Goal: Task Accomplishment & Management: Manage account settings

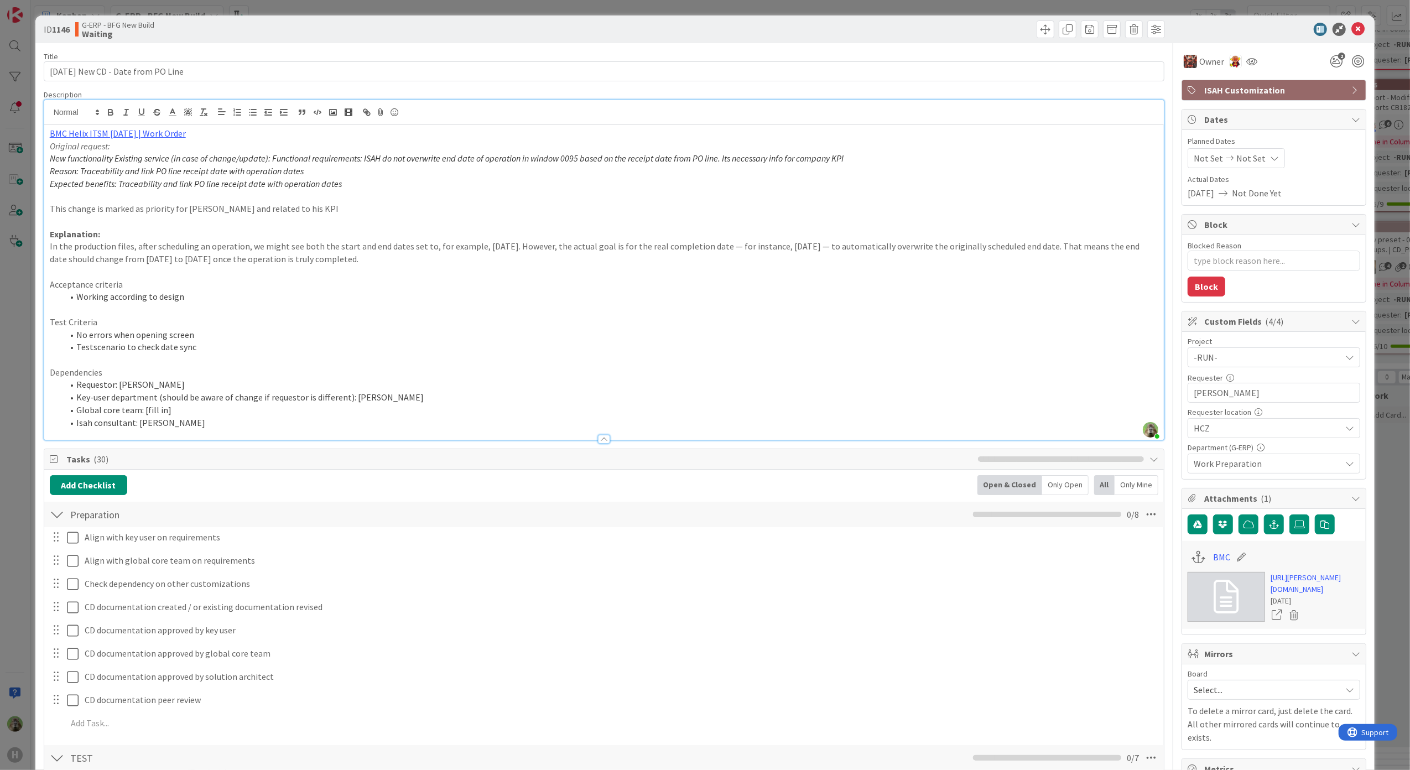
click at [16, 415] on div "ID 1146 G-ERP - BFG New Build Waiting Title 34 / 128 19.8.25 New CD - Date from…" at bounding box center [705, 385] width 1410 height 770
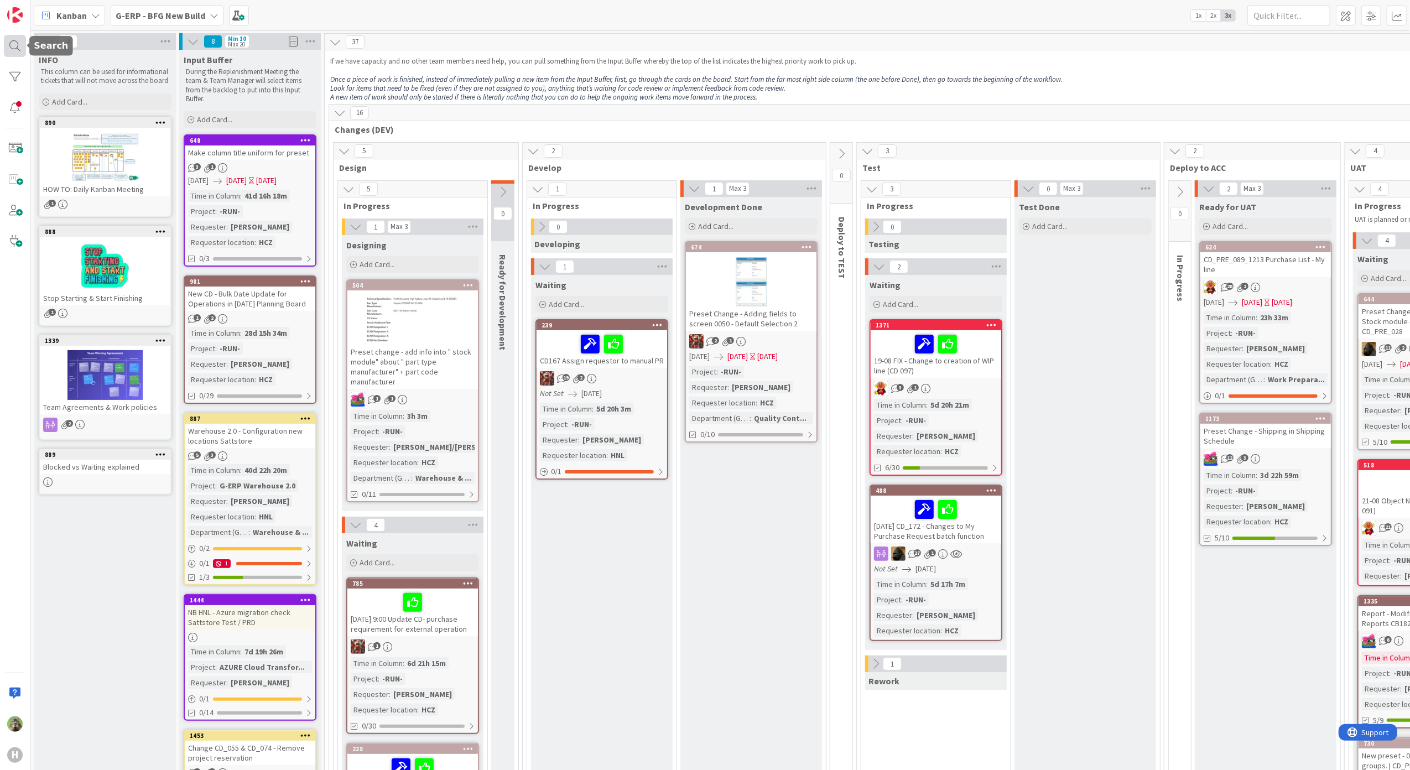
click at [18, 49] on div at bounding box center [15, 46] width 22 height 22
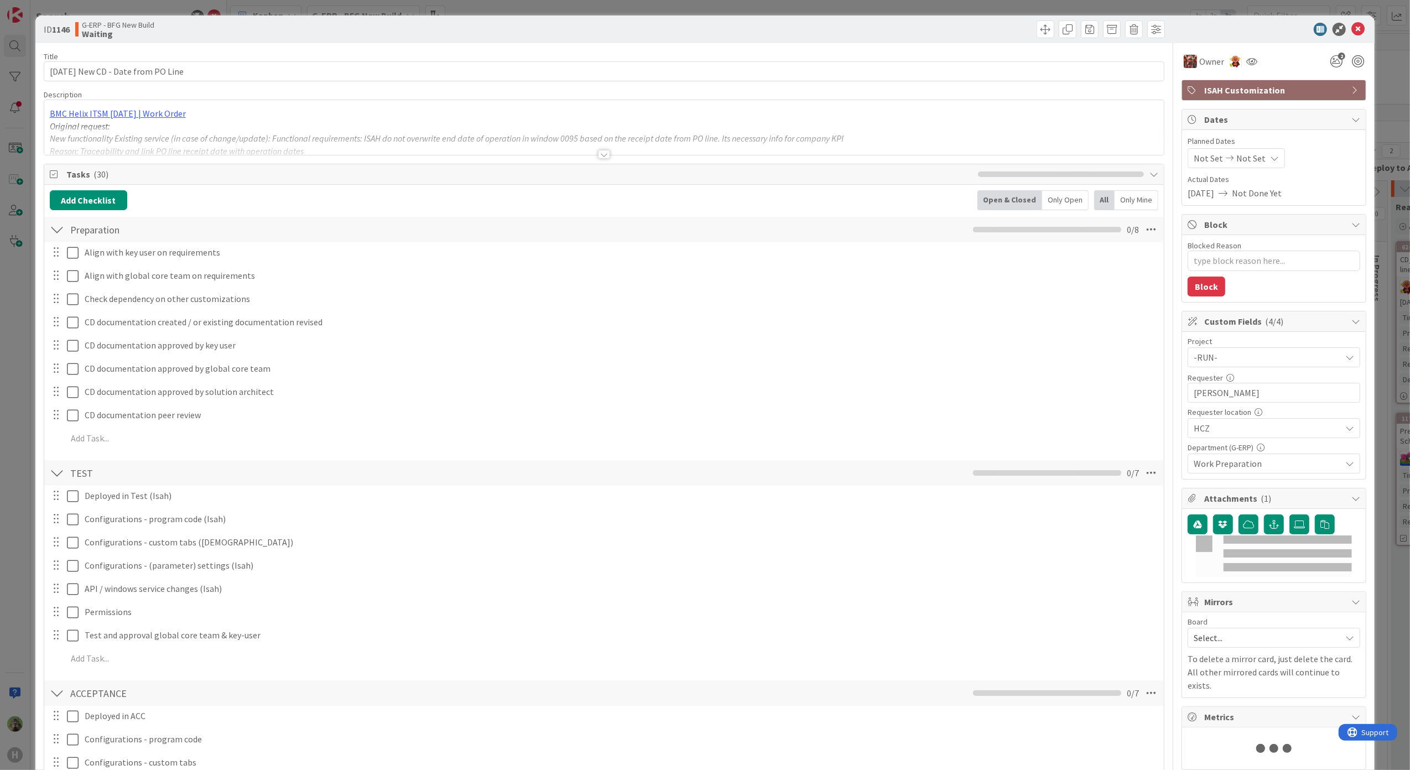
click at [12, 373] on div "ID 1146 G-ERP - BFG New Build Waiting Title 34 / 128 19.8.25 New CD - Date from…" at bounding box center [705, 385] width 1410 height 770
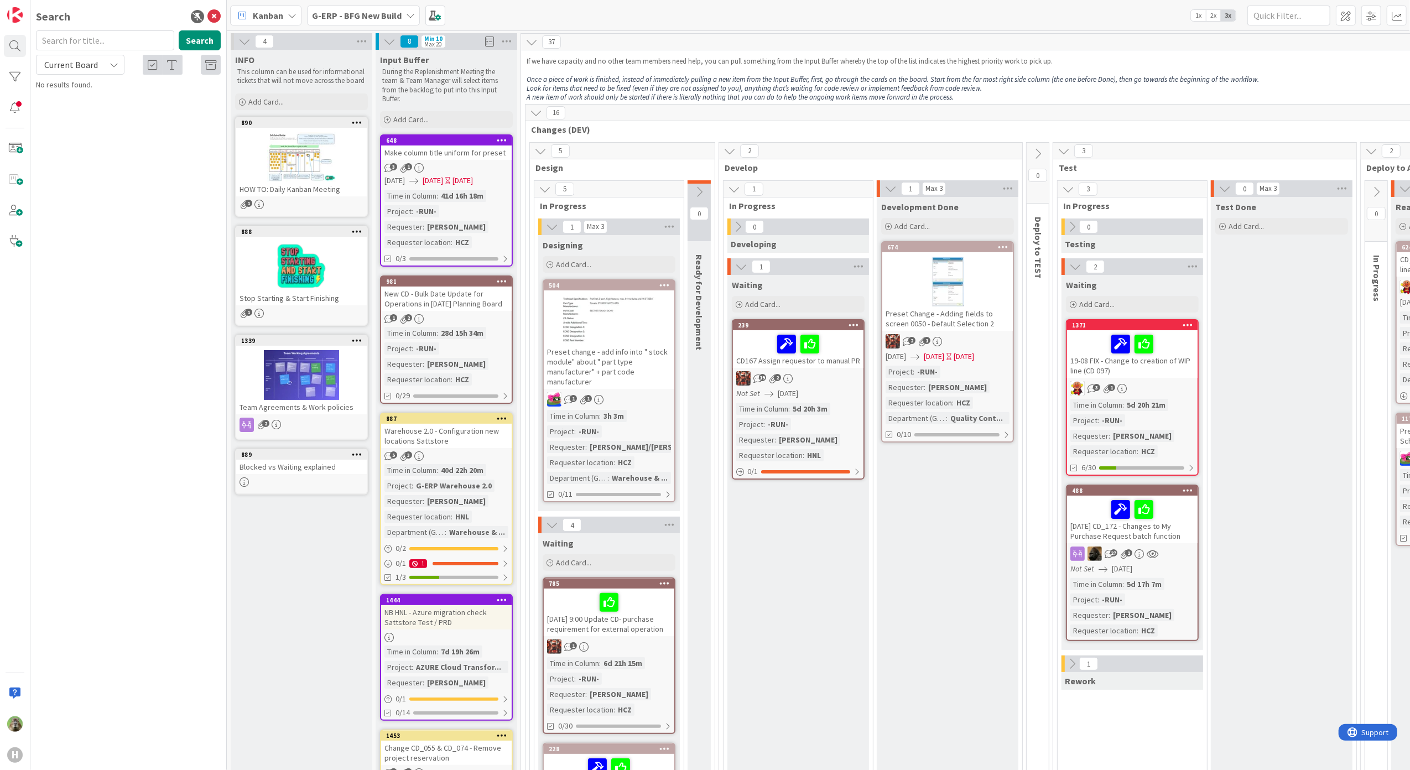
click at [346, 16] on b "G-ERP - BFG New Build" at bounding box center [357, 15] width 90 height 11
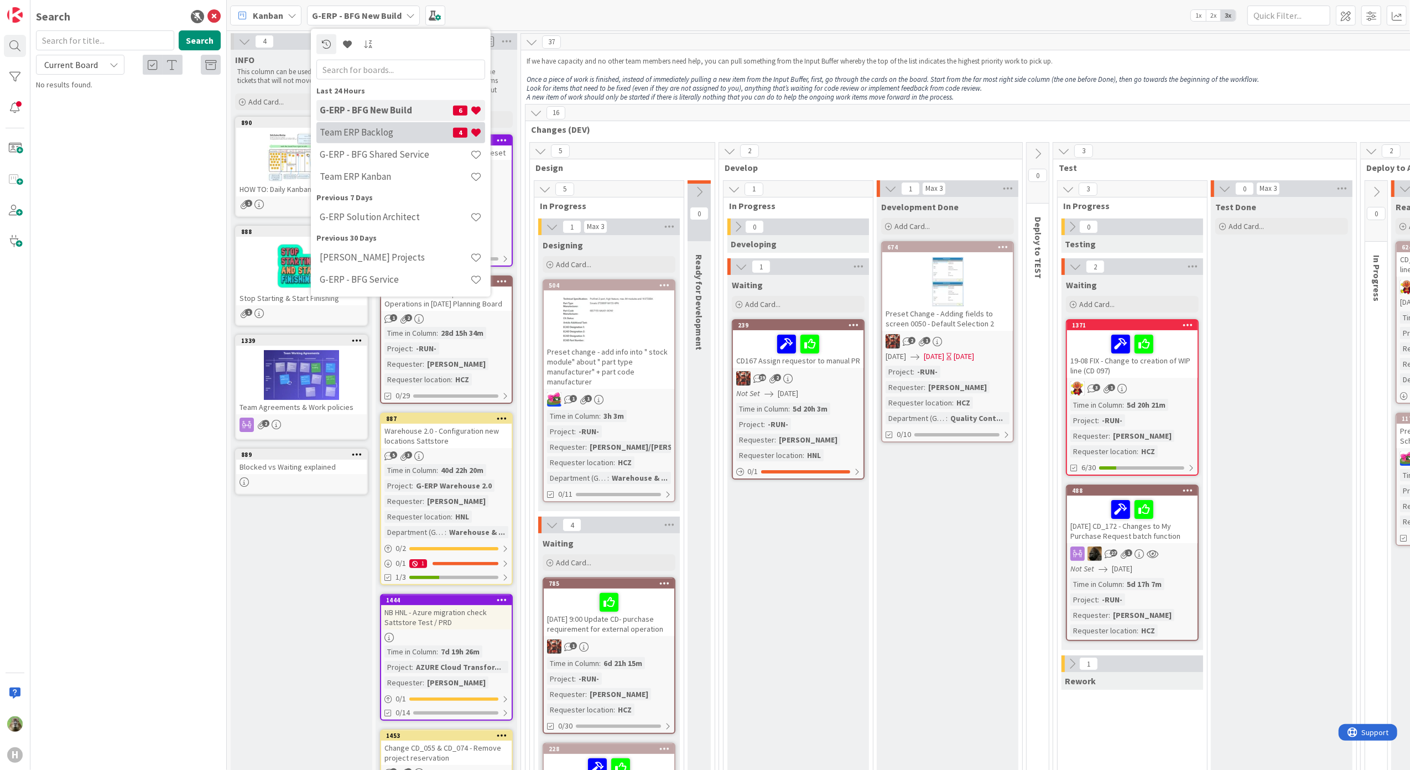
click at [379, 131] on h4 "Team ERP Backlog" at bounding box center [386, 132] width 133 height 11
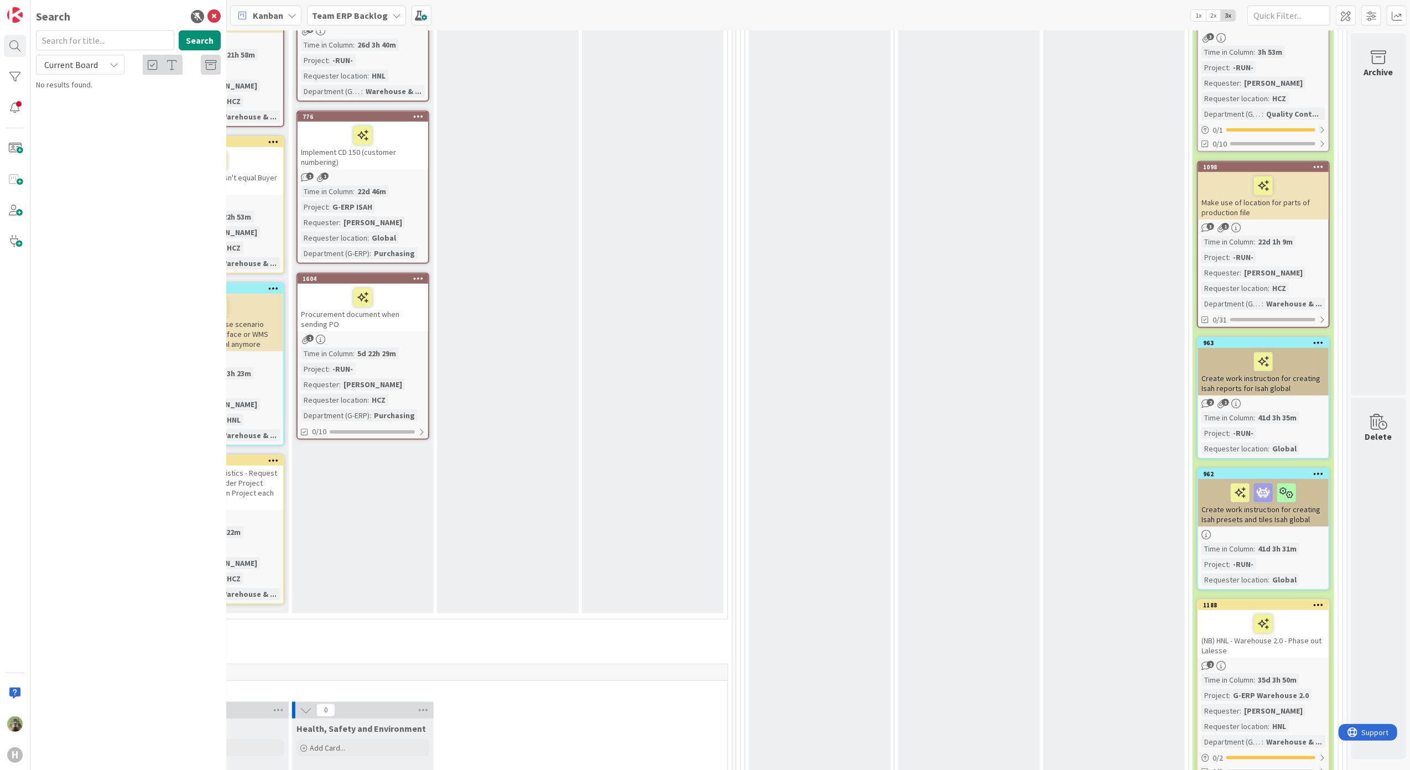
scroll to position [1032, 695]
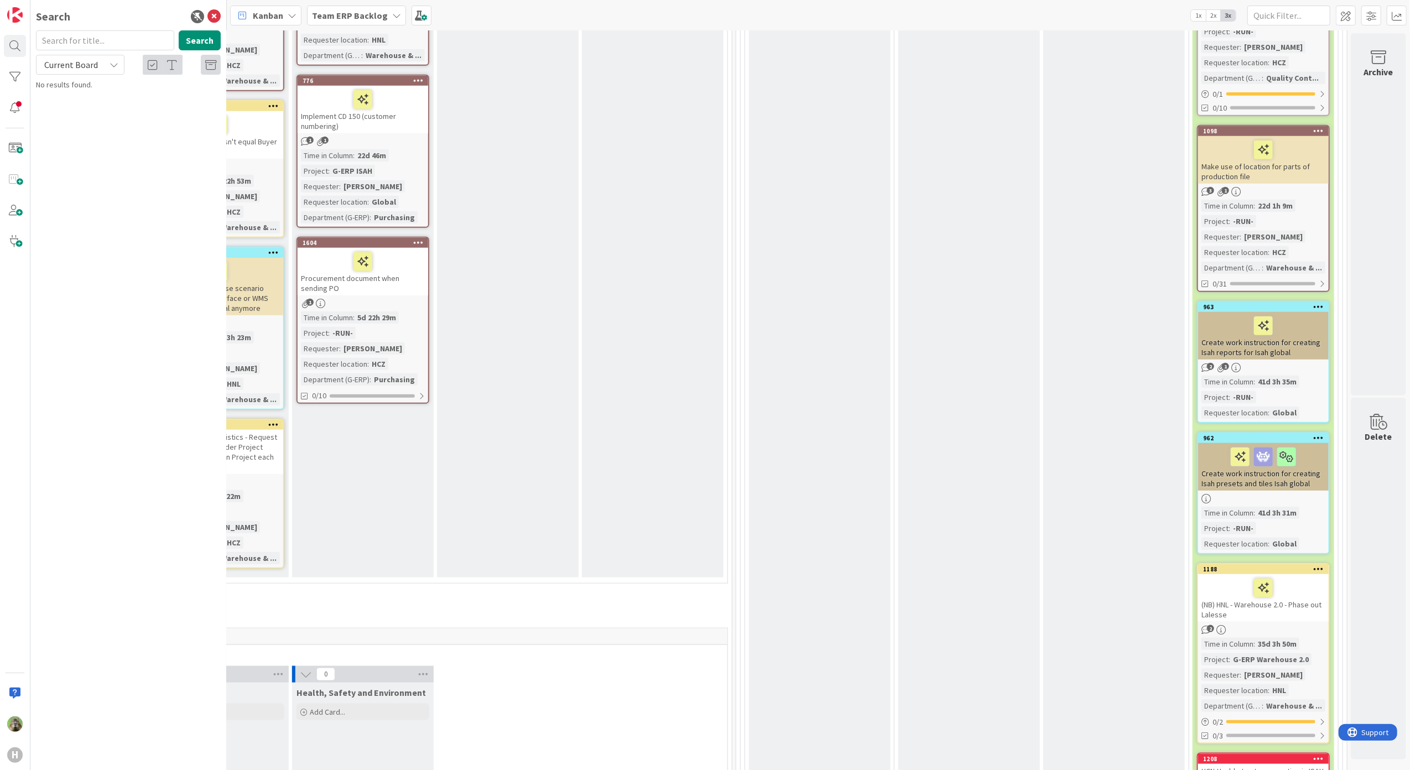
click at [1302, 348] on div "Create work instruction for creating Isah reports for Isah global" at bounding box center [1263, 336] width 131 height 48
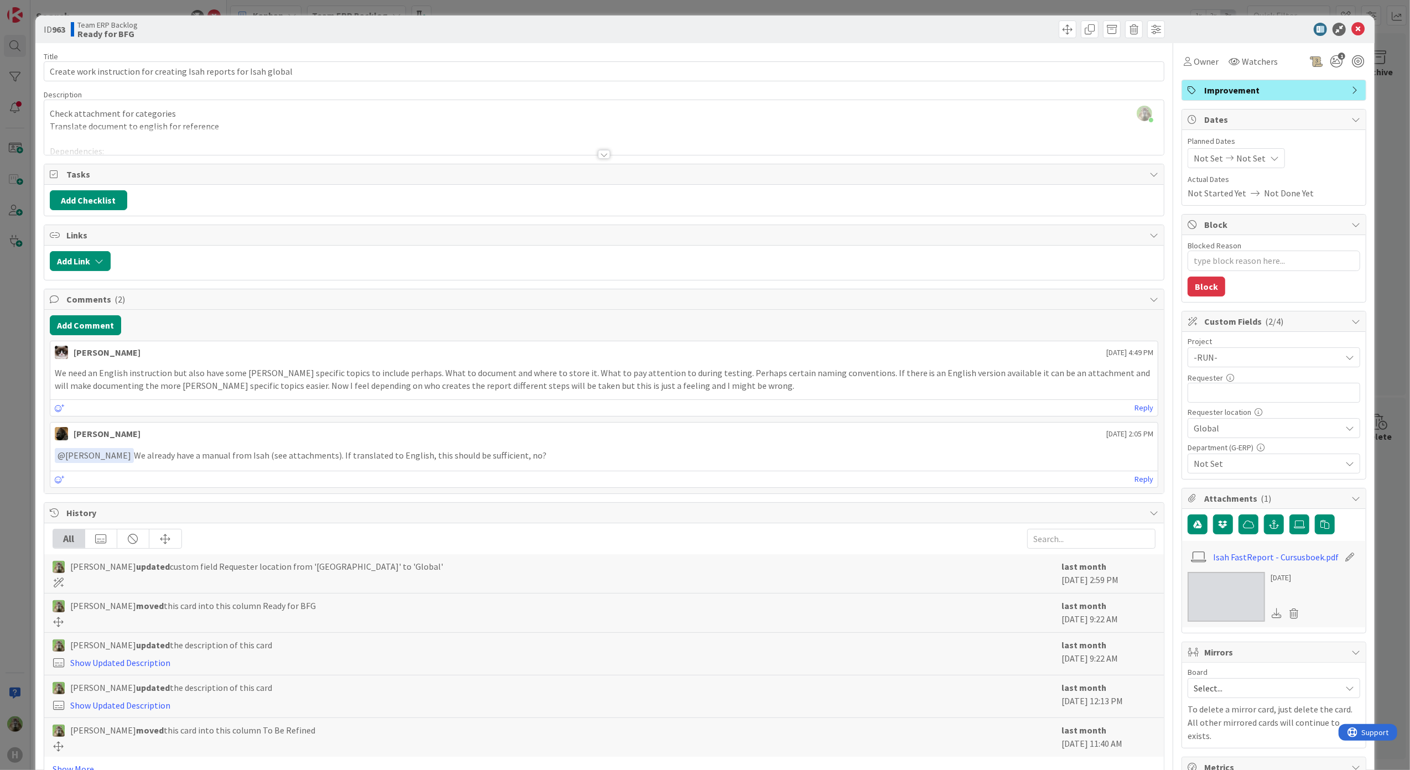
click at [467, 133] on div at bounding box center [604, 141] width 1120 height 28
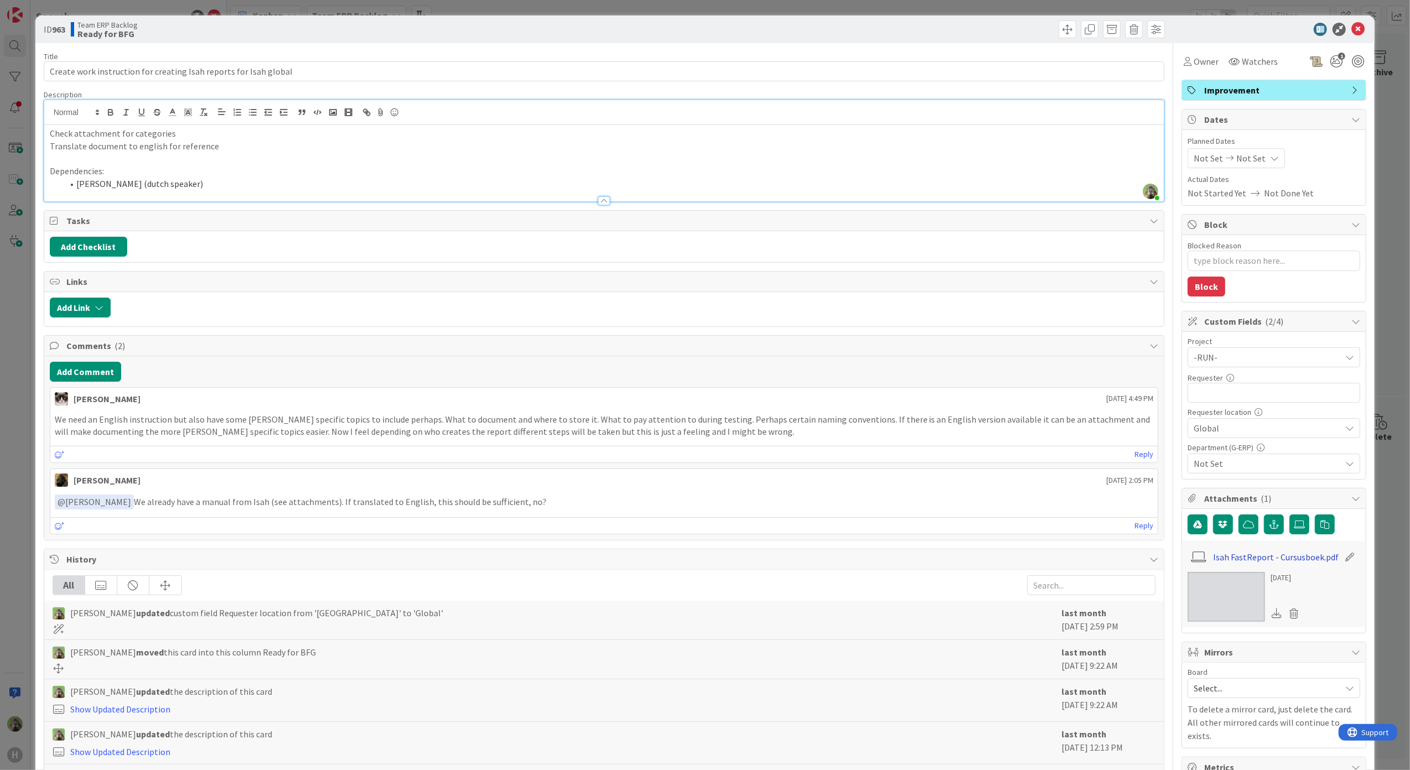
click at [1255, 558] on link "Isah FastReport - Cursusboek.pdf" at bounding box center [1277, 556] width 126 height 13
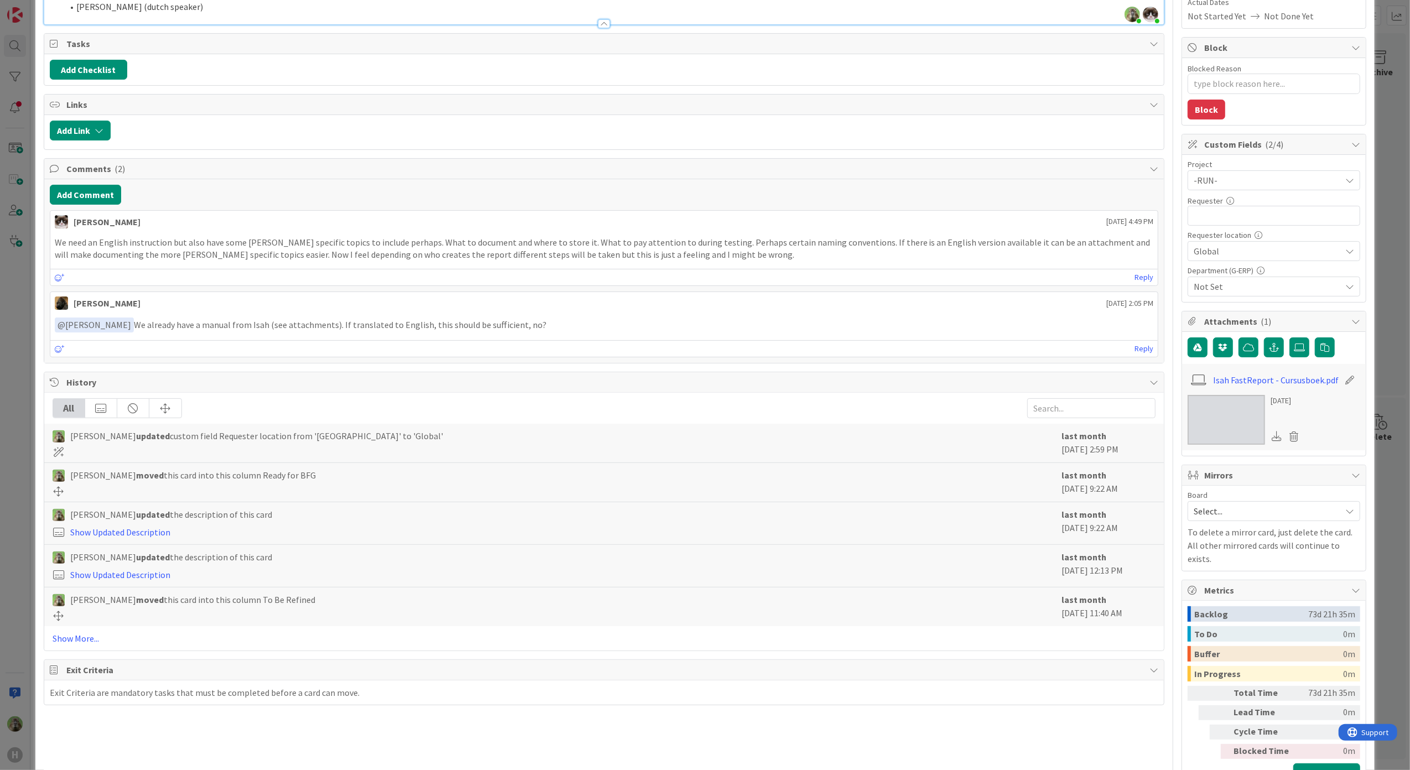
scroll to position [211, 0]
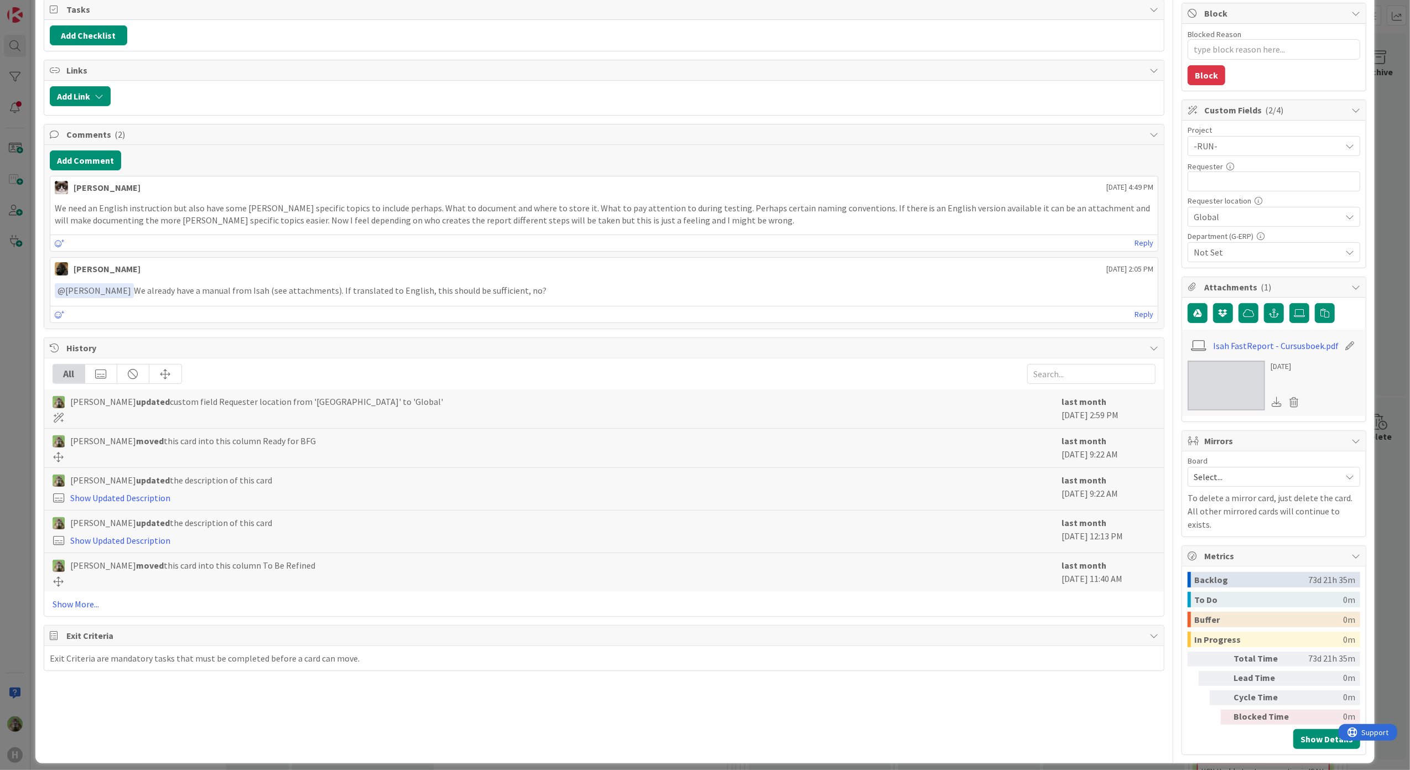
click at [18, 306] on div "ID 963 Team ERP Backlog Ready for BFG Title 65 / 128 Create work instruction fo…" at bounding box center [705, 385] width 1410 height 770
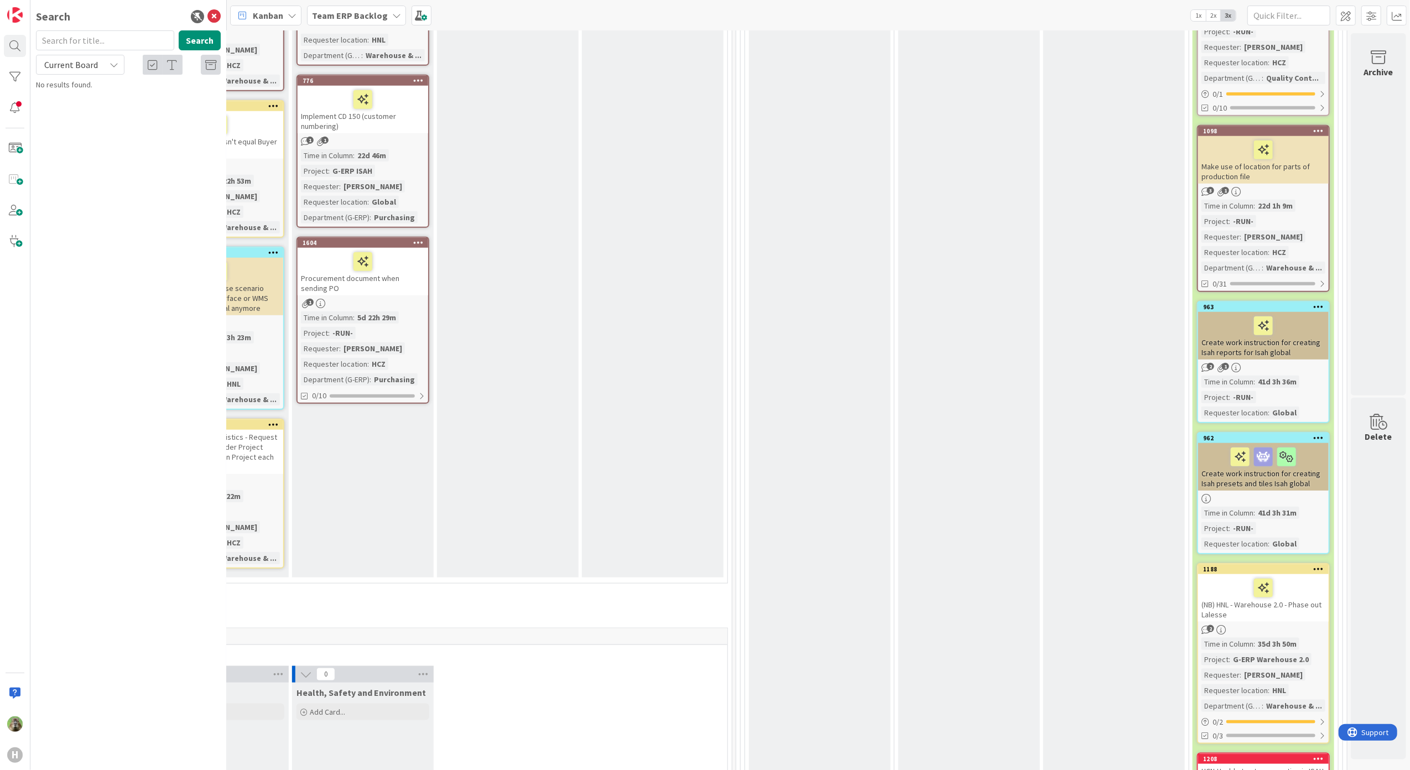
click at [1237, 472] on div "Create work instruction for creating Isah presets and tiles Isah global" at bounding box center [1263, 467] width 131 height 48
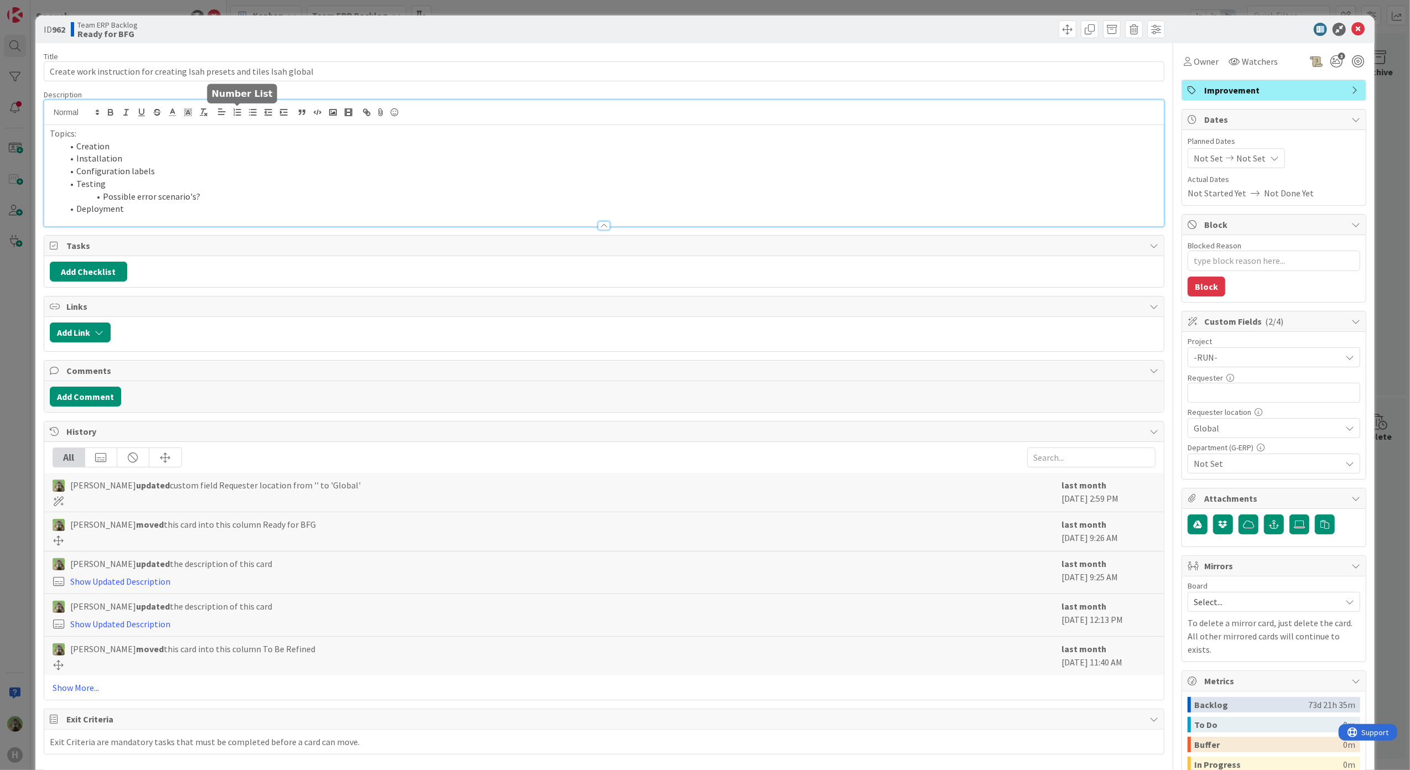
click at [240, 109] on div "Topics: Creation Installation Configuration labels Testing Possible error scena…" at bounding box center [604, 163] width 1120 height 126
click at [95, 248] on span "Tasks" at bounding box center [605, 245] width 1078 height 13
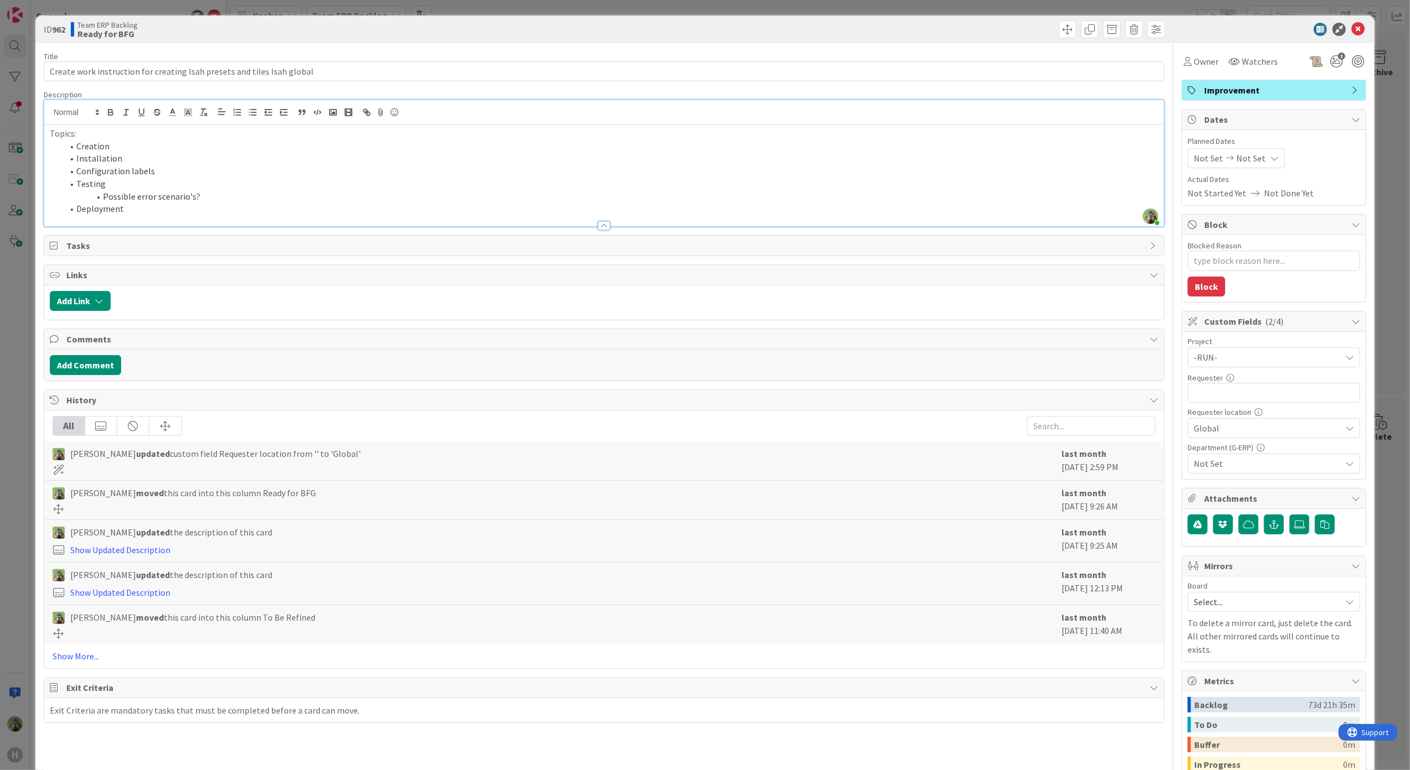
click at [95, 251] on span "Tasks" at bounding box center [605, 245] width 1078 height 13
type textarea "x"
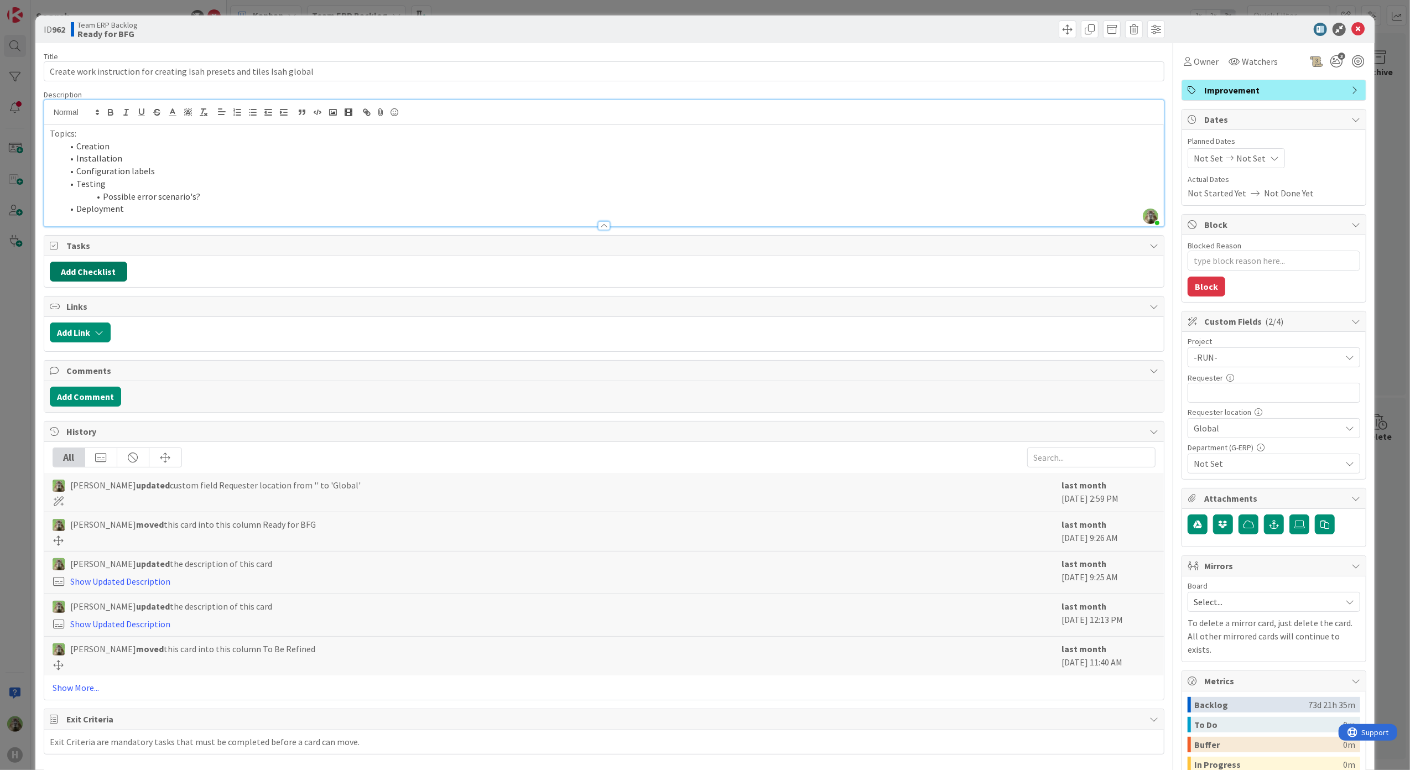
click at [87, 270] on button "Add Checklist" at bounding box center [88, 272] width 77 height 20
type input "F"
type input "C"
type input "Checklist"
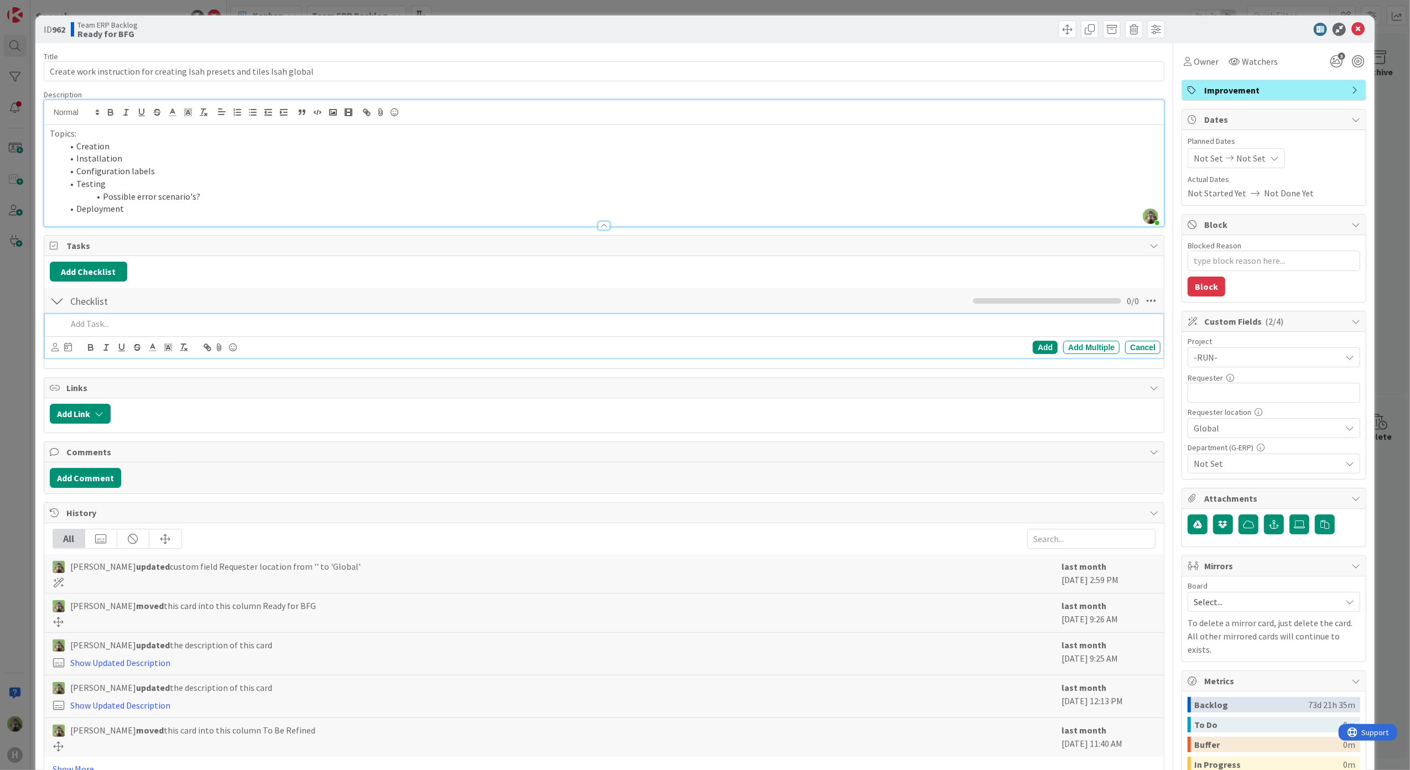
click at [22, 417] on div "ID 962 Team ERP Backlog Ready for BFG Title 71 / 128 Create work instruction fo…" at bounding box center [705, 385] width 1410 height 770
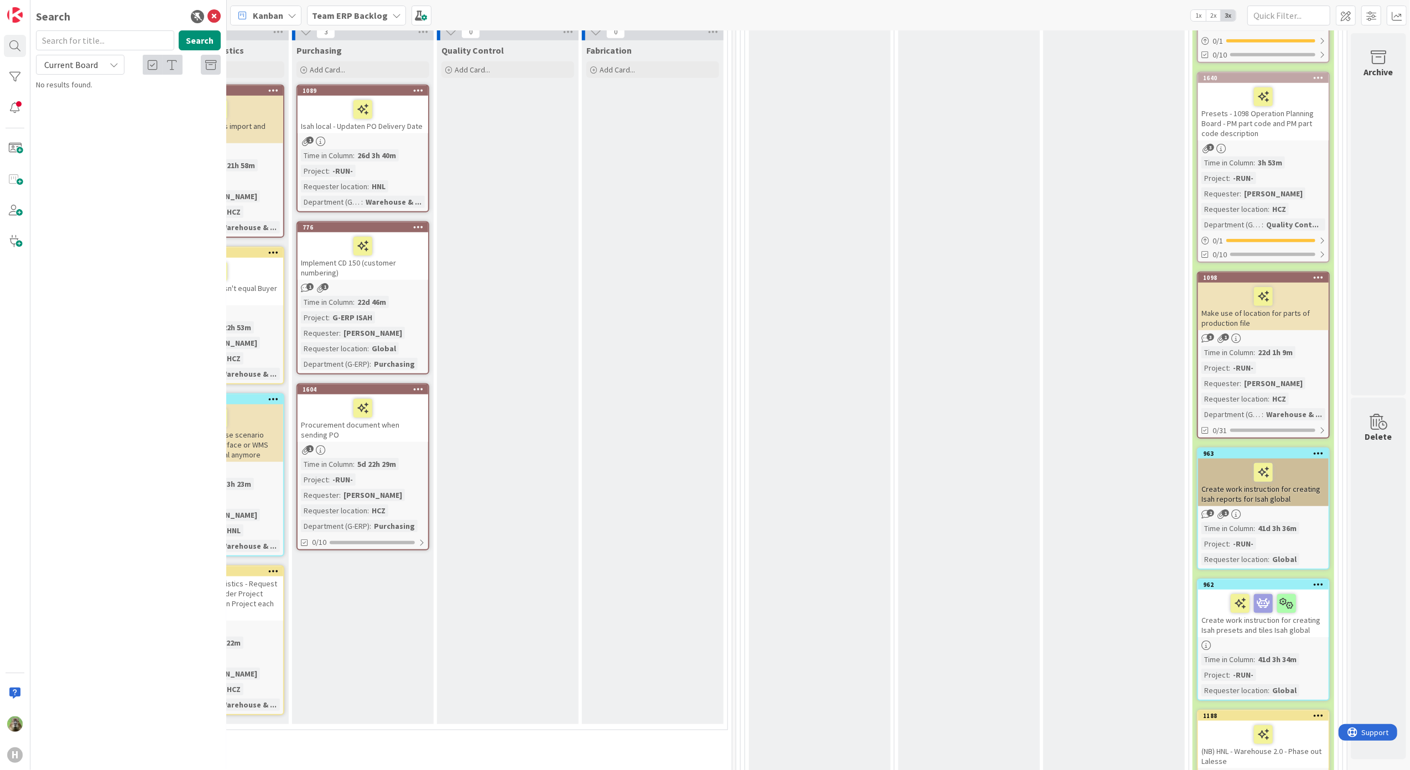
scroll to position [885, 695]
click at [958, 388] on div "Analysis Add Card..." at bounding box center [969, 221] width 142 height 1705
click at [1287, 496] on div "Create work instruction for creating Isah reports for Isah global" at bounding box center [1263, 483] width 131 height 48
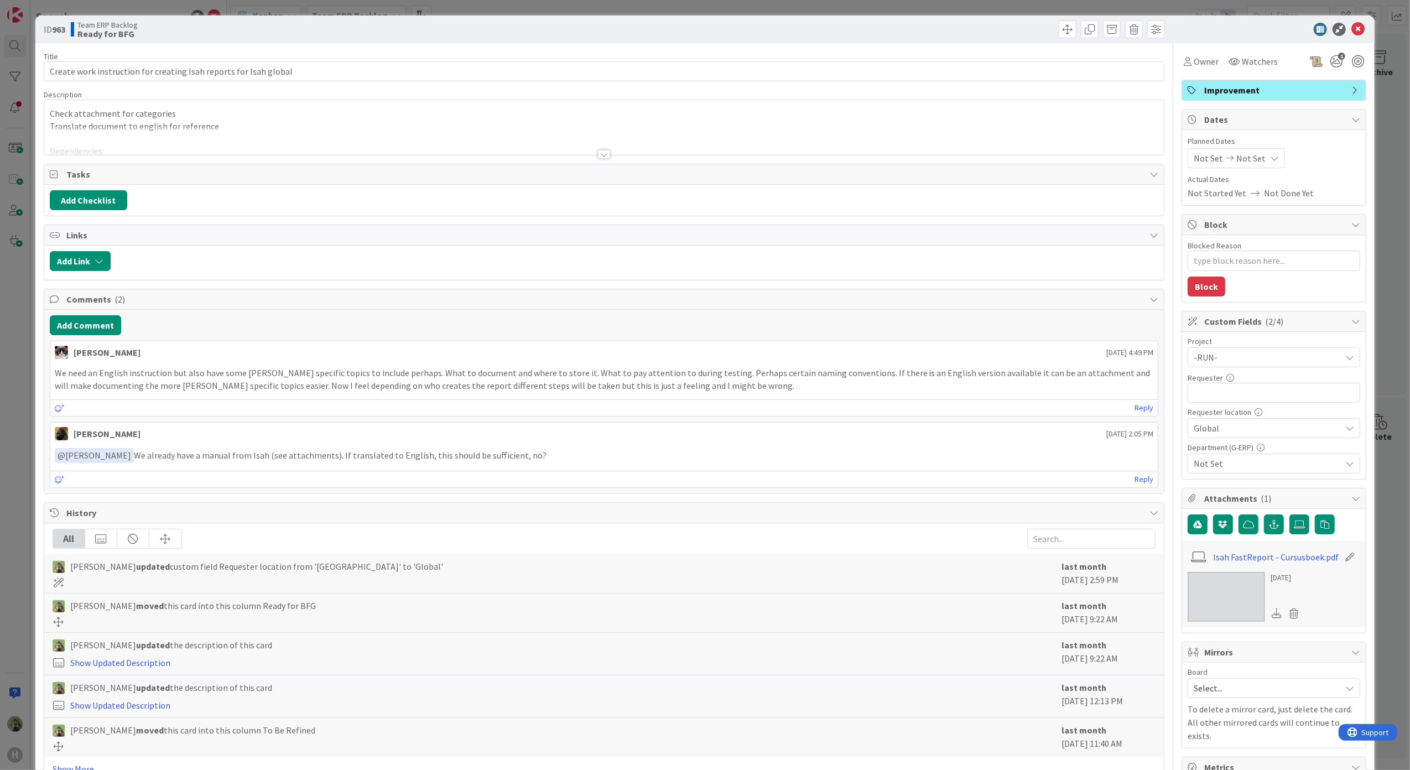
type textarea "x"
click at [178, 142] on div at bounding box center [604, 141] width 1120 height 28
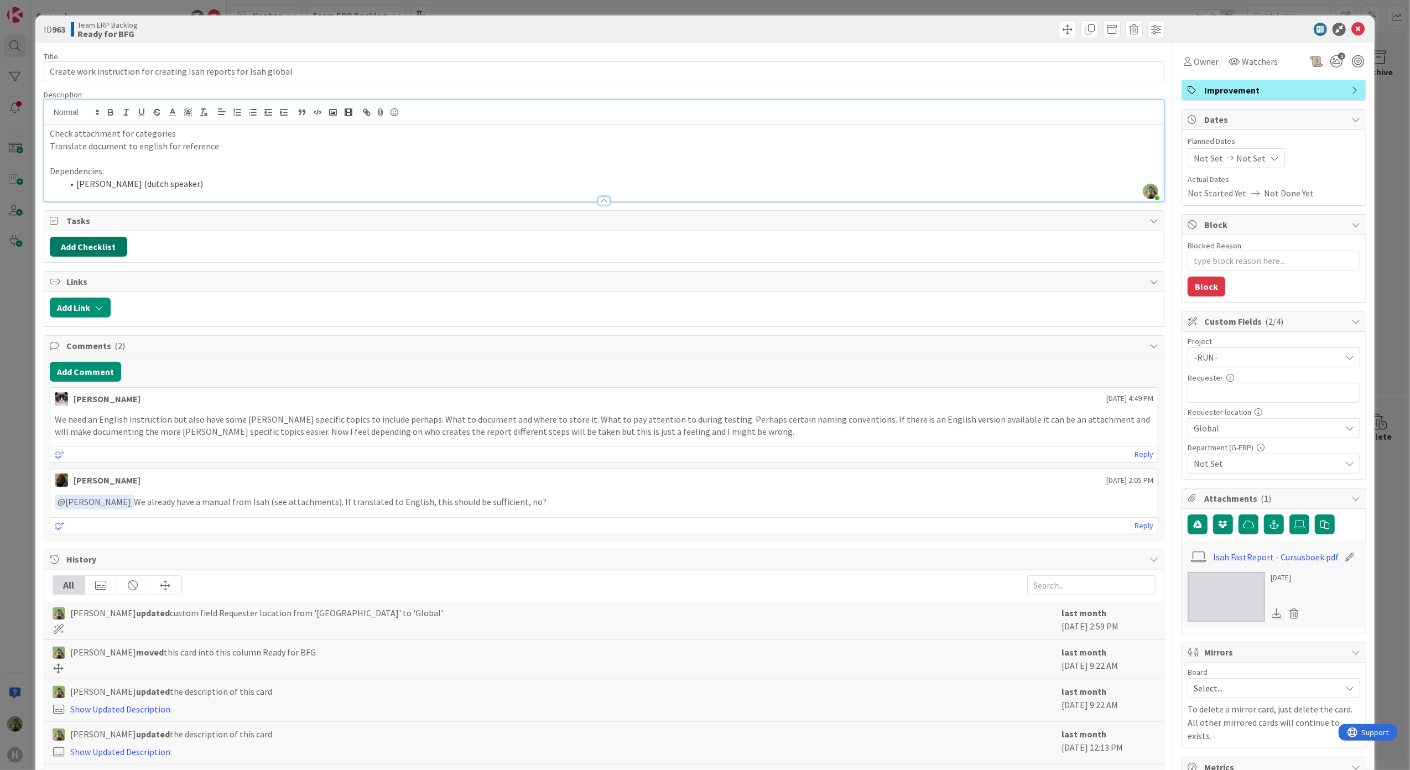
click at [100, 251] on button "Add Checklist" at bounding box center [88, 247] width 77 height 20
type input "Checklist"
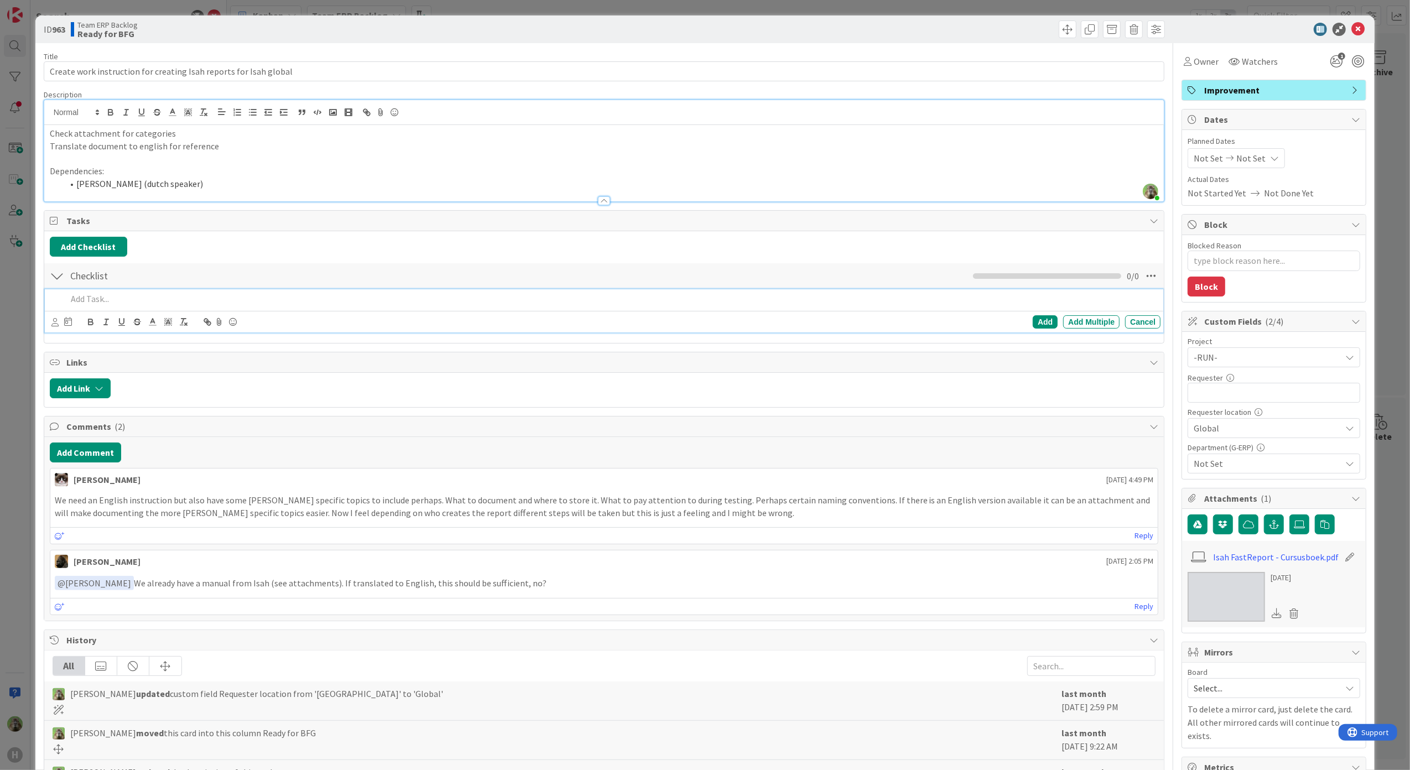
type textarea "x"
click at [116, 164] on p at bounding box center [604, 158] width 1109 height 13
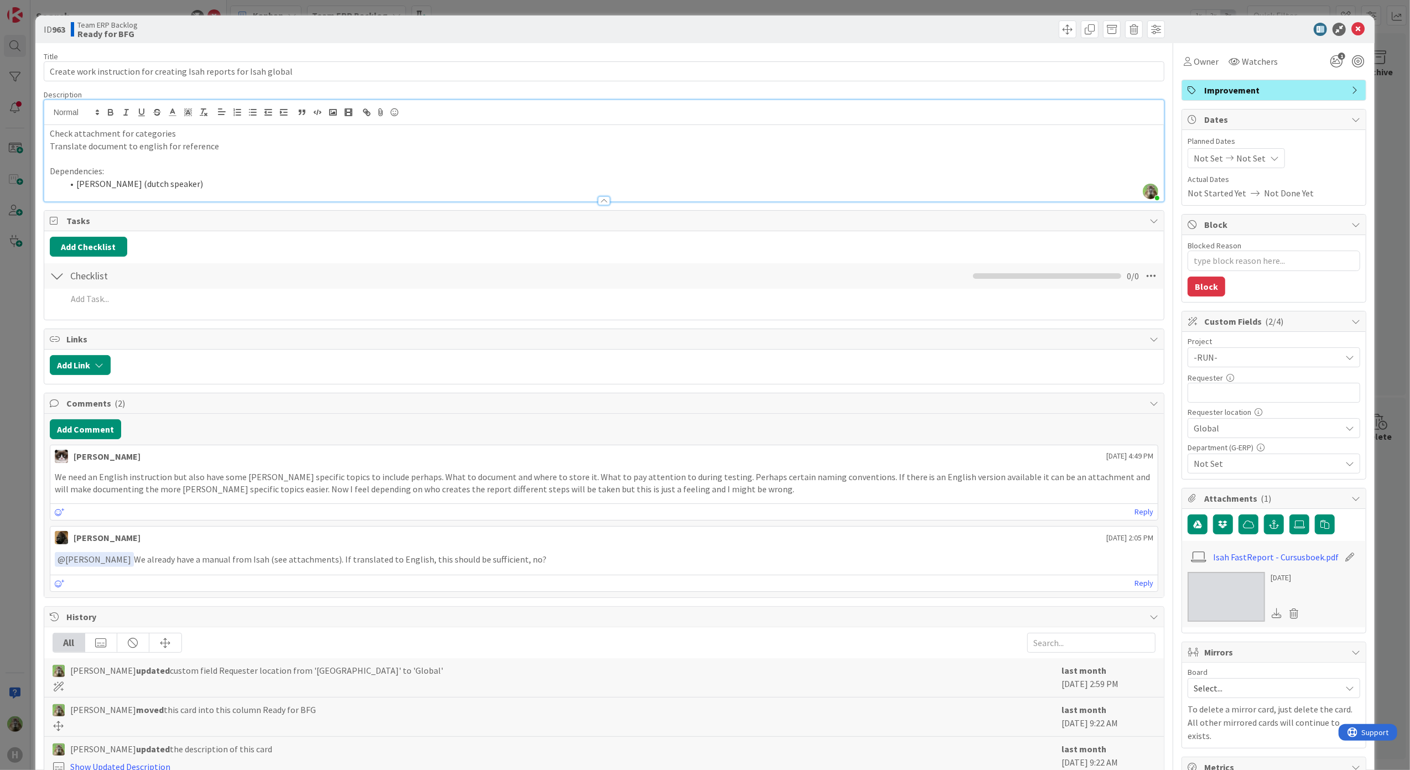
click at [137, 150] on p "Translate document to english for reference" at bounding box center [604, 146] width 1109 height 13
drag, startPoint x: 137, startPoint y: 150, endPoint x: 1261, endPoint y: 554, distance: 1194.2
click at [1261, 554] on link "Isah FastReport - Cursusboek.pdf" at bounding box center [1277, 556] width 126 height 13
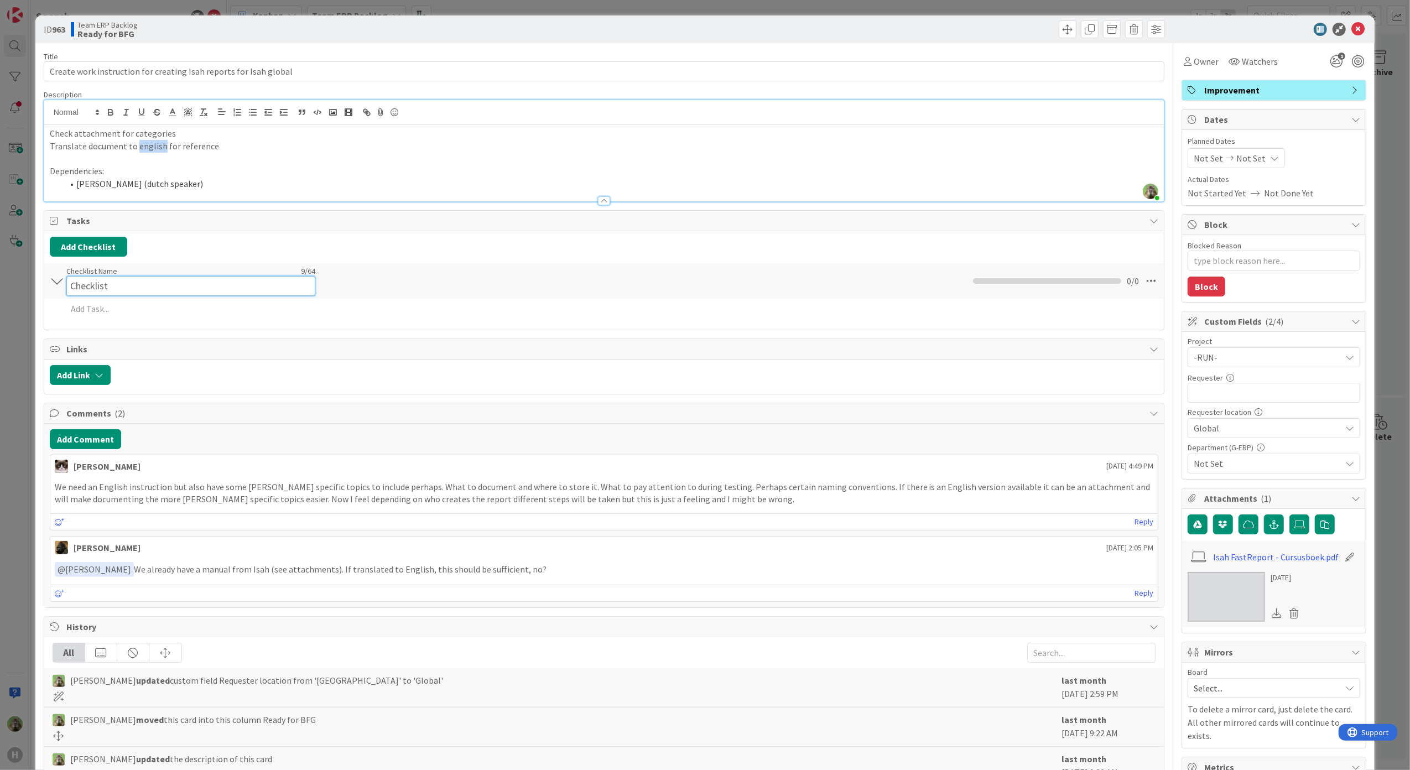
click at [134, 279] on input "Checklist" at bounding box center [190, 286] width 249 height 20
type input "Checklist categories of WI"
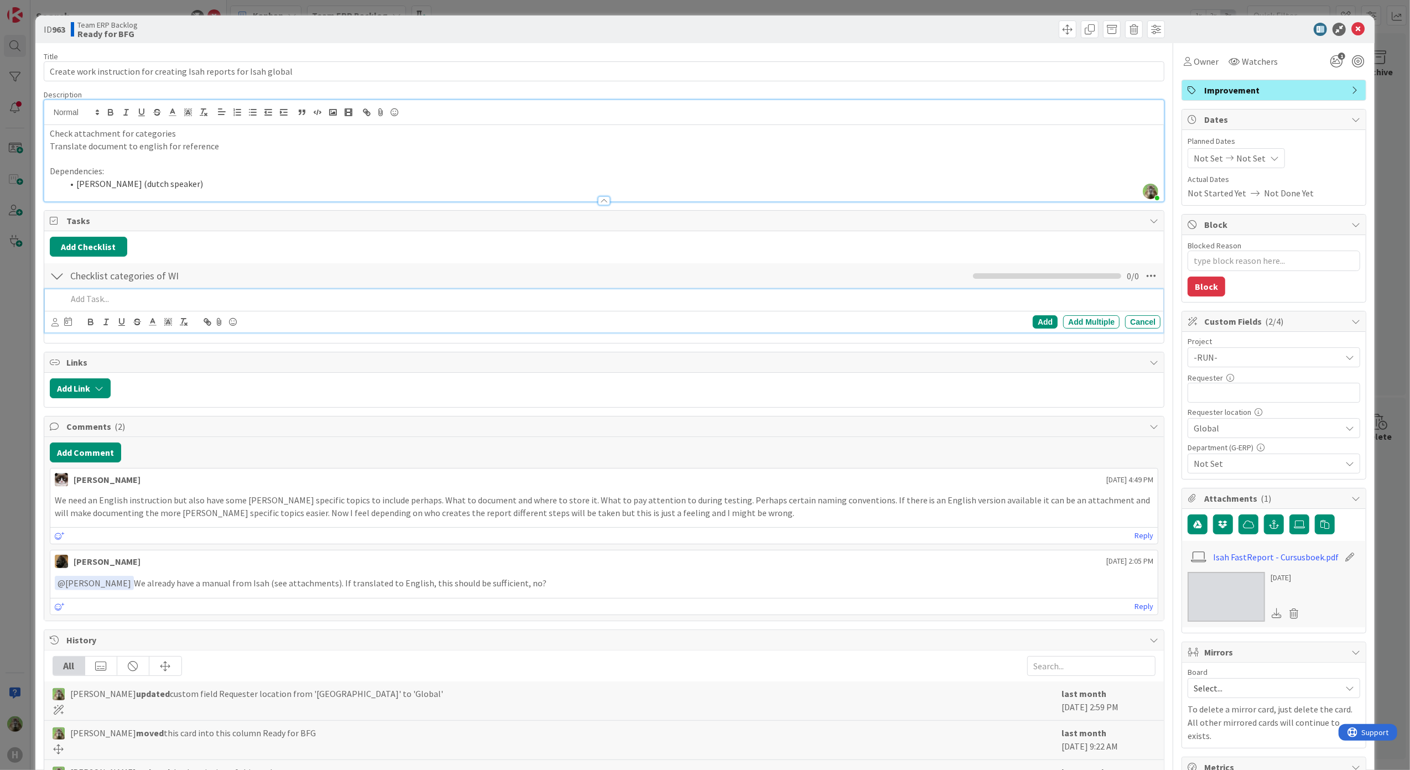
click at [98, 313] on div "Add Add Multiple Cancel" at bounding box center [604, 311] width 1119 height 44
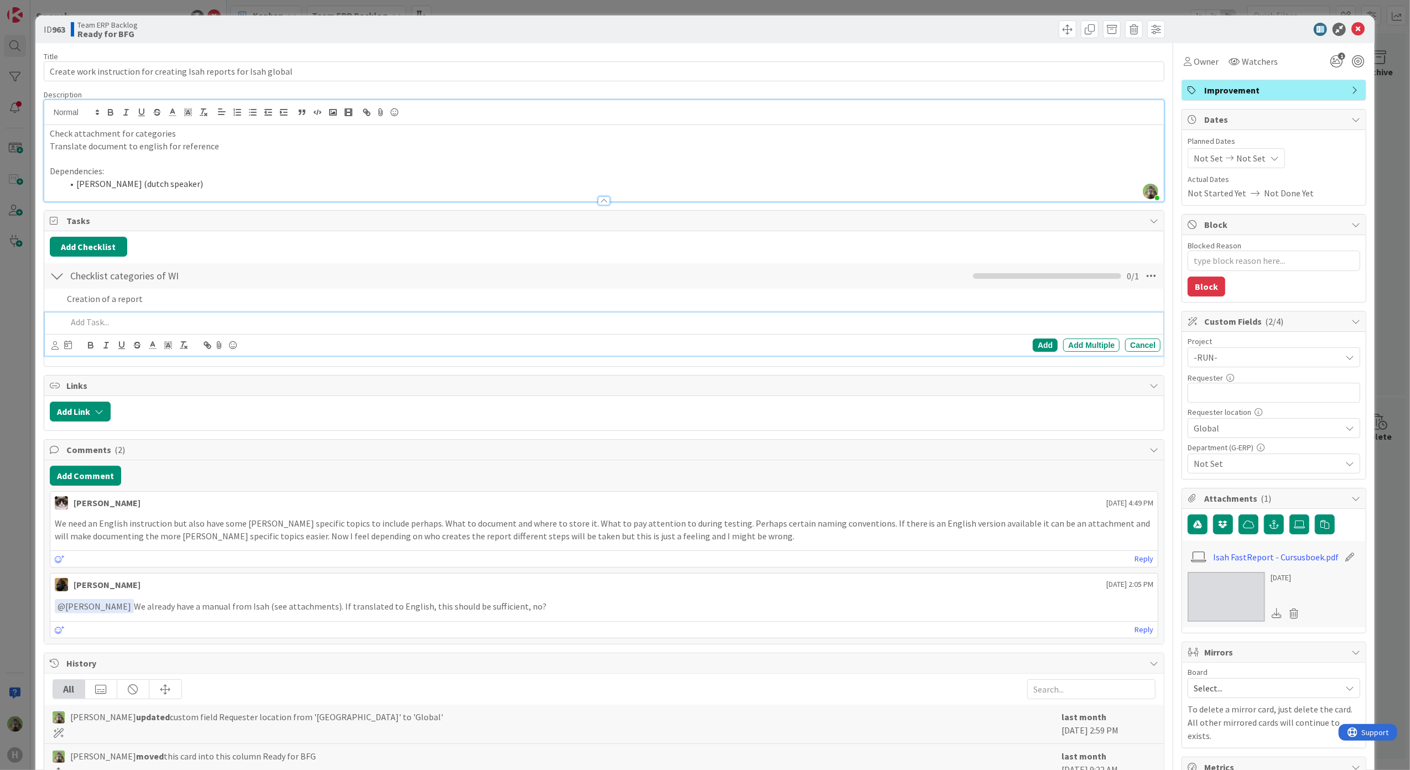
type textarea "x"
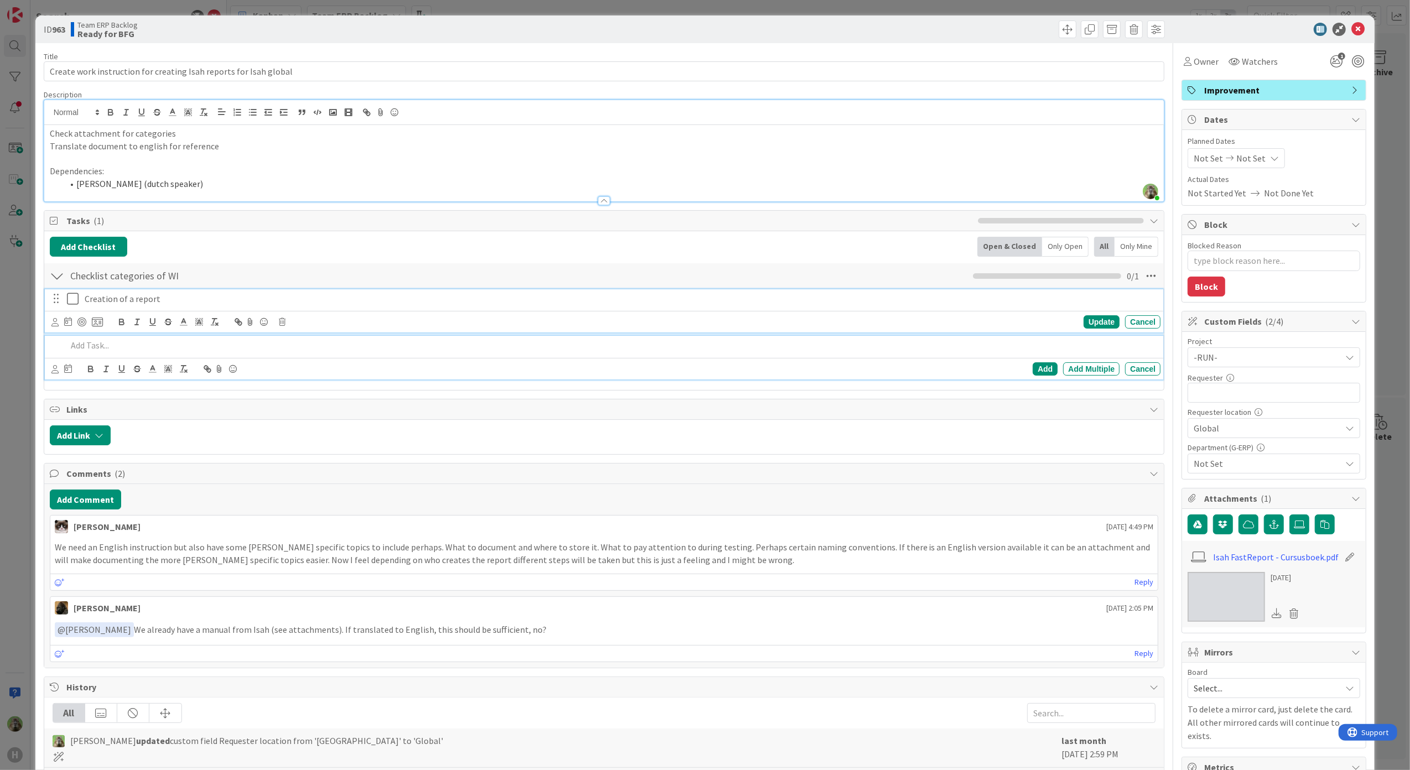
click at [122, 302] on p "Creation of a report" at bounding box center [620, 299] width 1071 height 13
click at [253, 348] on p at bounding box center [612, 345] width 1090 height 13
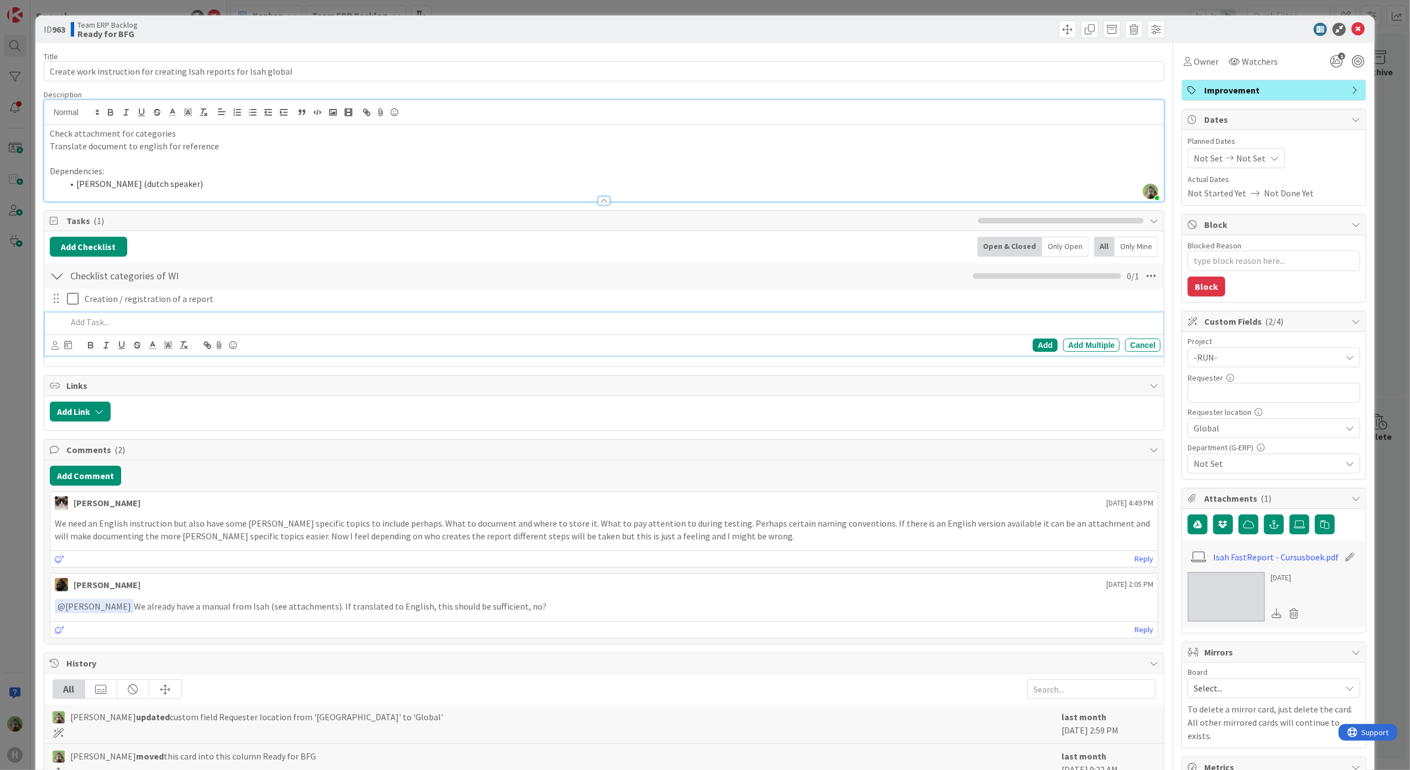
click at [141, 321] on p at bounding box center [612, 322] width 1090 height 13
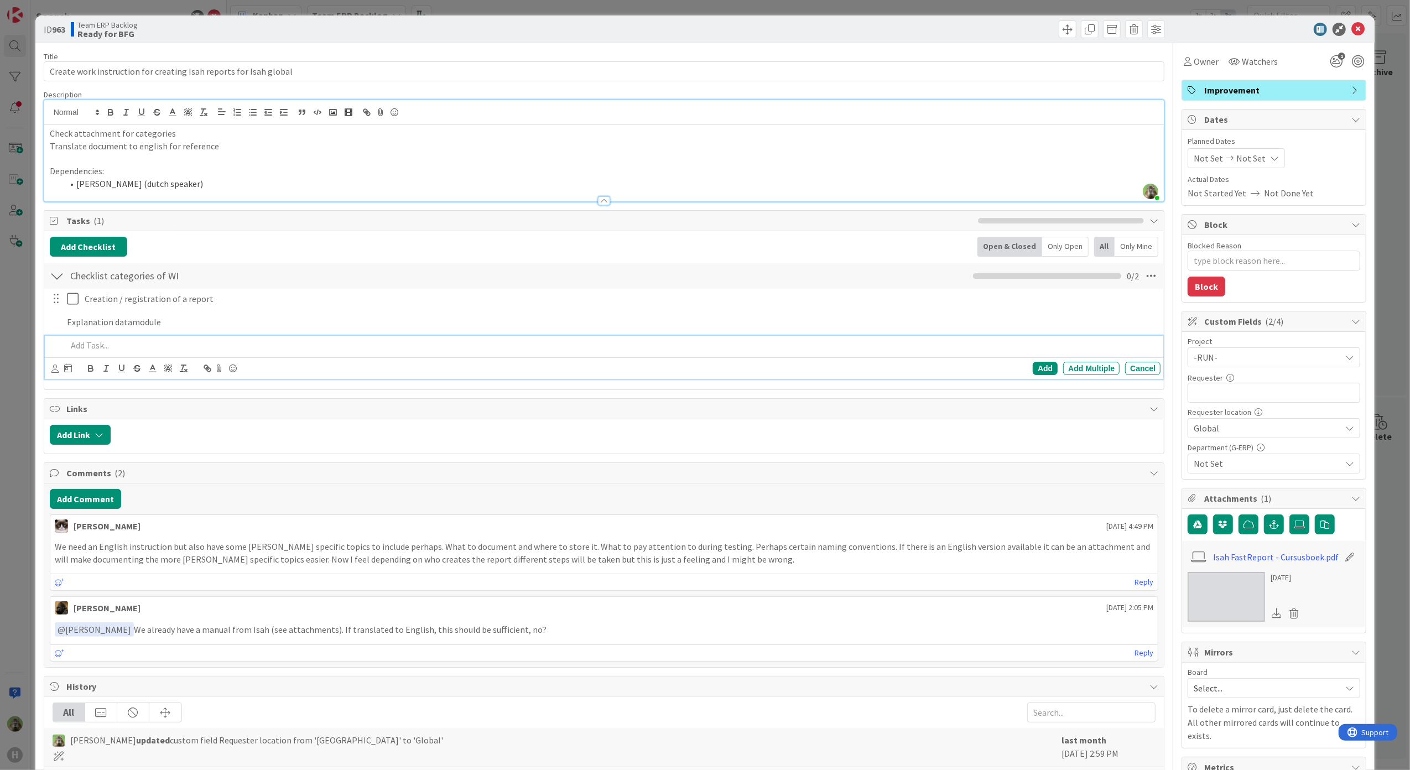
type textarea "x"
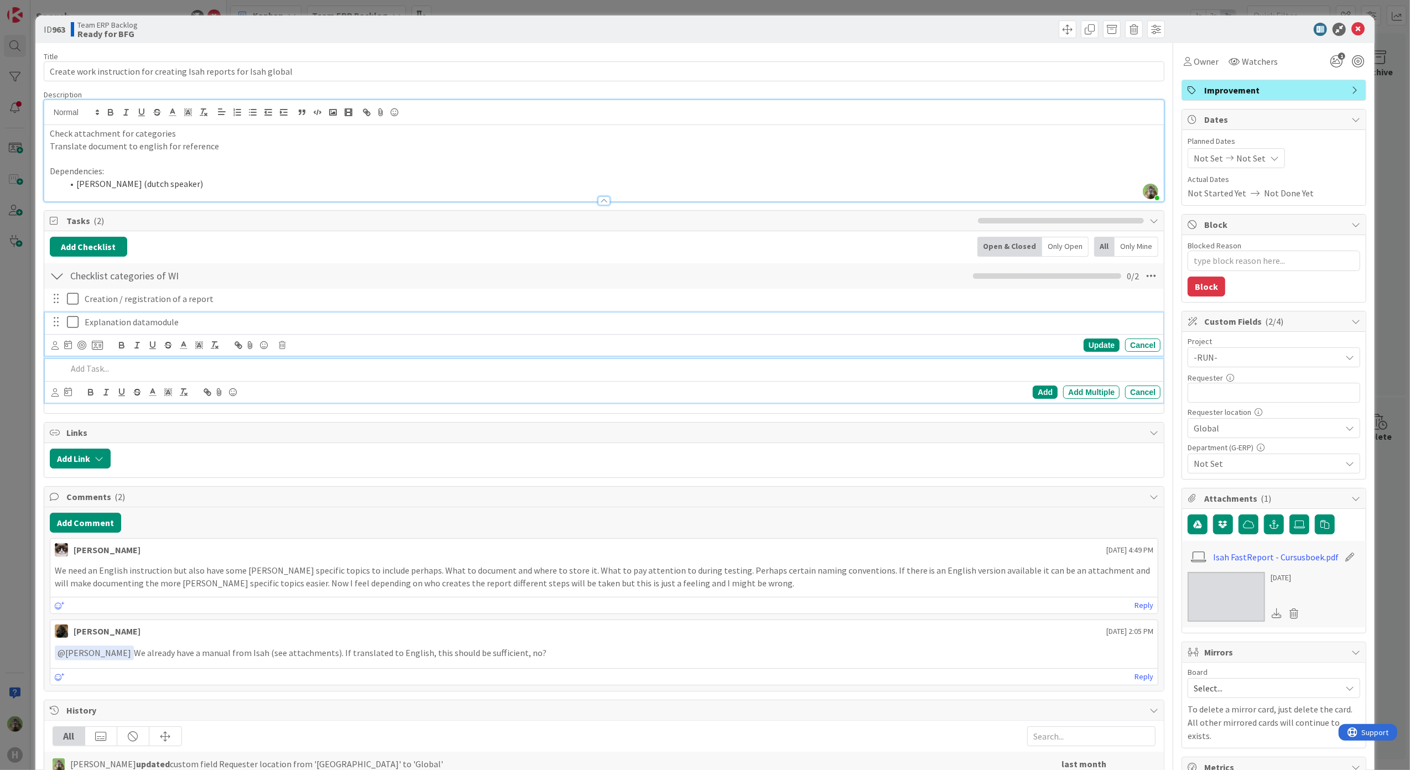
click at [206, 319] on p "Explanation datamodule" at bounding box center [620, 322] width 1071 height 13
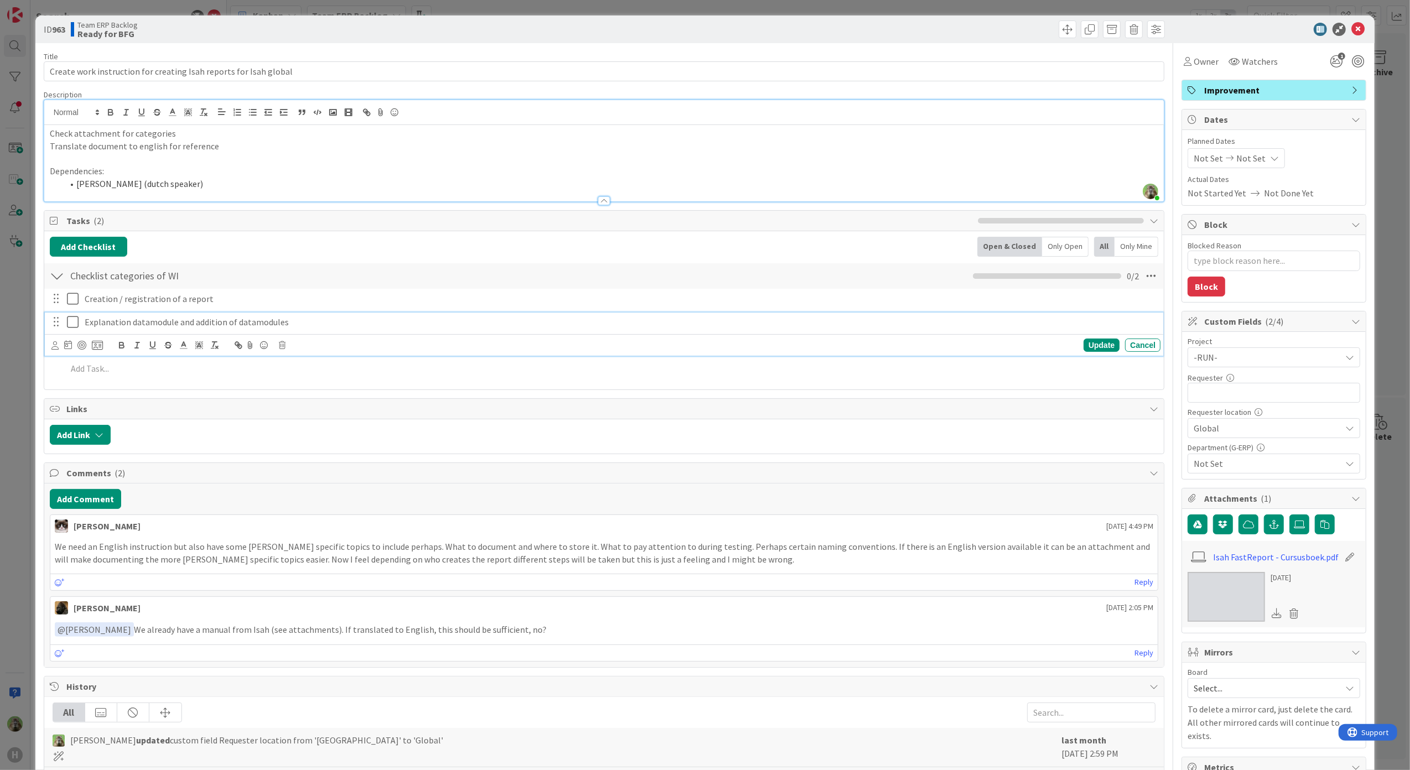
click at [259, 316] on div "Explanation datamodule and addition of datamodules" at bounding box center [620, 322] width 1080 height 19
click at [184, 355] on div at bounding box center [612, 345] width 1099 height 19
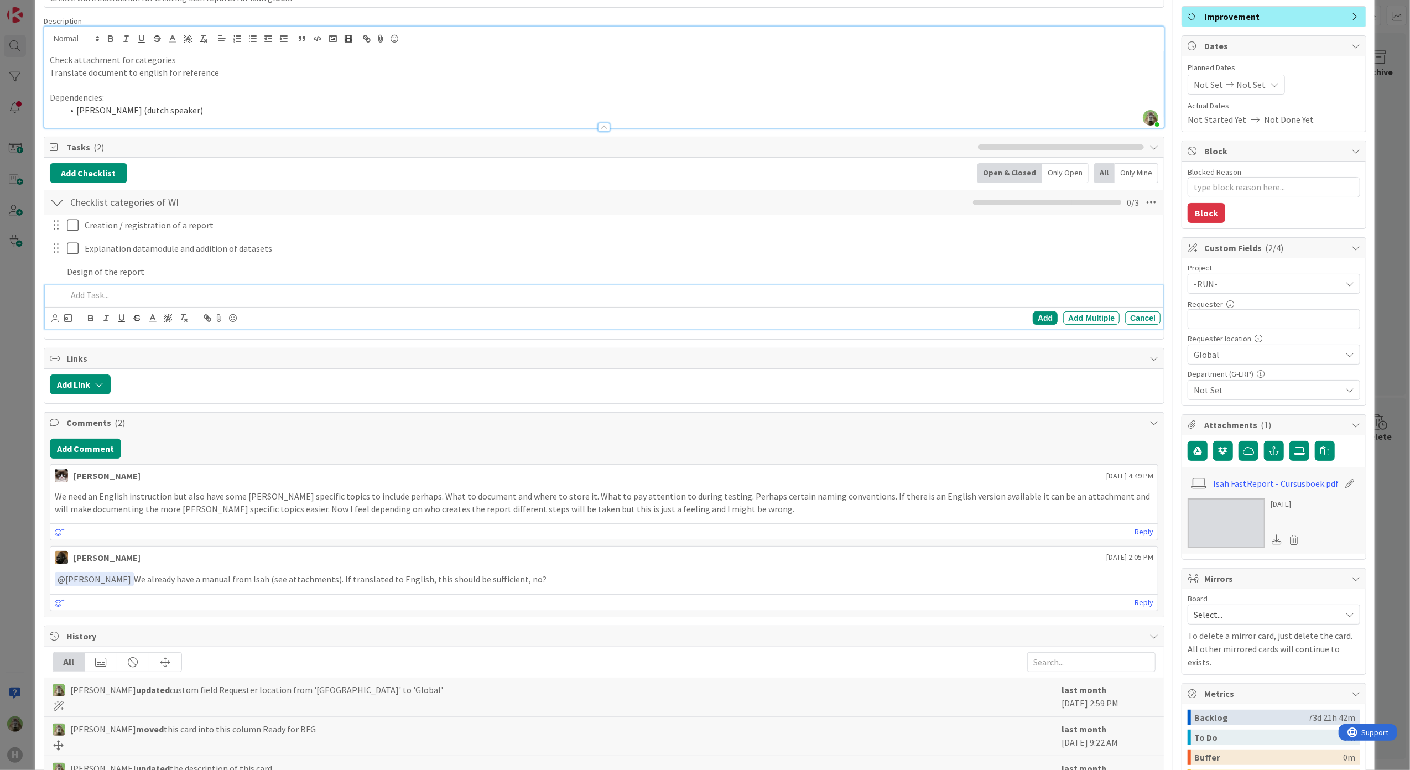
scroll to position [97, 0]
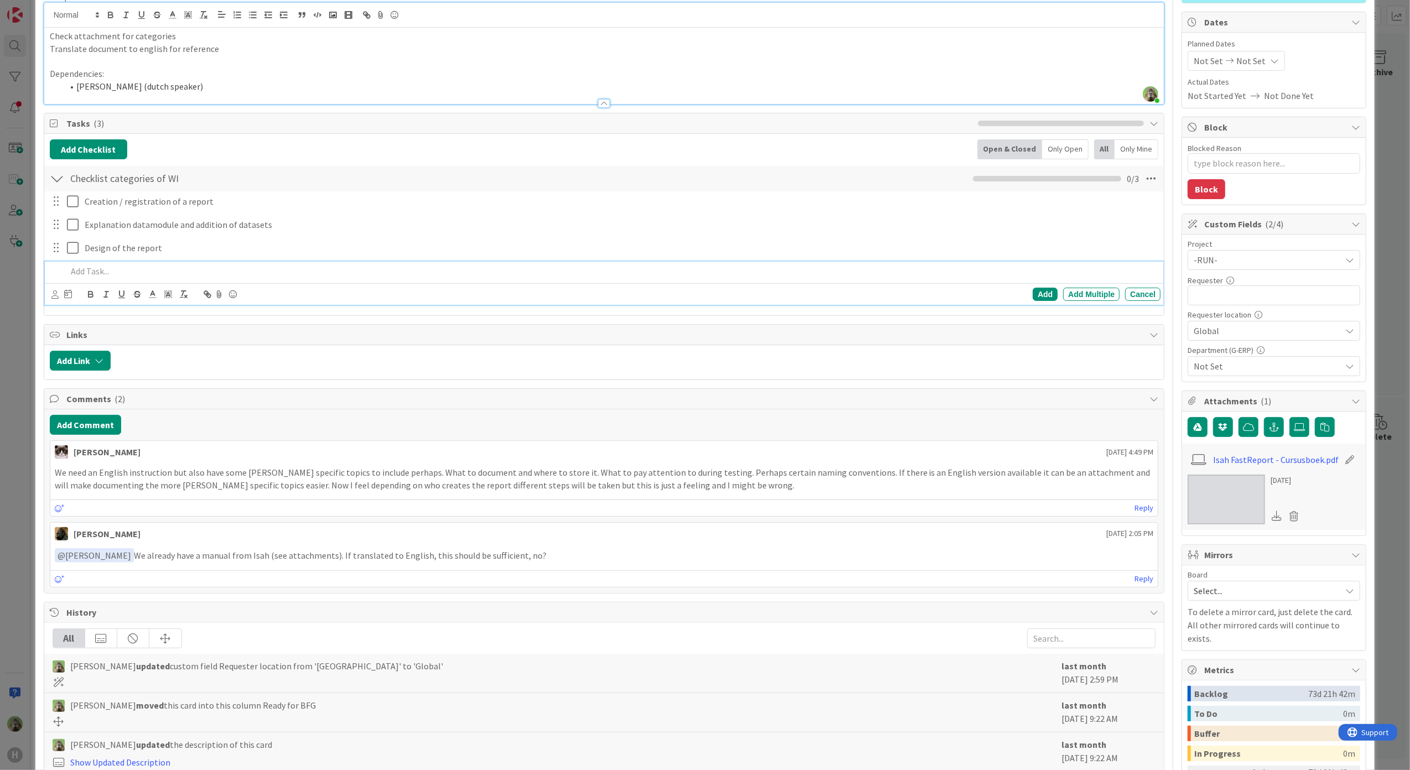
click at [209, 271] on p at bounding box center [612, 271] width 1090 height 13
click at [257, 273] on p at bounding box center [612, 271] width 1090 height 13
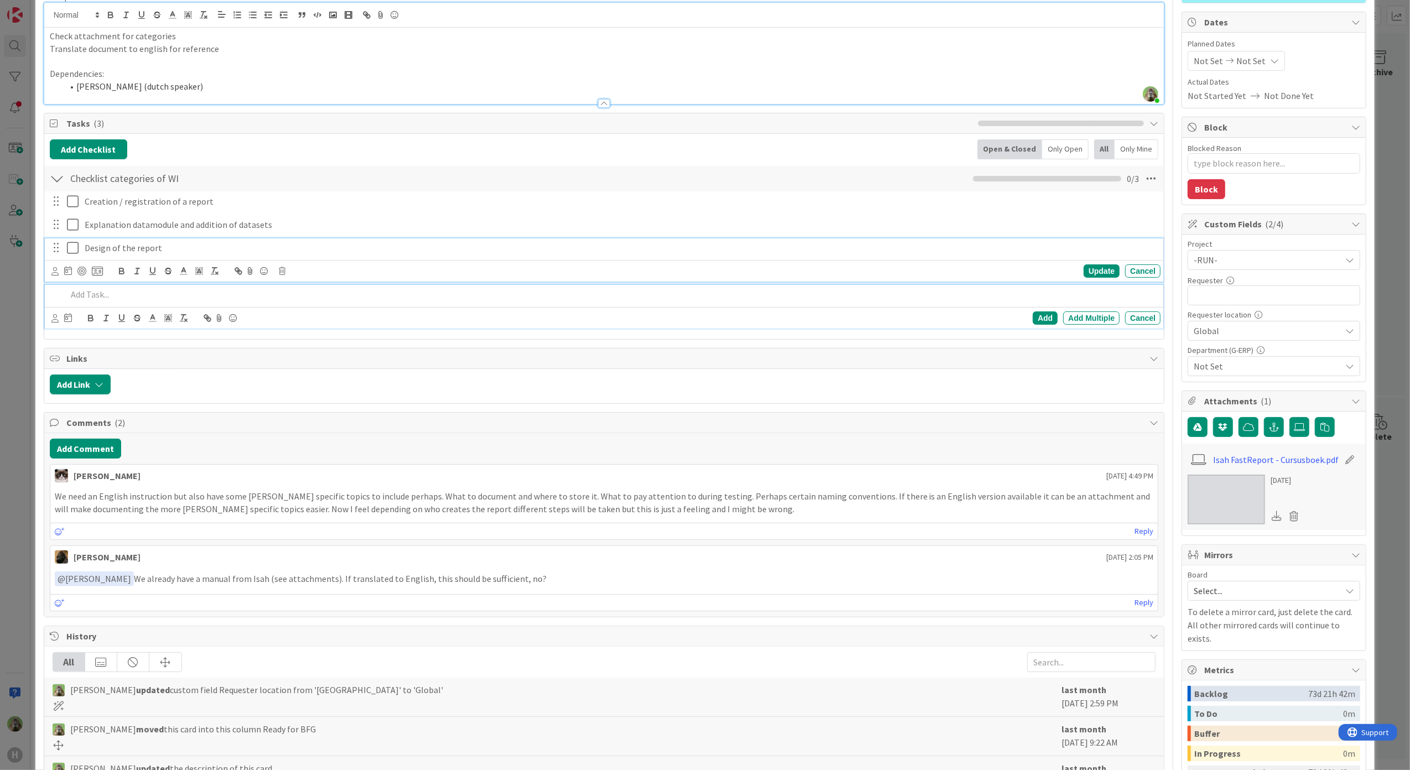
click at [132, 251] on div "Design of the report Update Cancel" at bounding box center [604, 260] width 1119 height 44
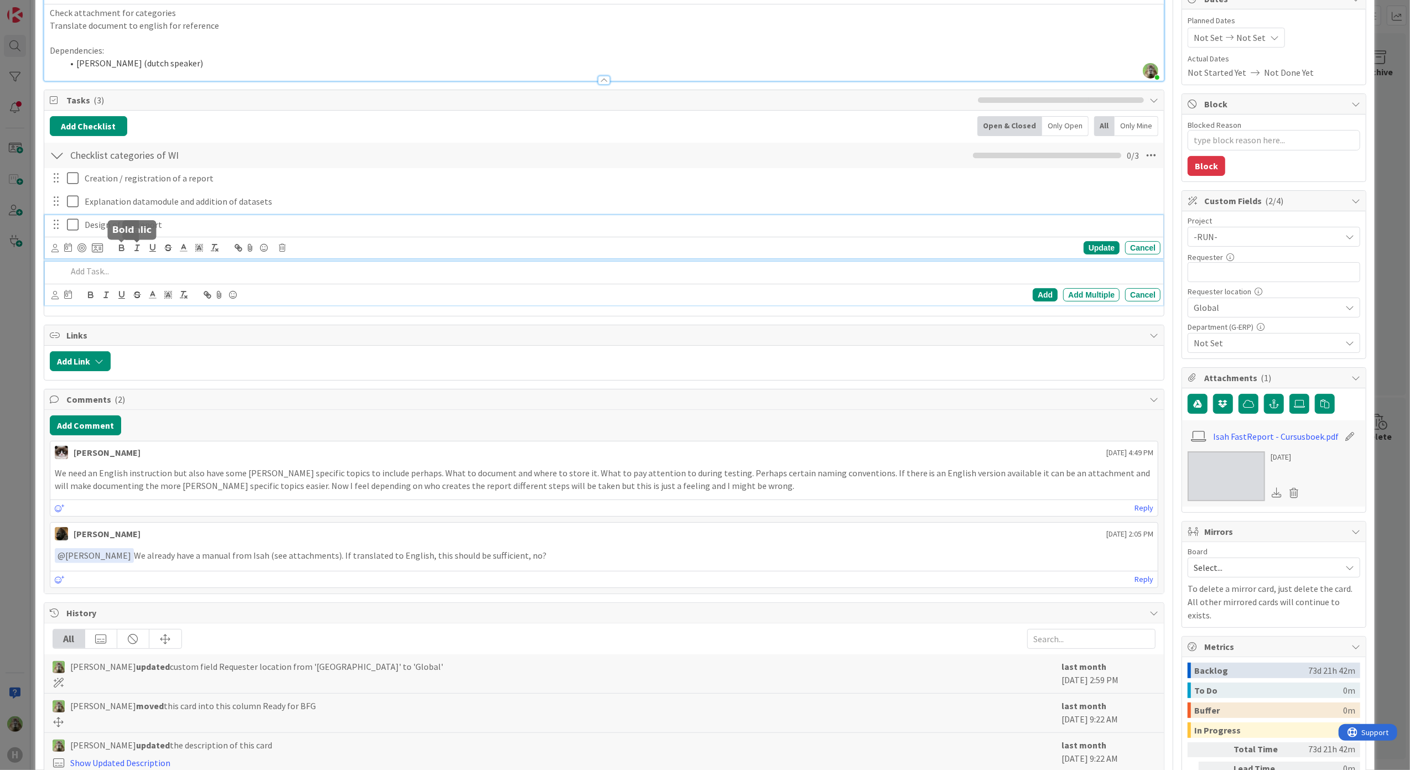
click at [117, 269] on p at bounding box center [612, 271] width 1090 height 13
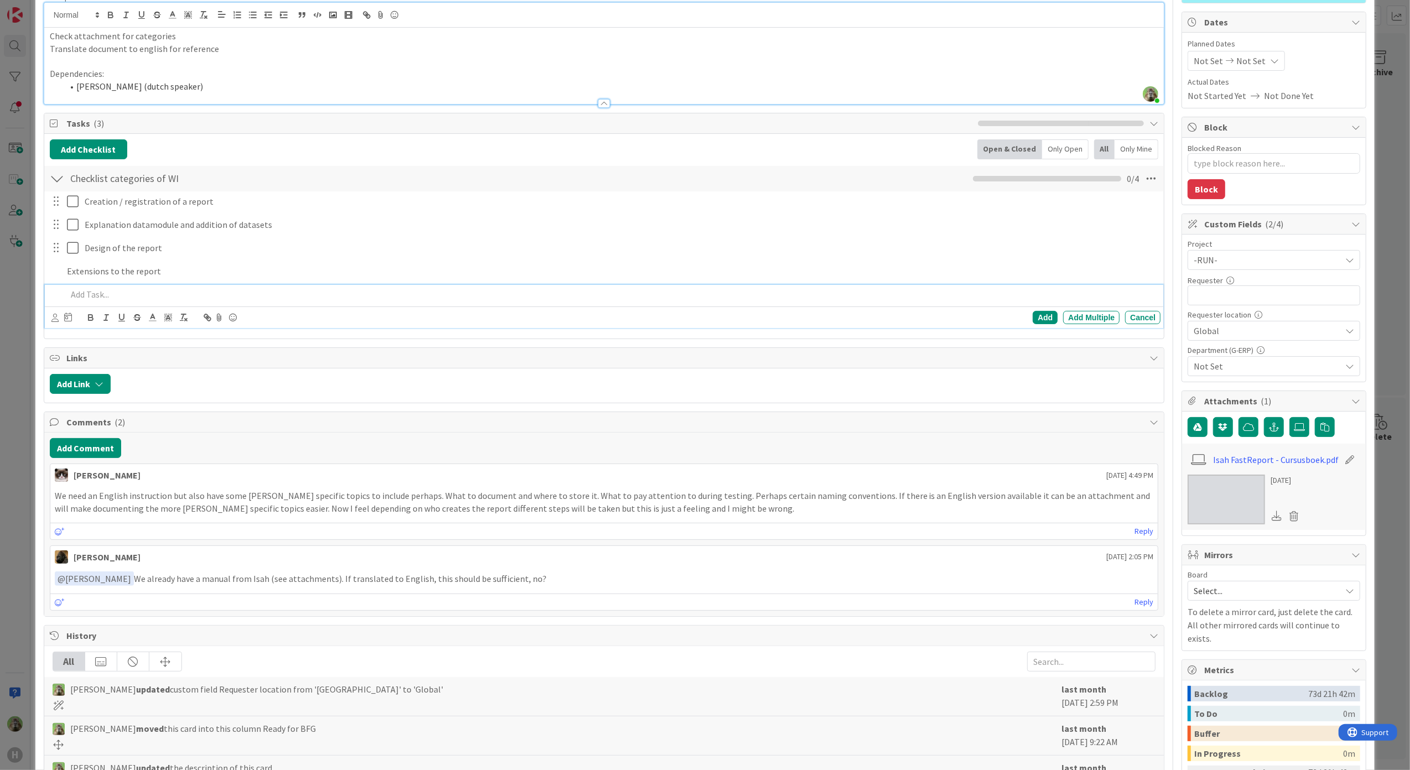
scroll to position [120, 0]
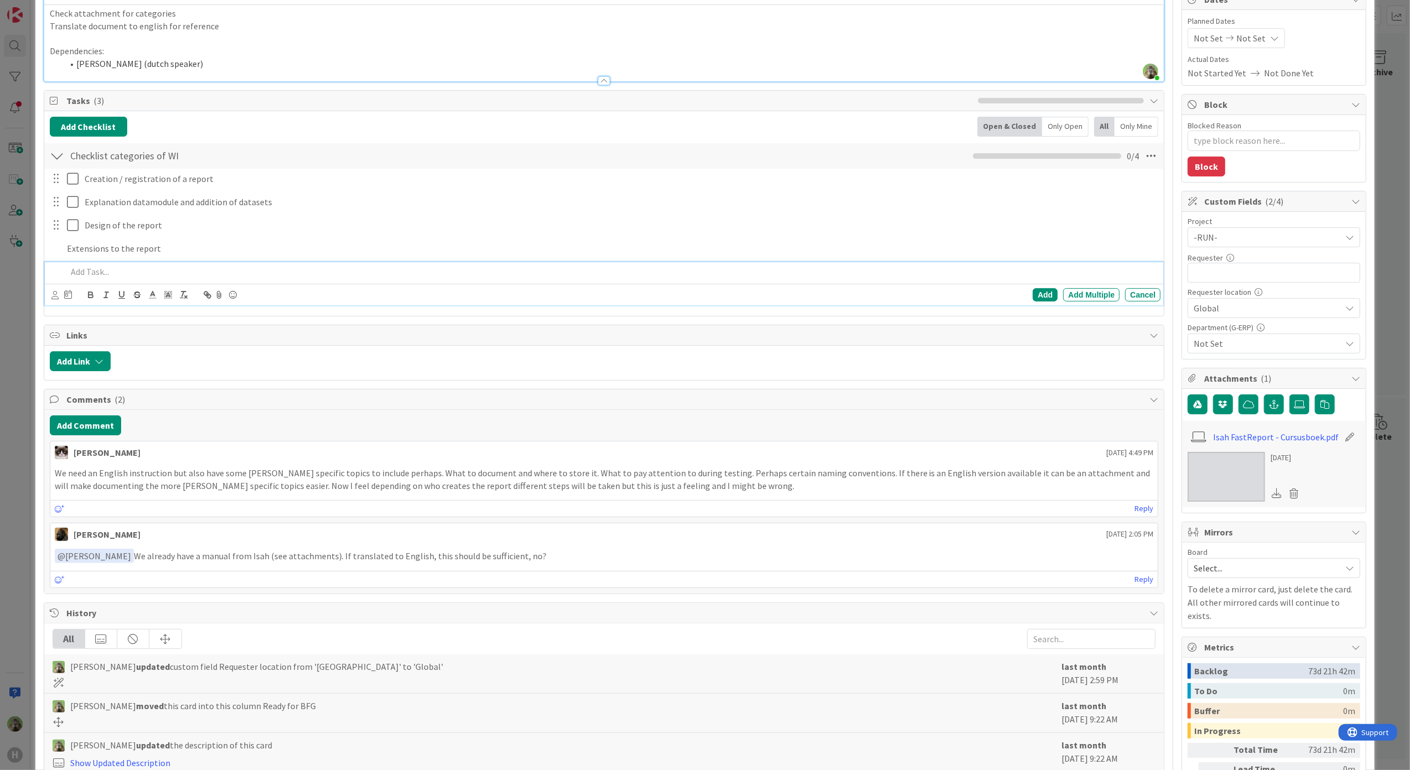
type textarea "x"
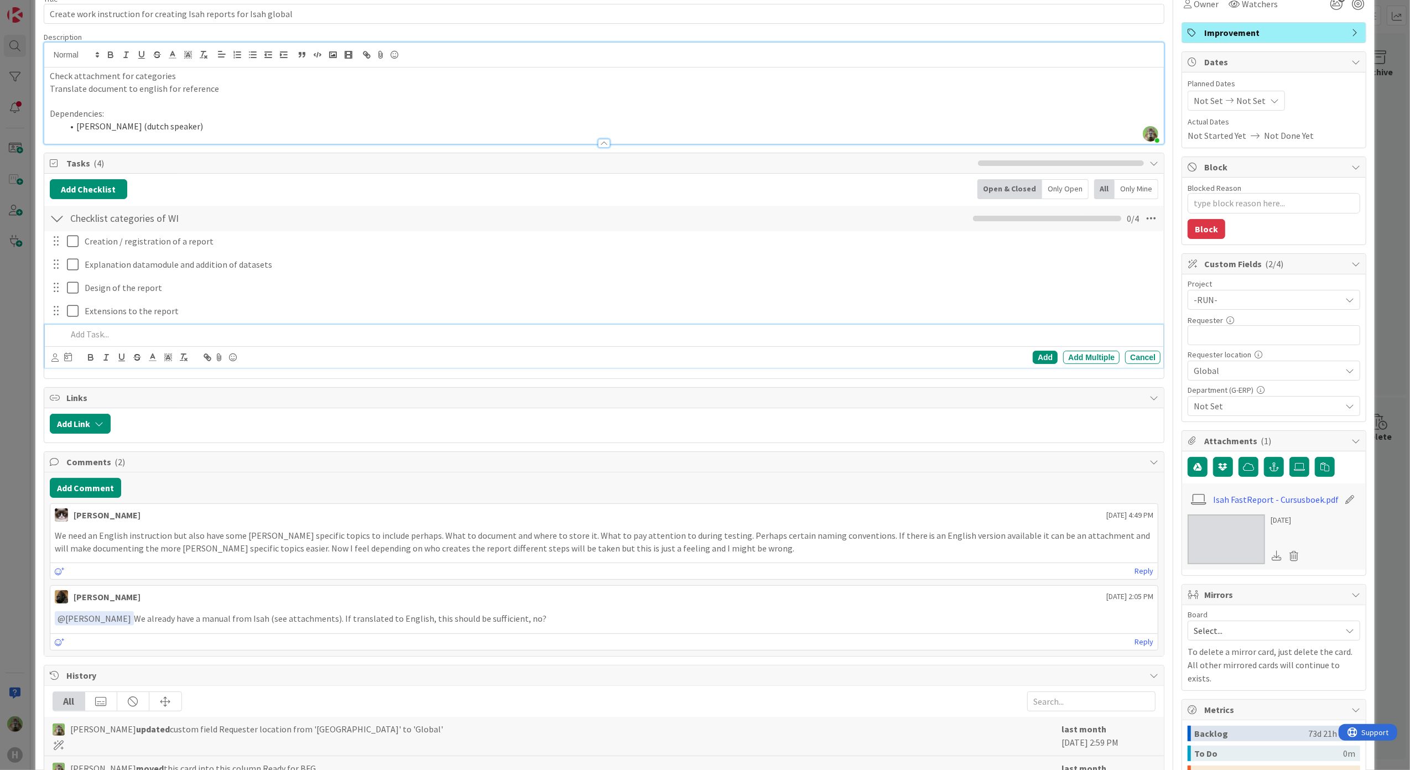
scroll to position [0, 0]
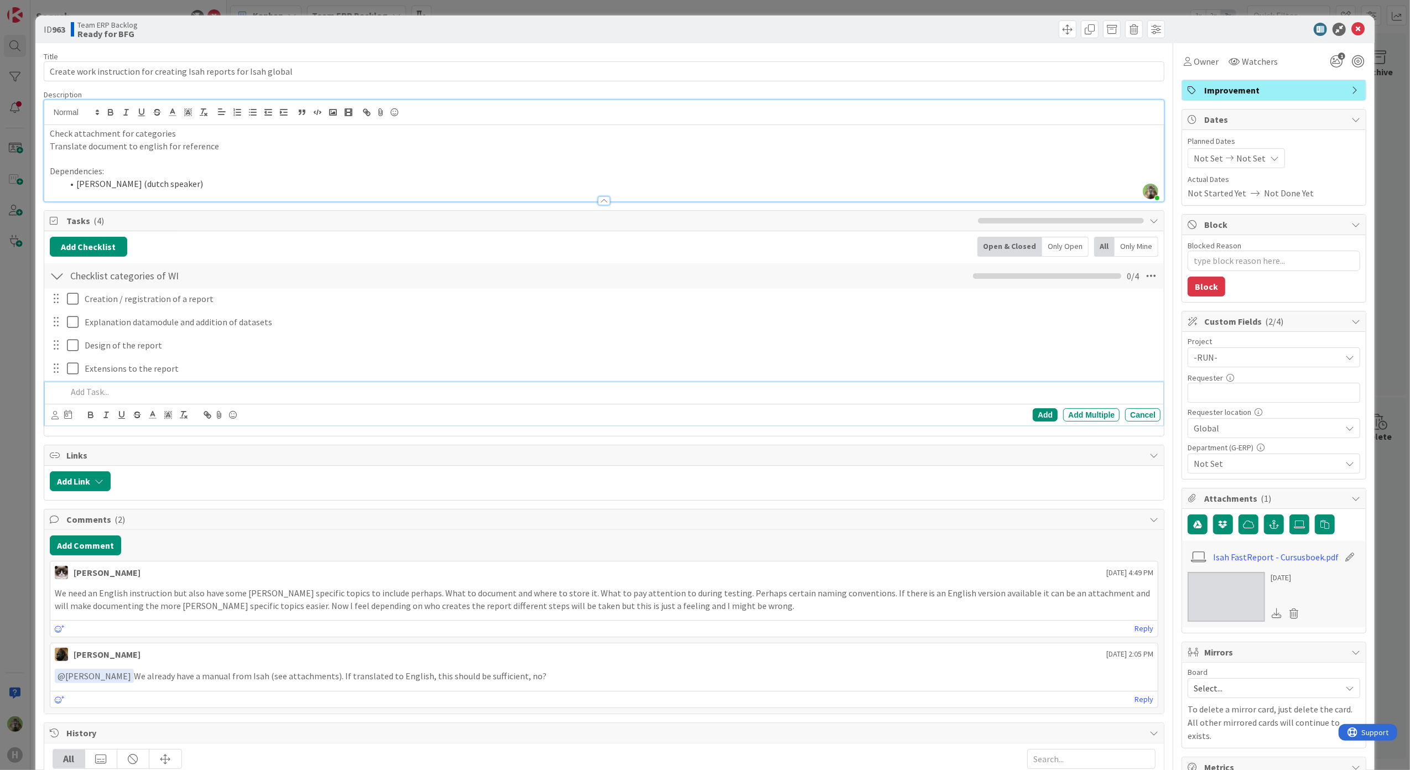
click at [228, 152] on p "Translate document to english for reference" at bounding box center [604, 146] width 1109 height 13
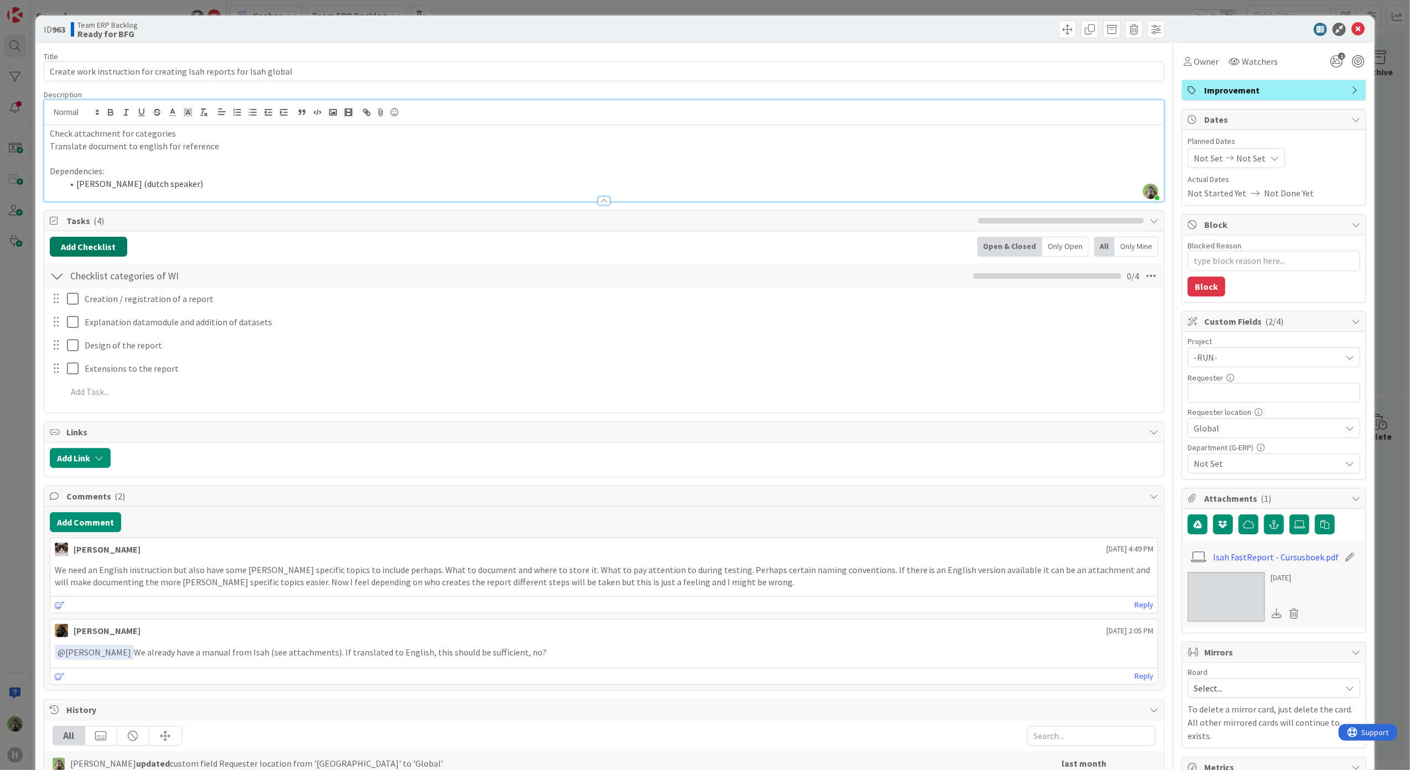
click at [105, 250] on button "Add Checklist" at bounding box center [88, 247] width 77 height 20
type input "F"
type input "Basic requirements"
type textarea "x"
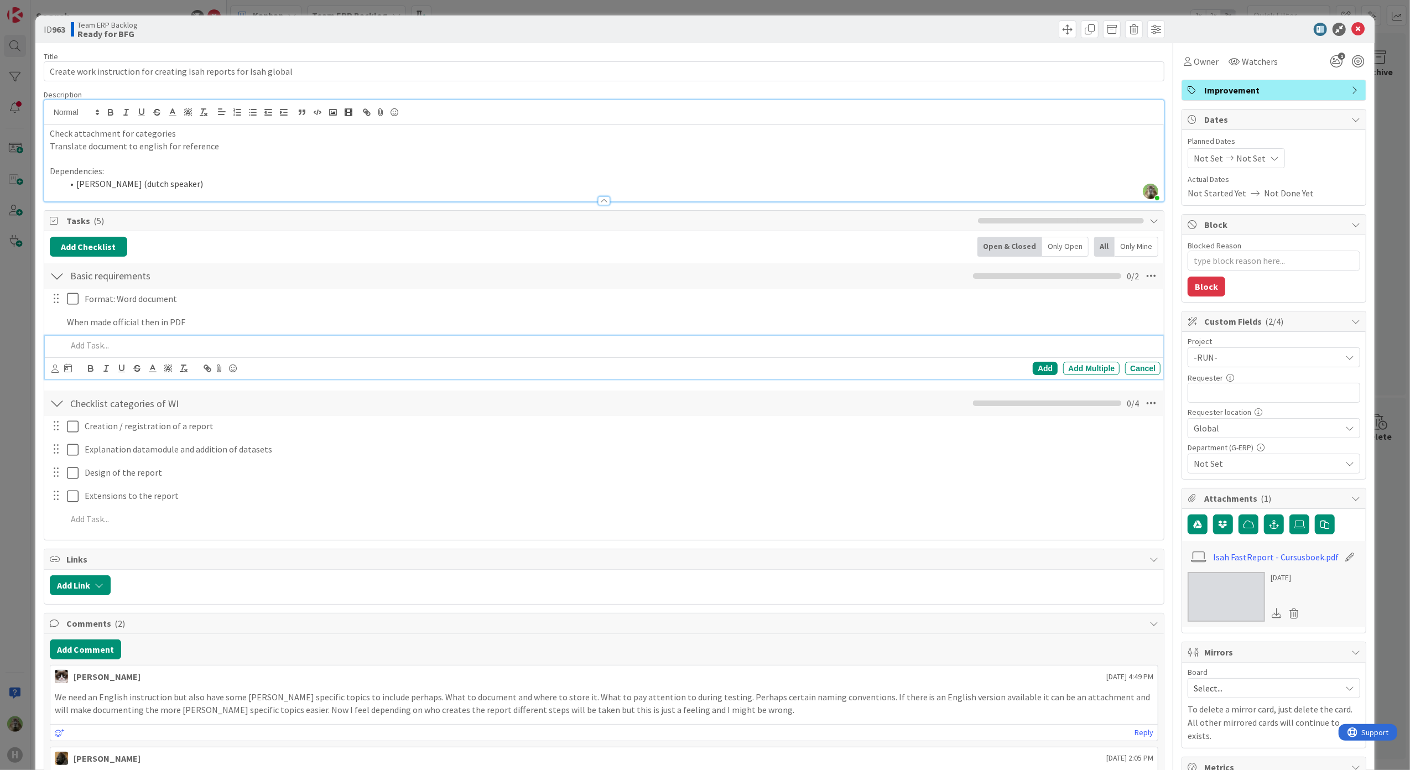
type textarea "x"
click at [267, 313] on div "Format: Word document Update Cancel When made official then in PDF Update Cance…" at bounding box center [604, 336] width 1109 height 95
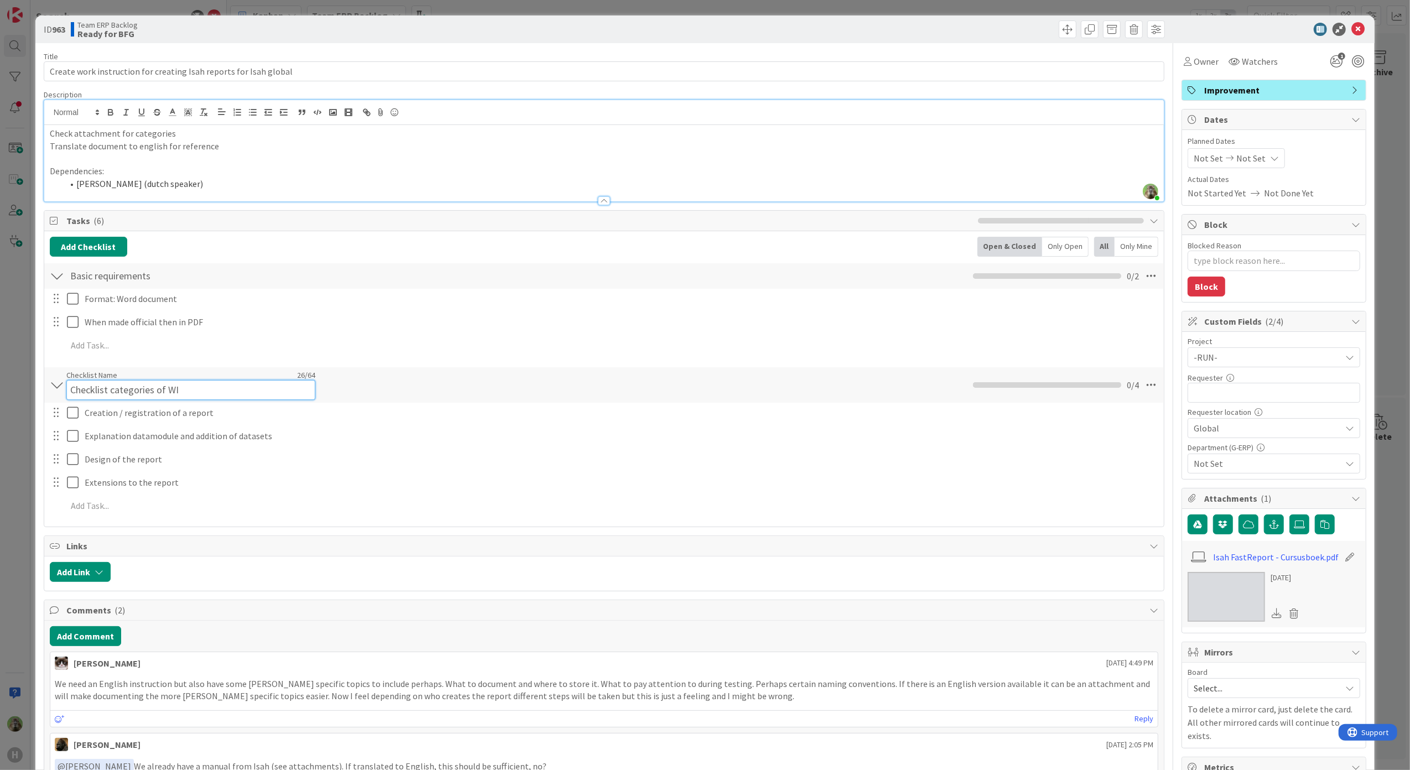
click at [178, 390] on input "Checklist categories of WI" at bounding box center [190, 390] width 249 height 20
click at [116, 387] on input "Checklist categories of WI" at bounding box center [190, 390] width 249 height 20
click at [153, 390] on input "Checklist categories of WI" at bounding box center [190, 390] width 249 height 20
drag, startPoint x: 153, startPoint y: 390, endPoint x: -35, endPoint y: 390, distance: 188.6
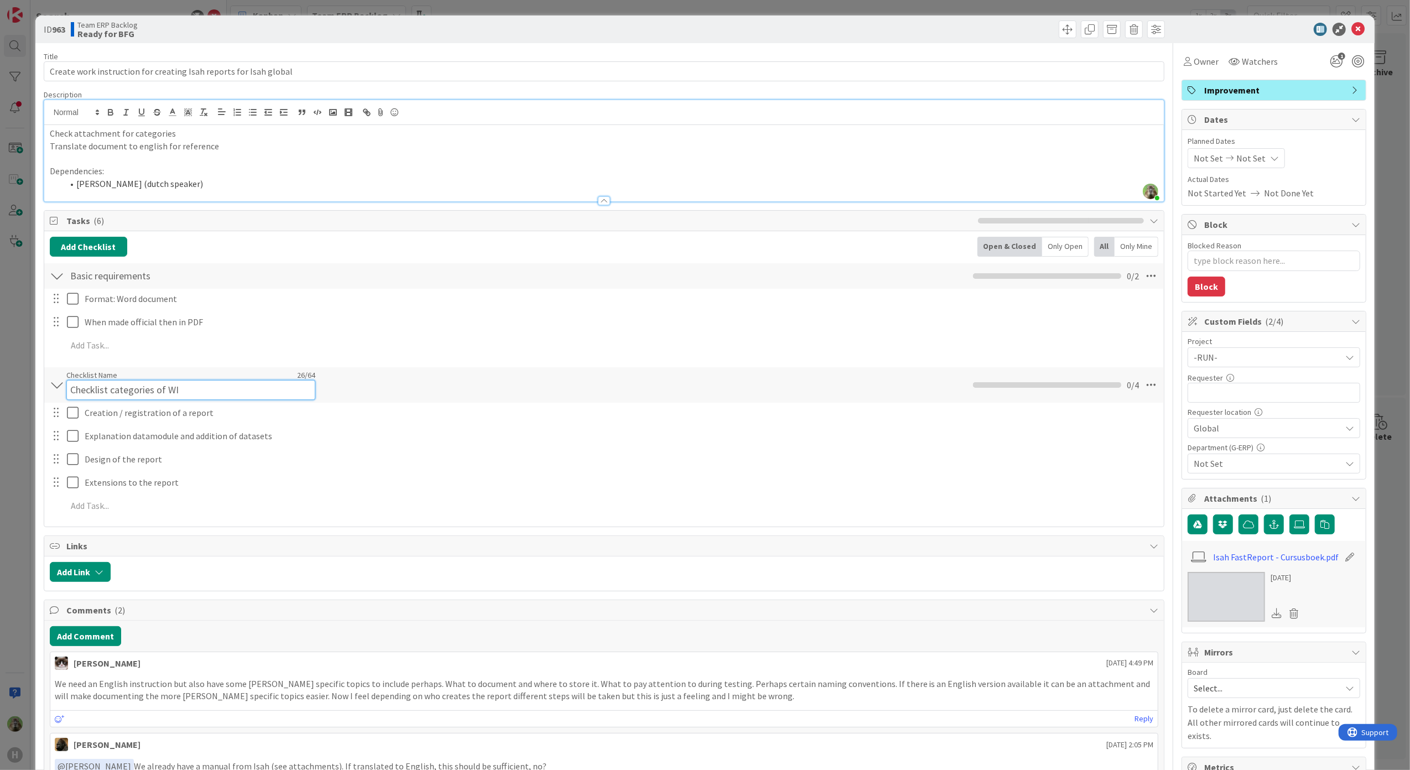
click at [0, 390] on html "H Search Search Current Board No results found. Kanban Team ERP Backlog 1x 2x 3…" at bounding box center [705, 385] width 1410 height 770
click at [98, 383] on input "Contentof WI" at bounding box center [190, 390] width 249 height 20
click at [102, 389] on input "Contentof WI" at bounding box center [190, 390] width 249 height 20
type input "Content of WI"
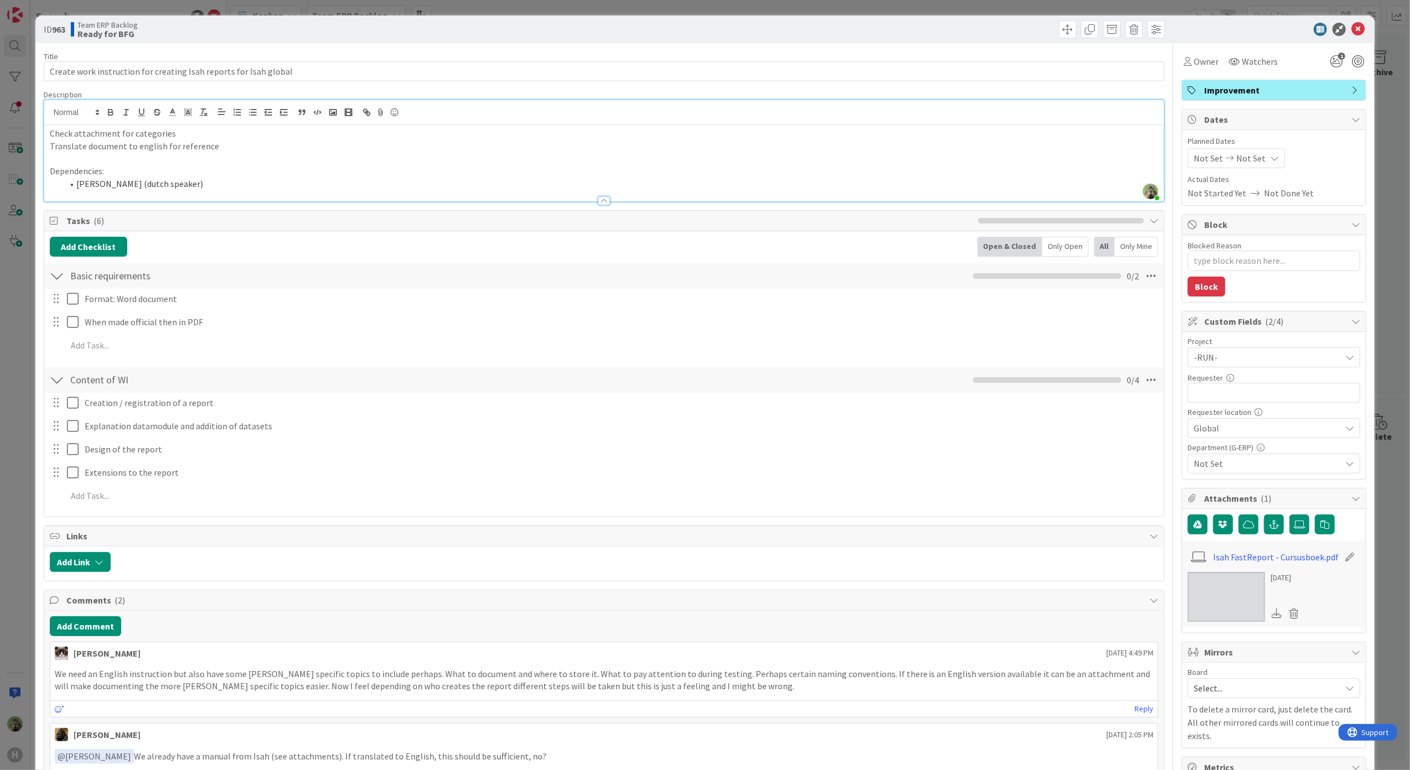
click at [152, 183] on li "Noah (dutch speaker)" at bounding box center [611, 184] width 1096 height 13
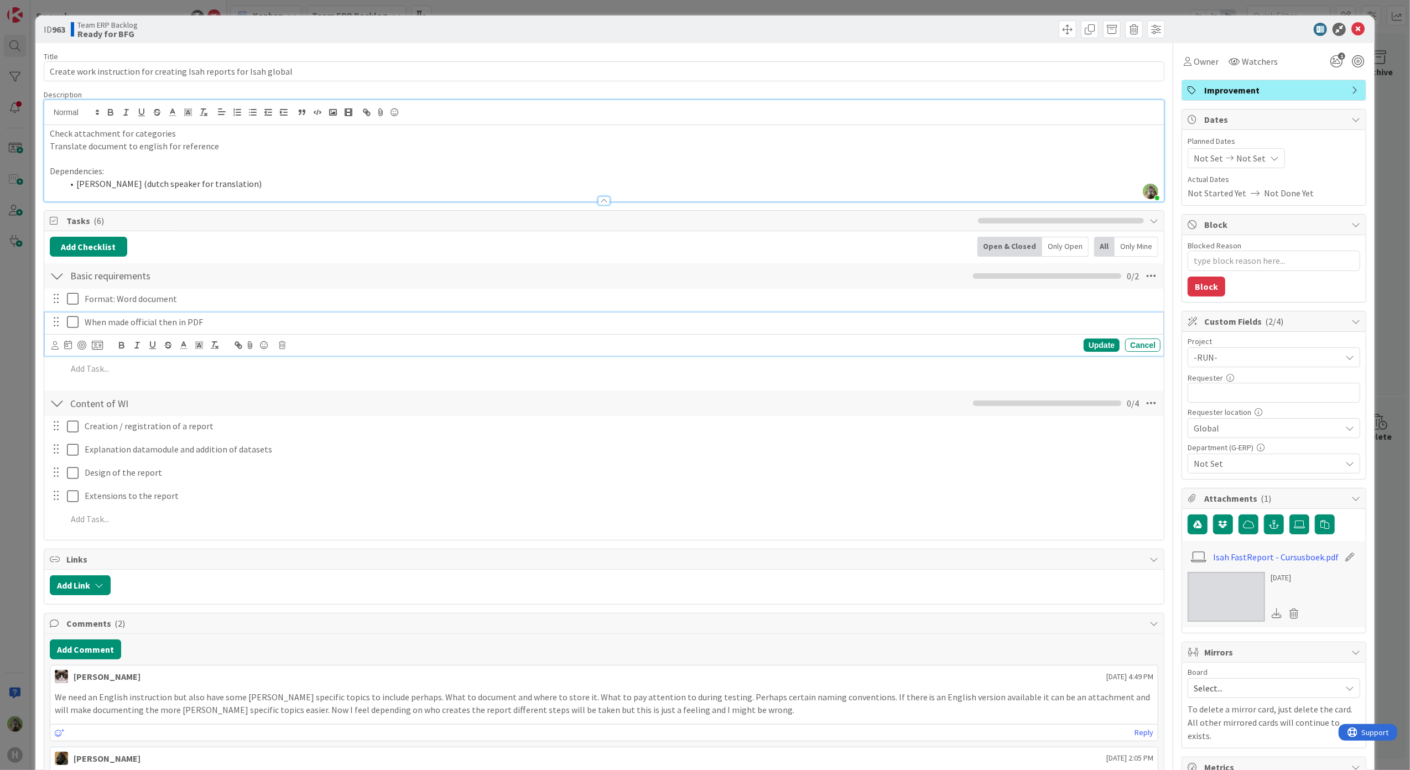
click at [188, 321] on p "When made official then in PDF" at bounding box center [620, 322] width 1071 height 13
click at [284, 352] on div "Update Cancel" at bounding box center [606, 344] width 1110 height 15
click at [282, 348] on icon at bounding box center [282, 345] width 7 height 8
click at [313, 400] on div "Delete" at bounding box center [310, 392] width 41 height 20
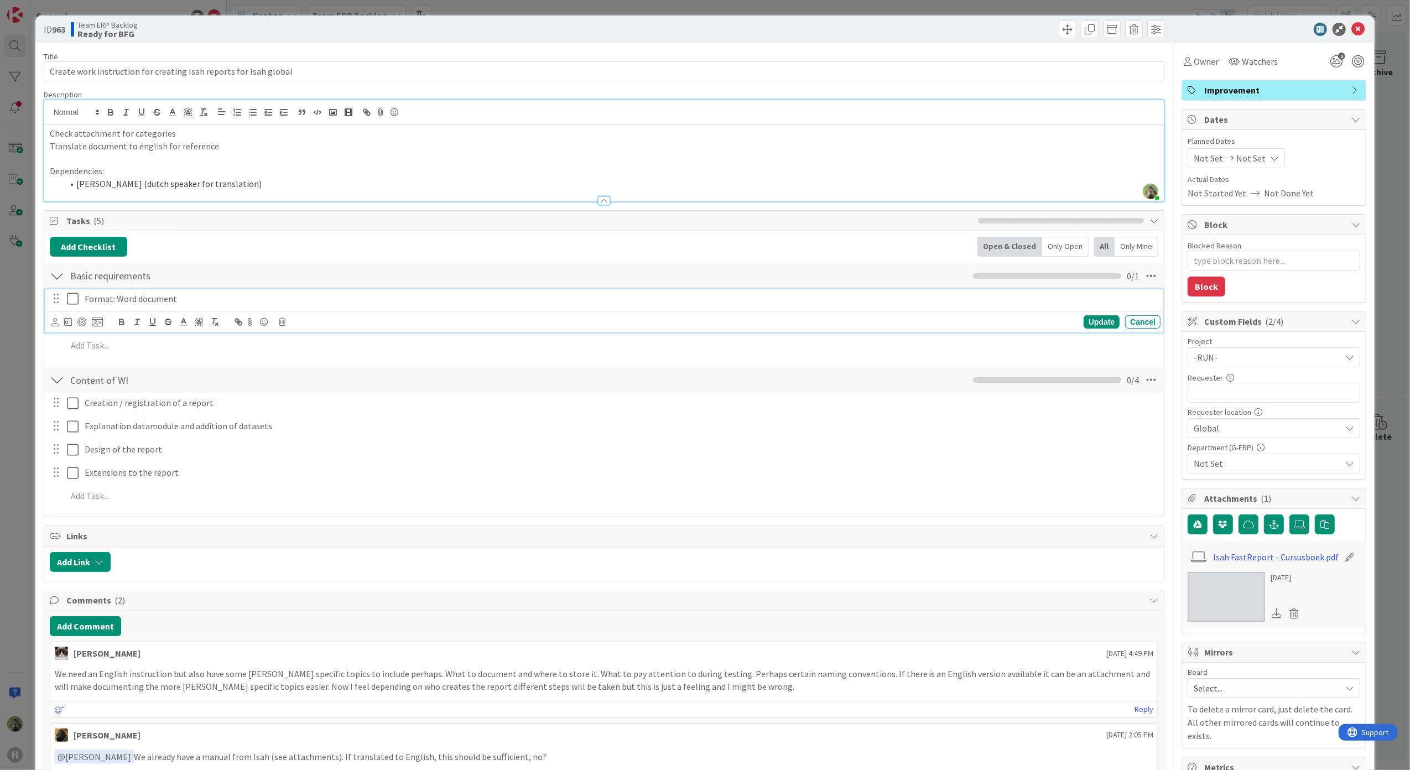
click at [412, 292] on div "Format: Word document" at bounding box center [620, 298] width 1080 height 19
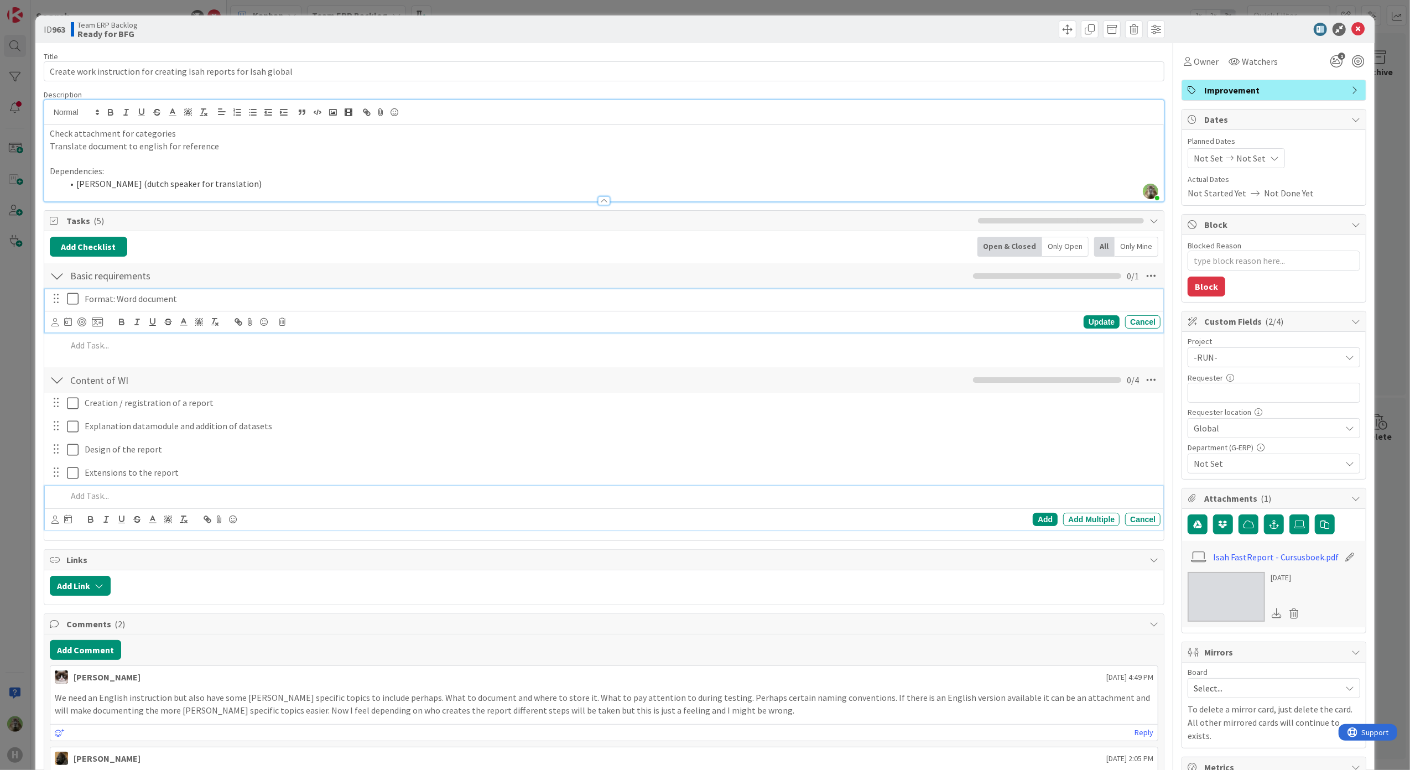
click at [164, 501] on p at bounding box center [612, 496] width 1090 height 13
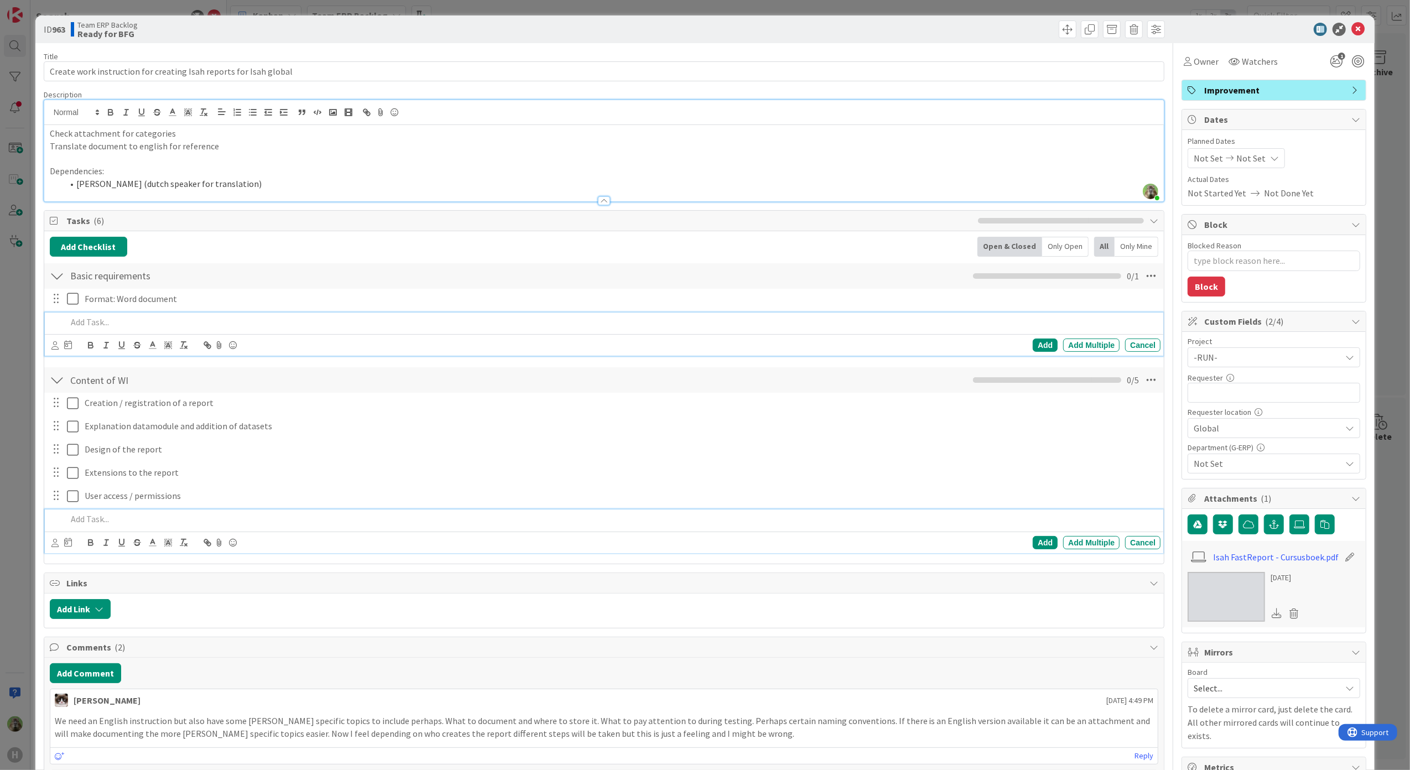
click at [306, 316] on div at bounding box center [612, 322] width 1099 height 19
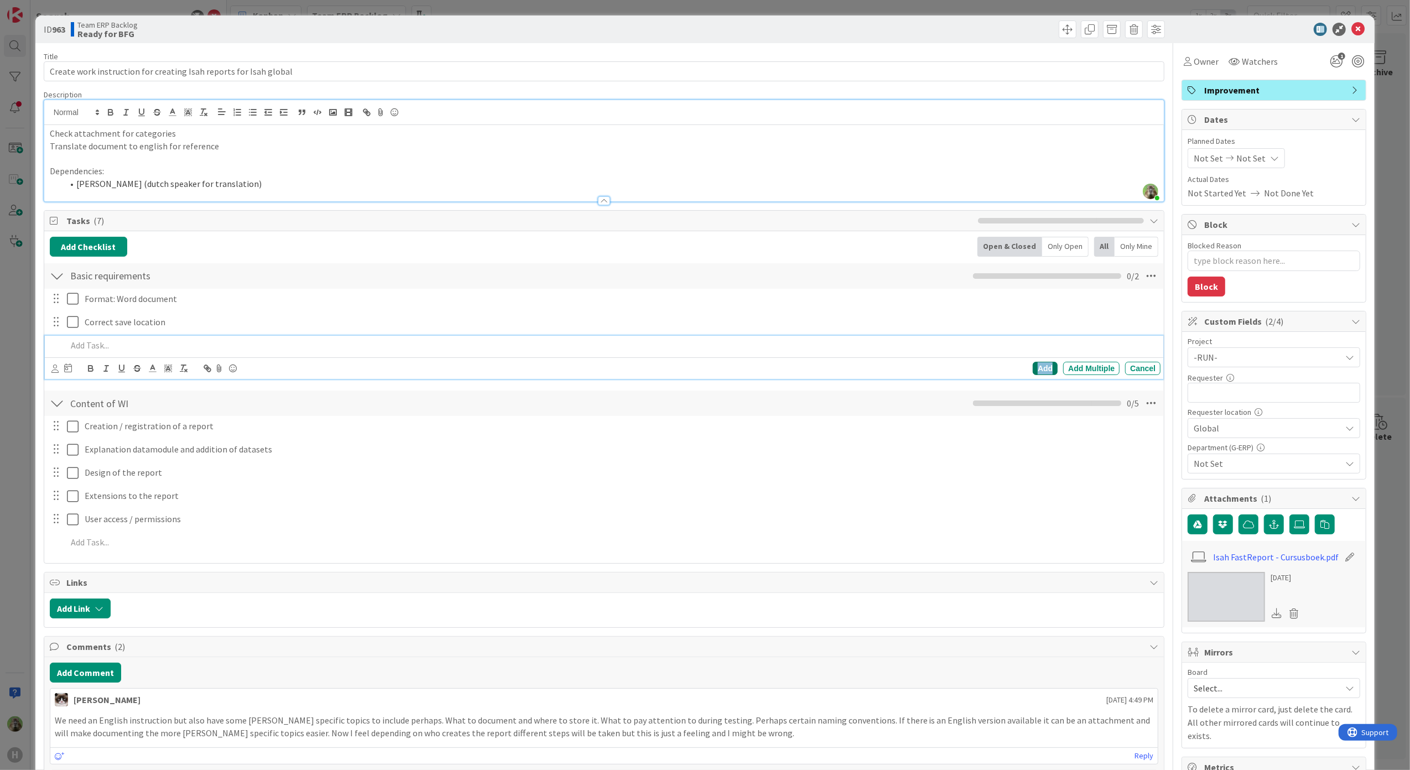
click at [1045, 372] on div "Add" at bounding box center [1045, 368] width 25 height 13
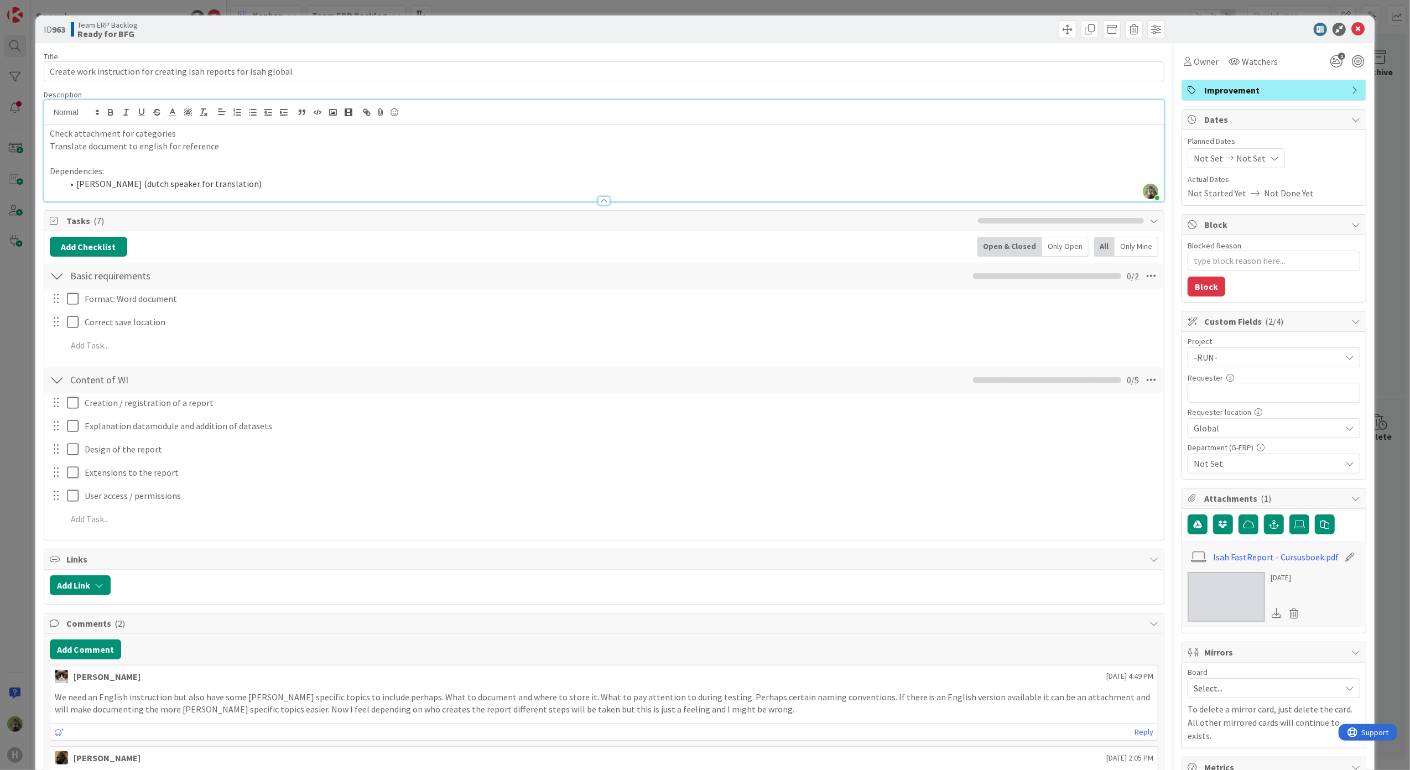
click at [50, 131] on p "Check attachment for categories" at bounding box center [604, 133] width 1109 height 13
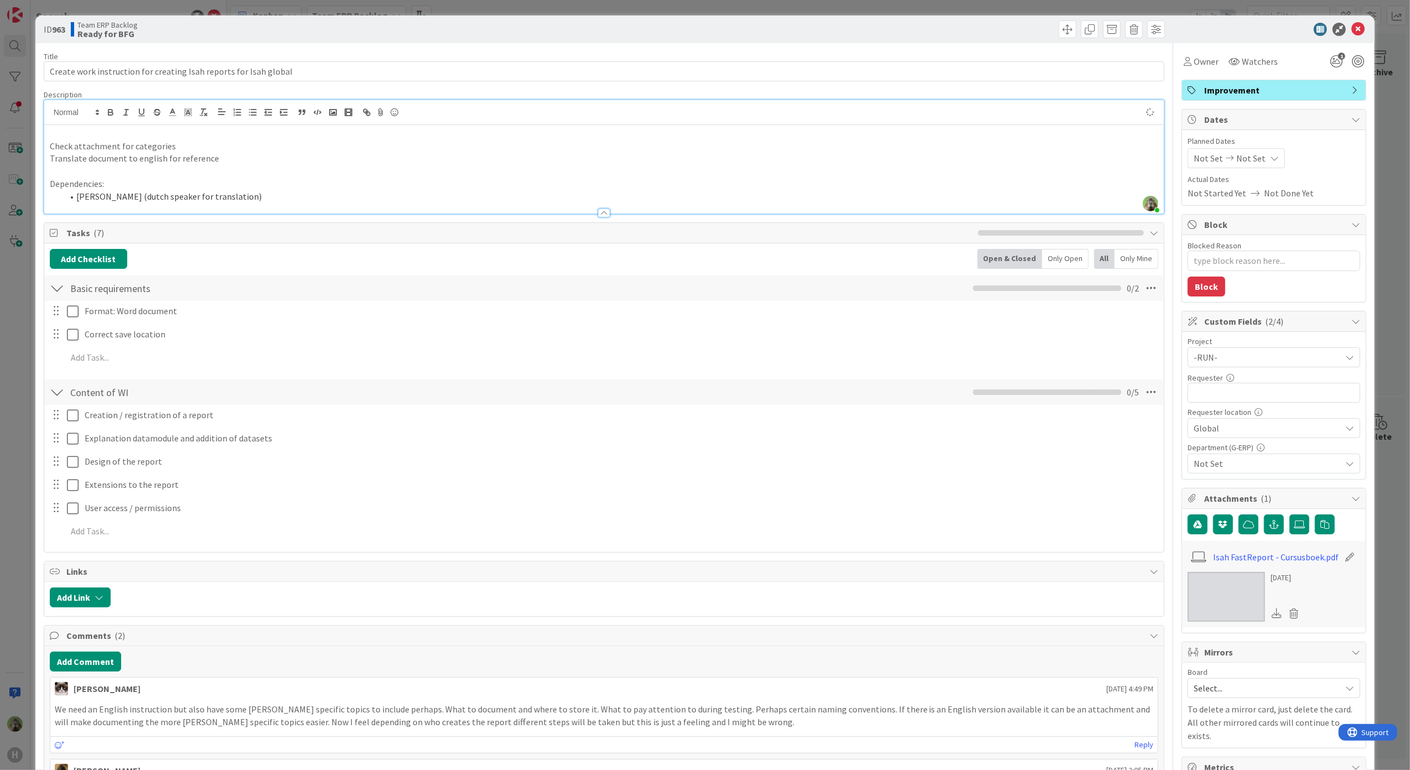
type textarea "x"
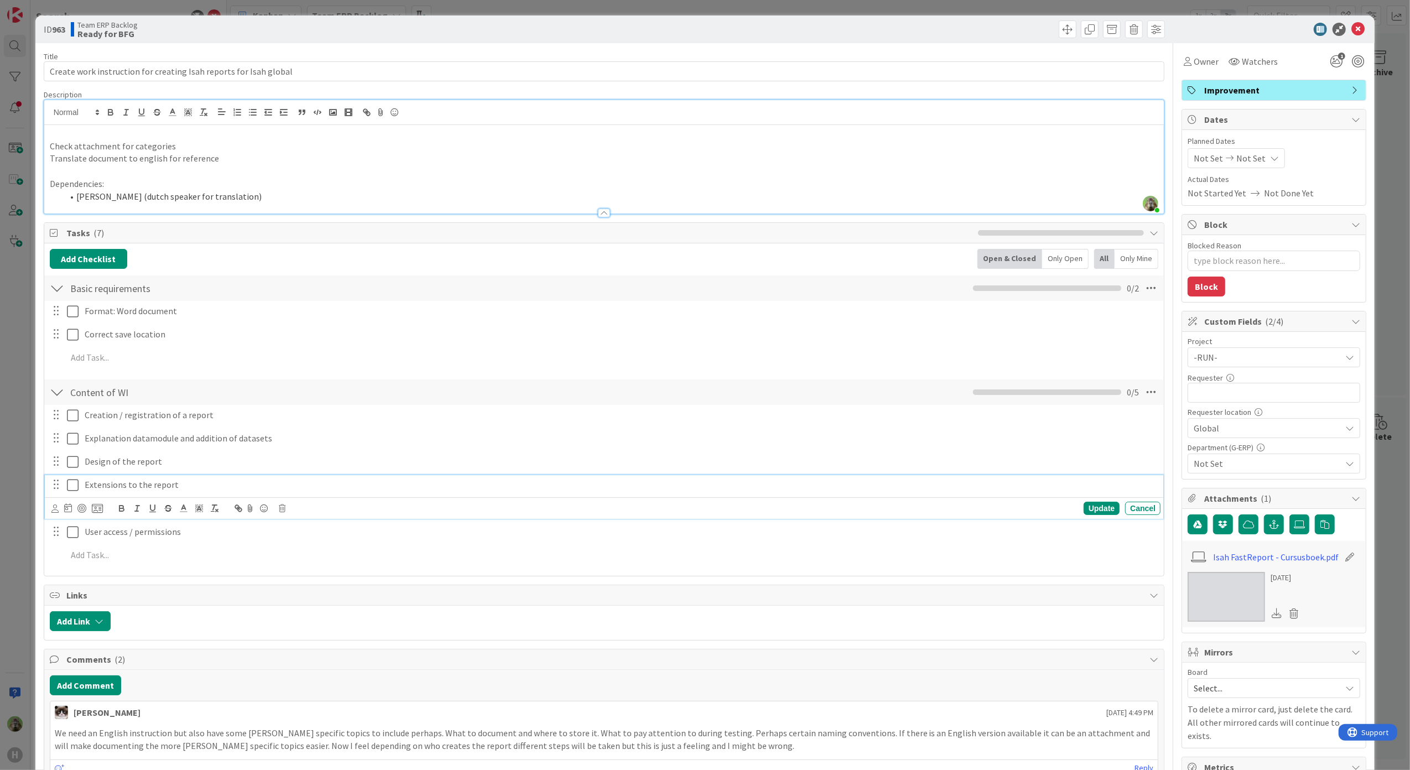
click at [85, 488] on p "Extensions to the report" at bounding box center [620, 484] width 1071 height 13
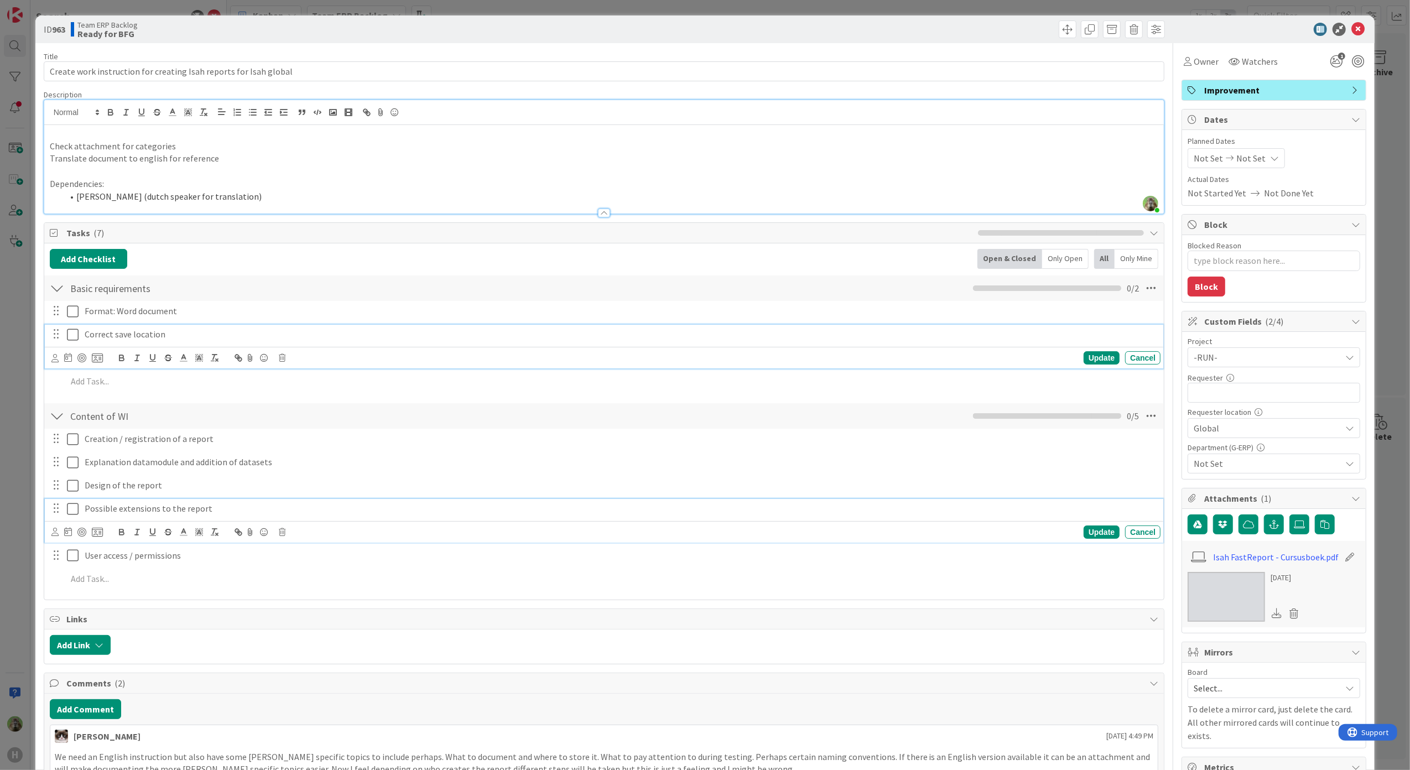
click at [189, 333] on p "Correct save location" at bounding box center [620, 334] width 1071 height 13
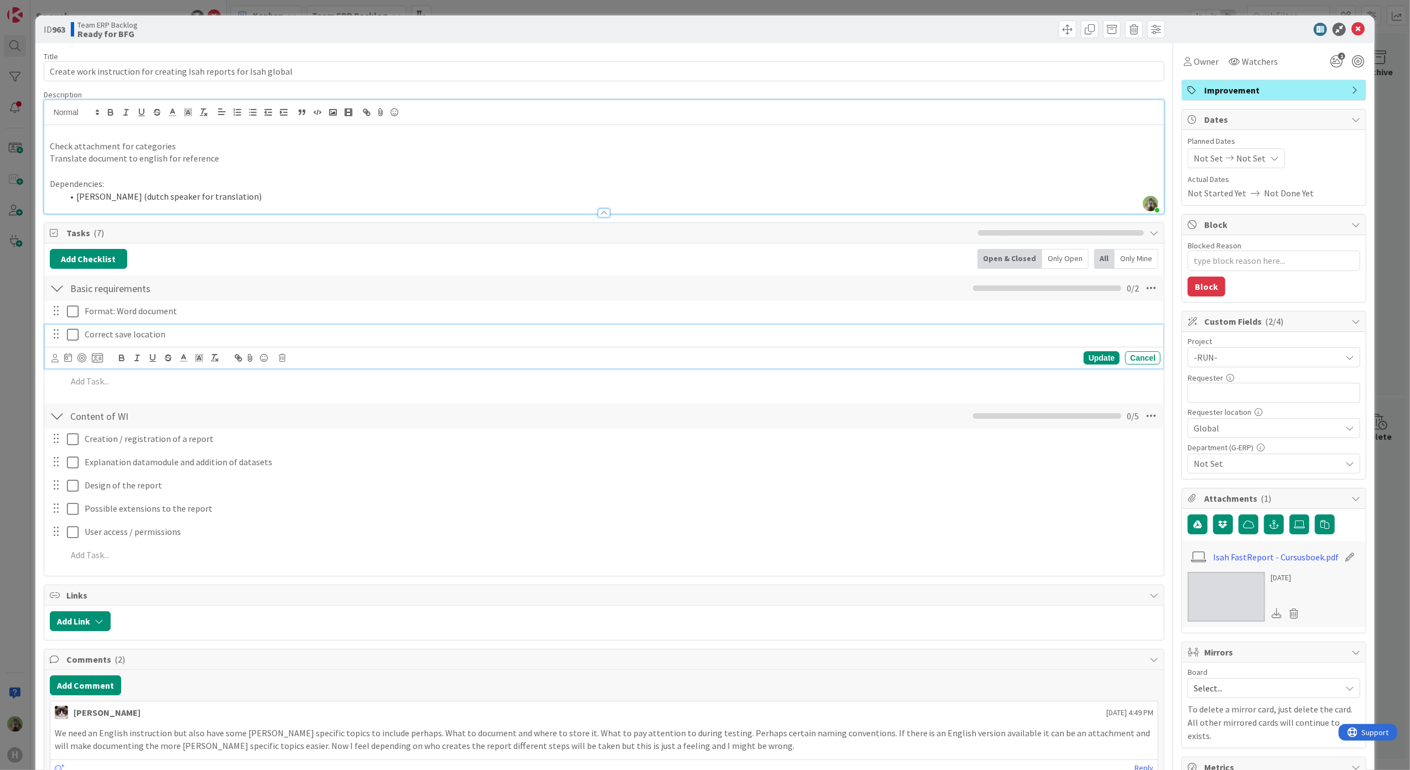
click at [251, 341] on p "Correct save location" at bounding box center [620, 334] width 1071 height 13
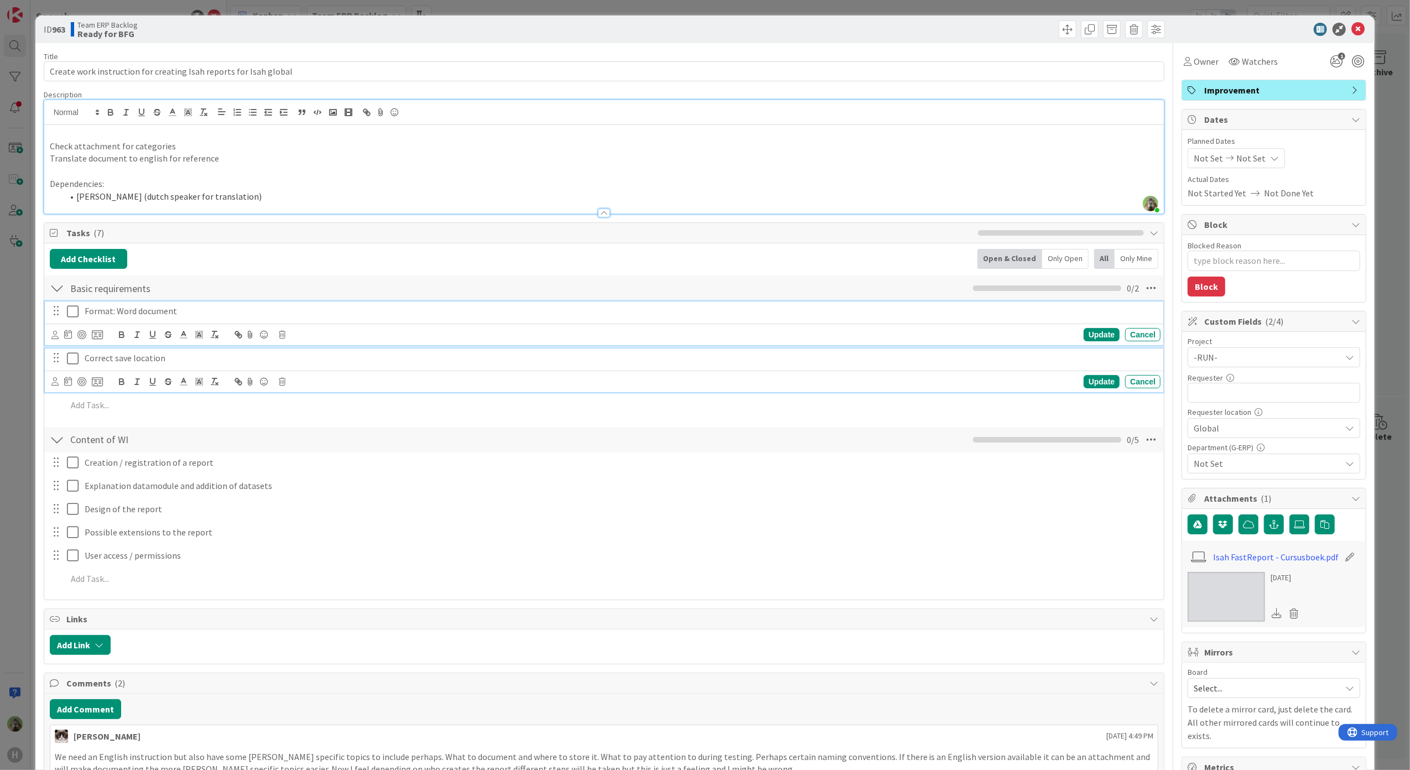
click at [331, 320] on div "Format: Word document" at bounding box center [620, 310] width 1080 height 19
click at [112, 387] on p at bounding box center [612, 381] width 1090 height 13
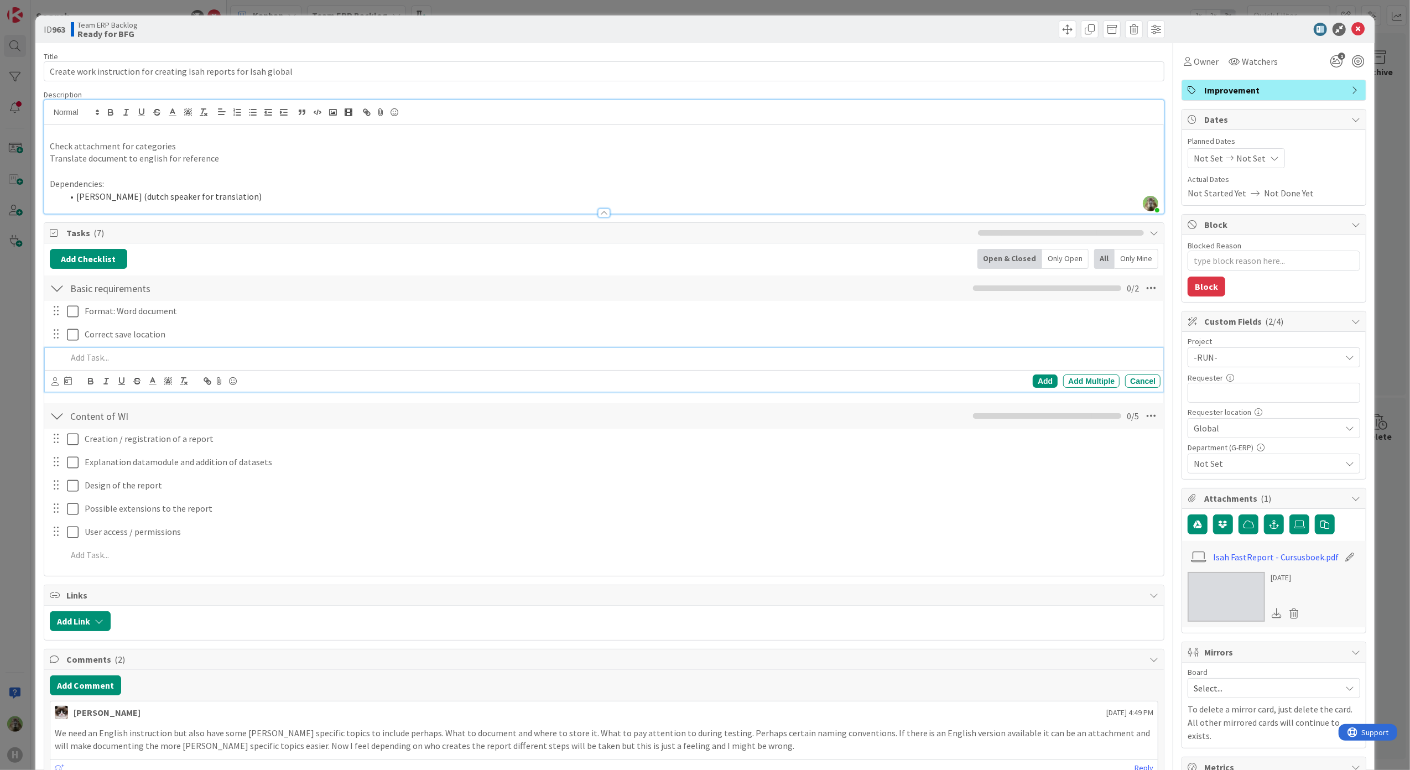
click at [433, 24] on div "Team ERP Backlog Ready for BFG" at bounding box center [336, 29] width 531 height 18
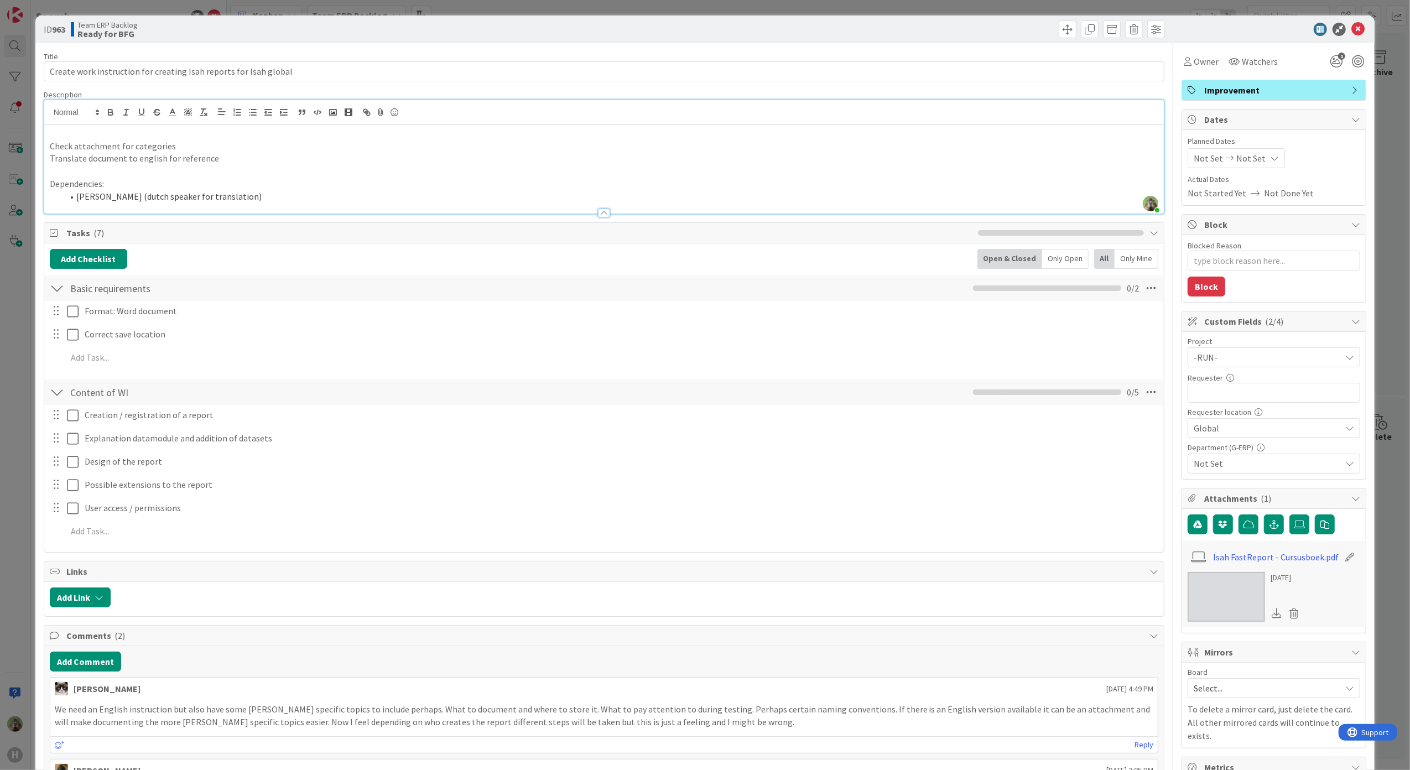
click at [407, 173] on p at bounding box center [604, 171] width 1109 height 13
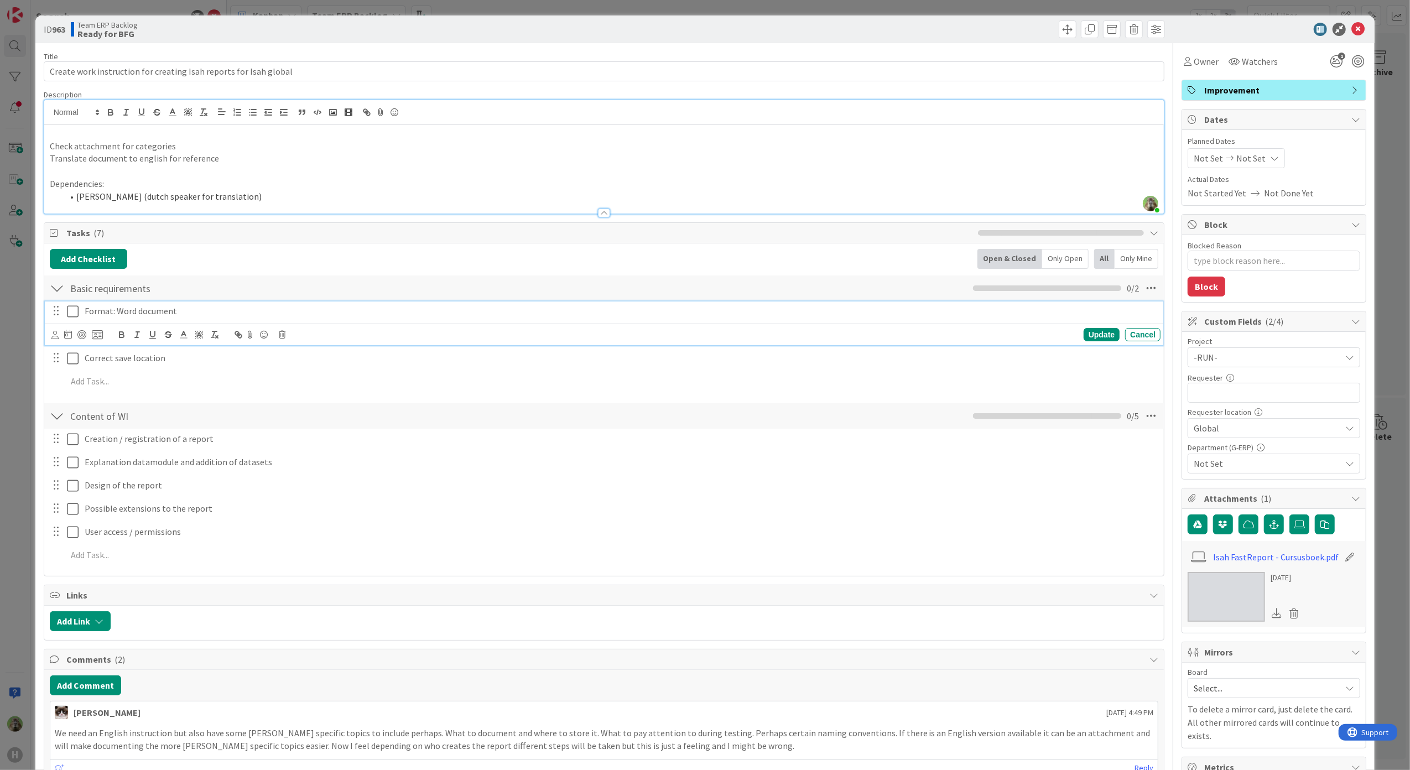
click at [200, 316] on p "Format: Word document" at bounding box center [620, 311] width 1071 height 13
click at [45, 159] on div "Check attachment for categories Translate document to english for reference Dep…" at bounding box center [604, 169] width 1120 height 89
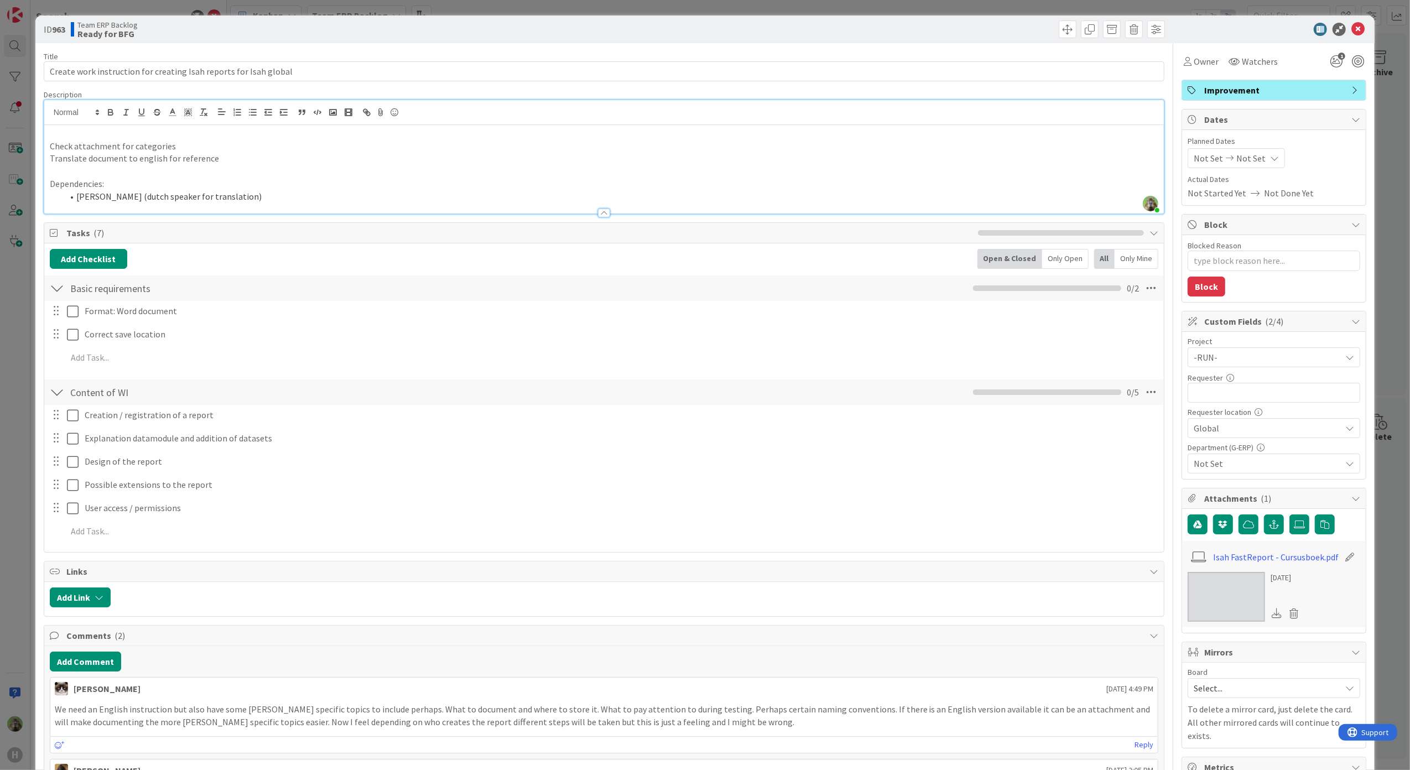
click at [45, 145] on div "Check attachment for categories Translate document to english for reference Dep…" at bounding box center [604, 169] width 1120 height 89
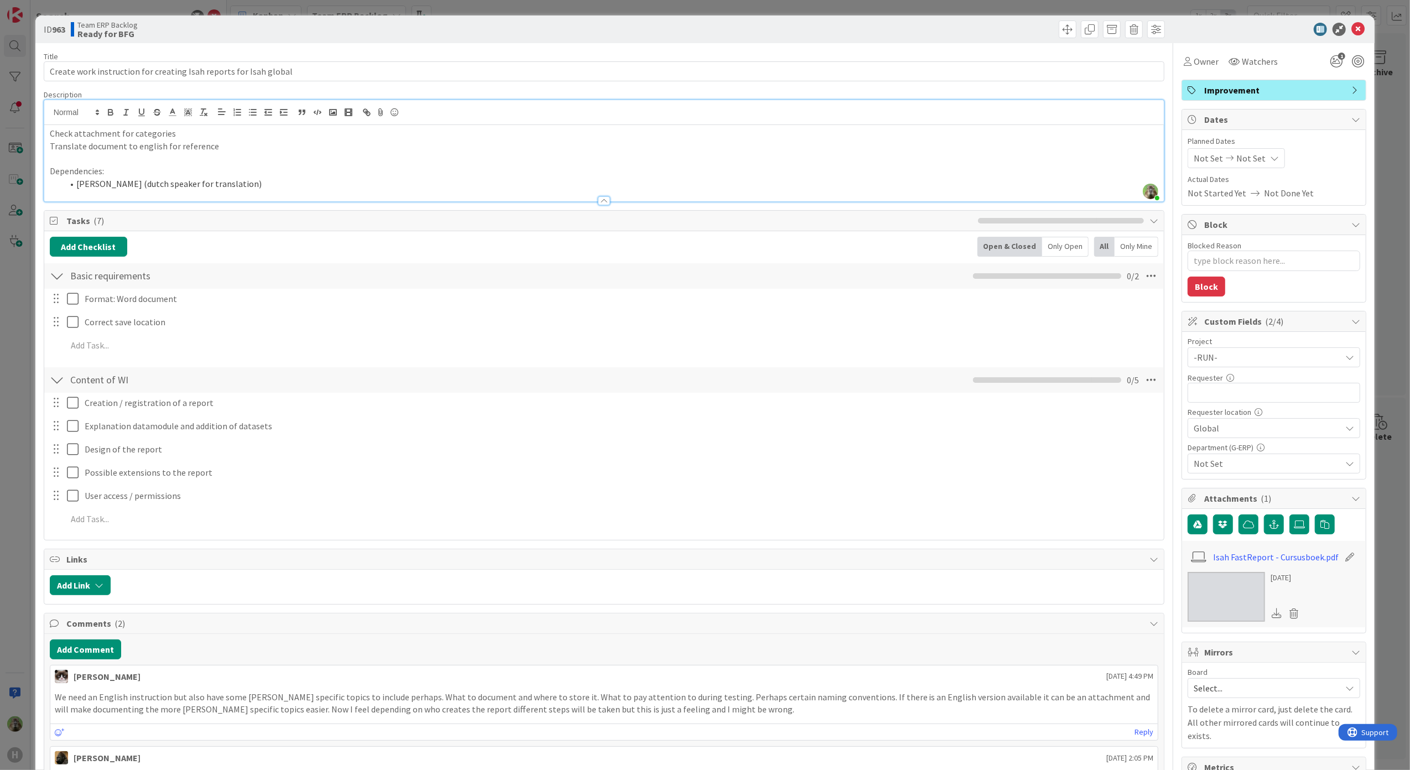
type textarea "x"
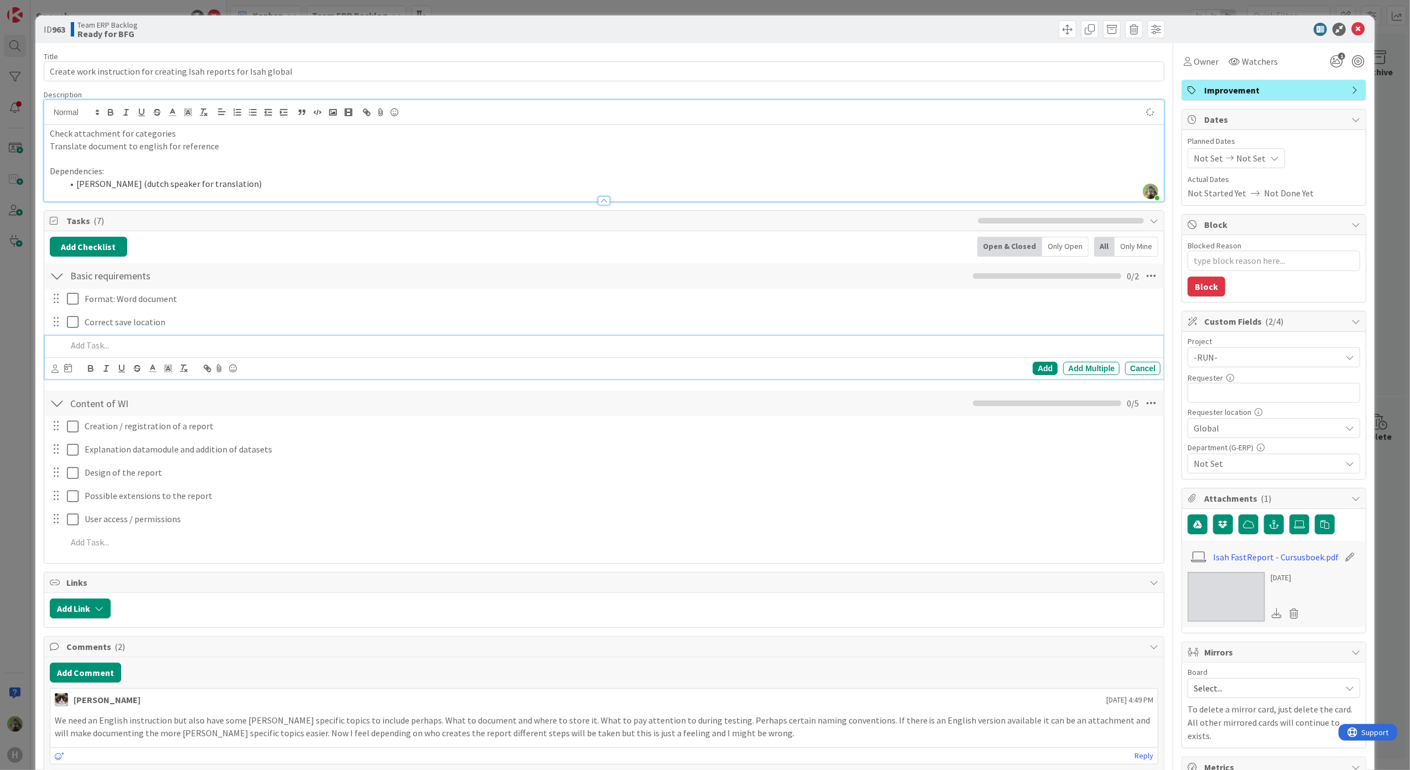
click at [225, 352] on p at bounding box center [612, 345] width 1090 height 13
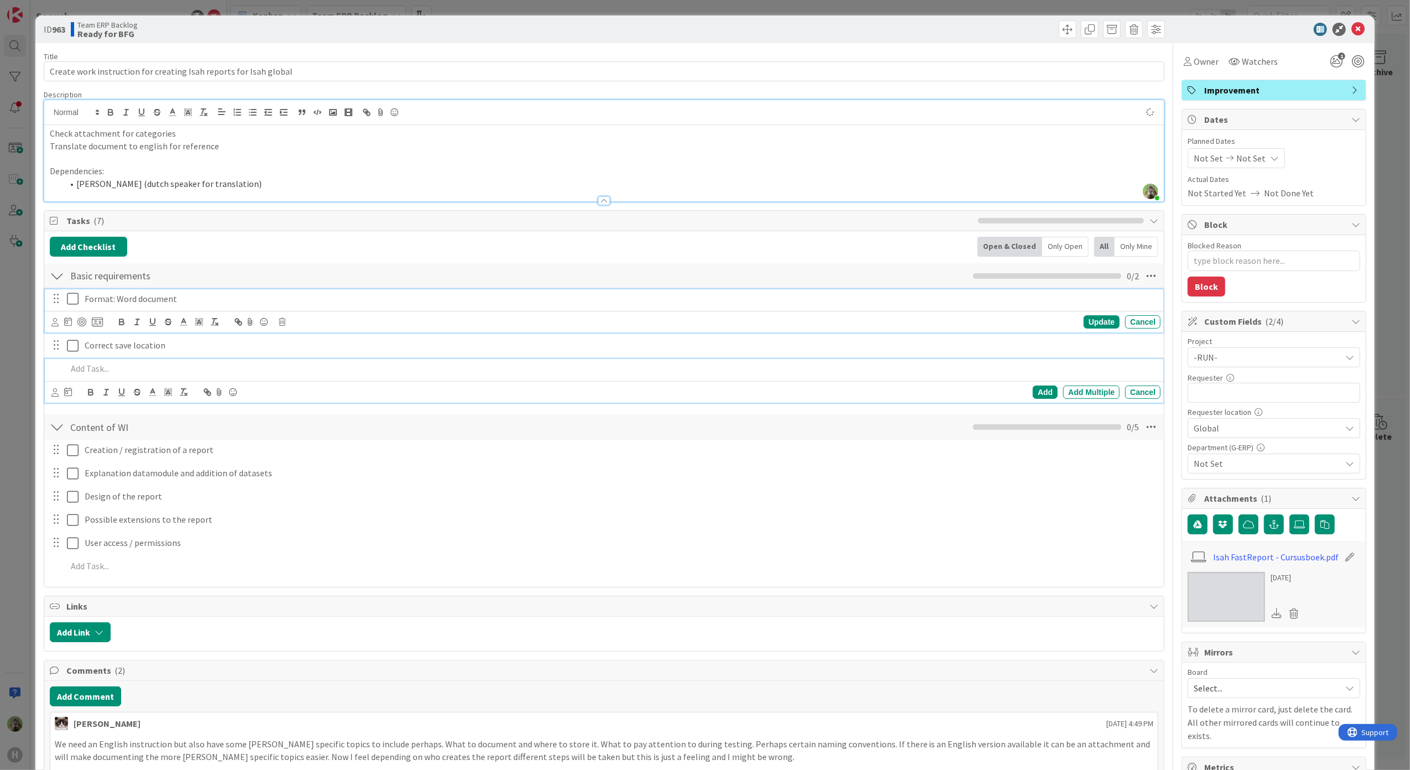
click at [254, 304] on p "Format: Word document" at bounding box center [620, 299] width 1071 height 13
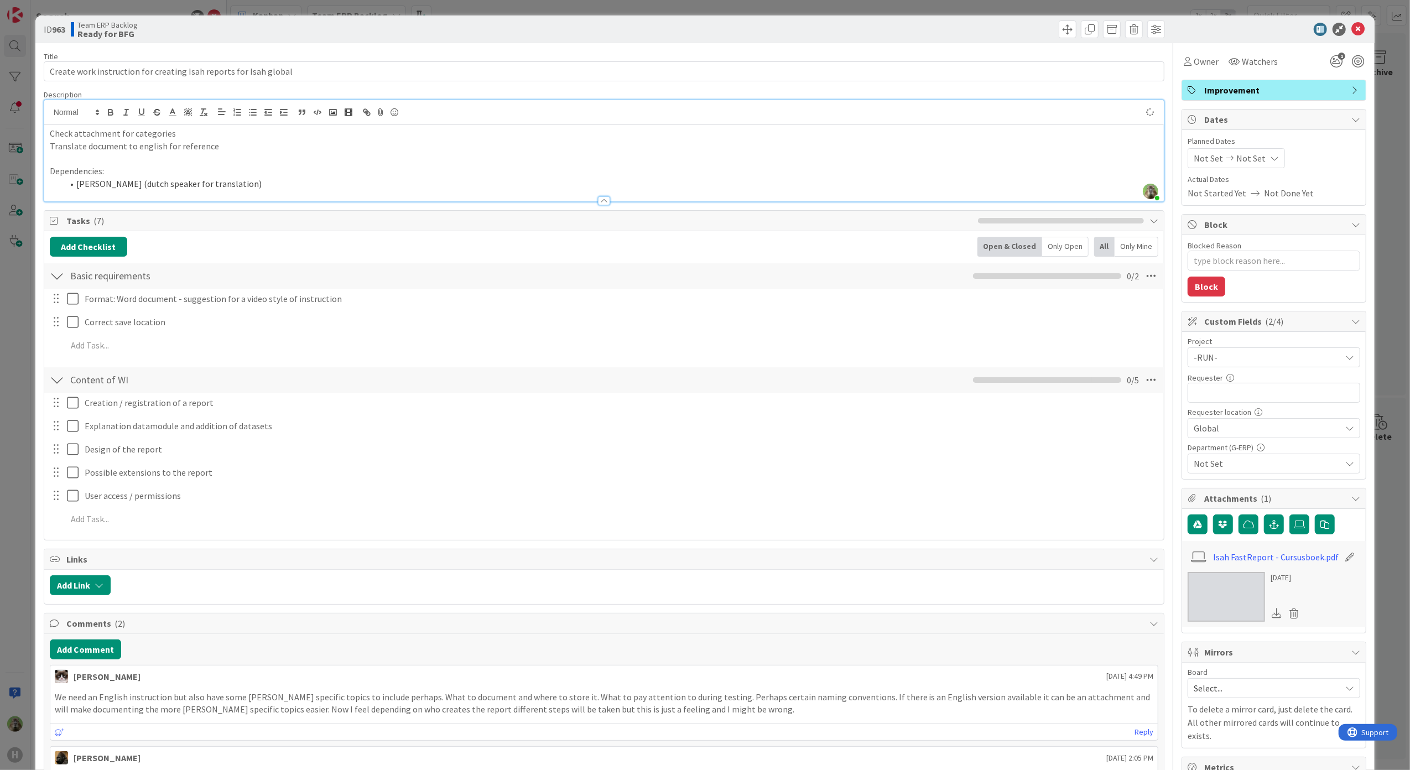
click at [16, 408] on div "ID 963 Team ERP Backlog Ready for BFG Title 65 / 128 Create work instruction fo…" at bounding box center [705, 385] width 1410 height 770
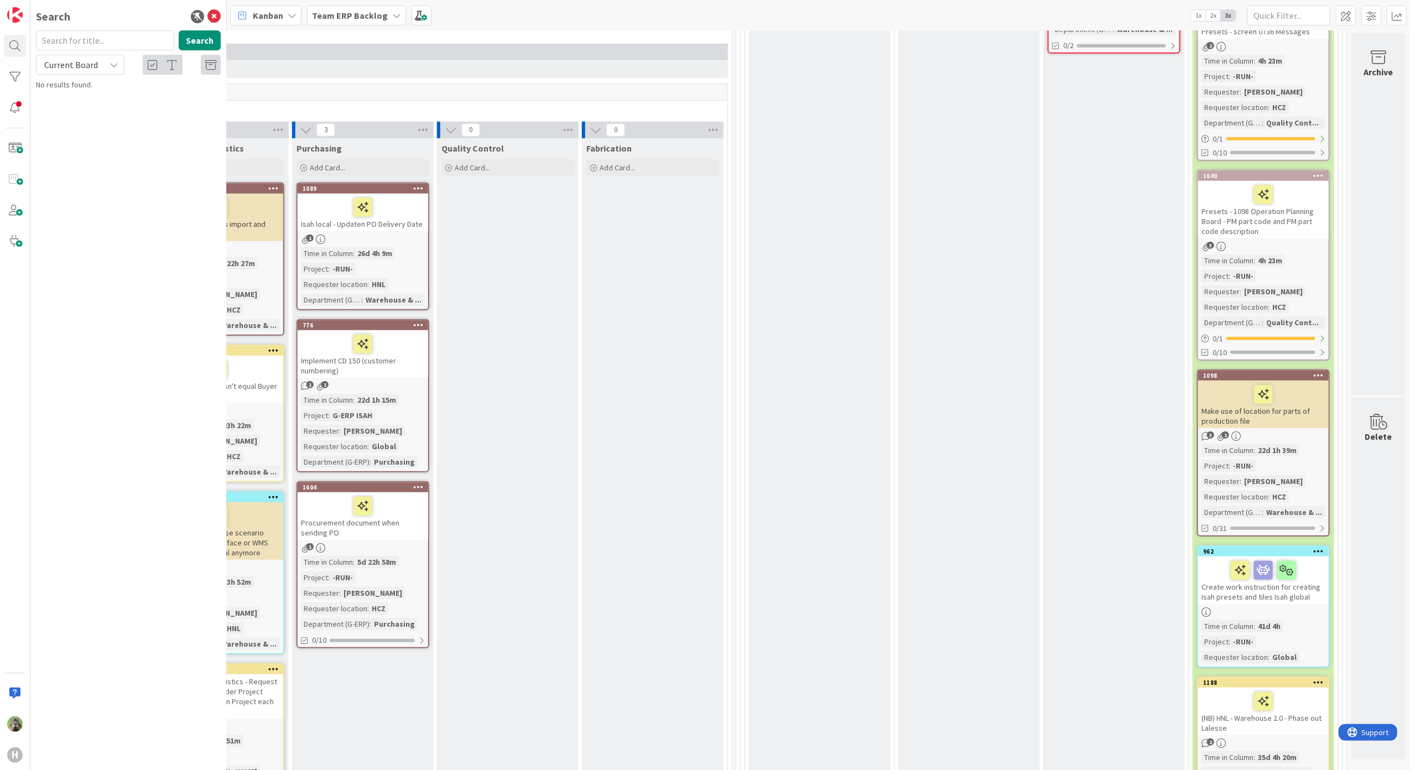
scroll to position [811, 695]
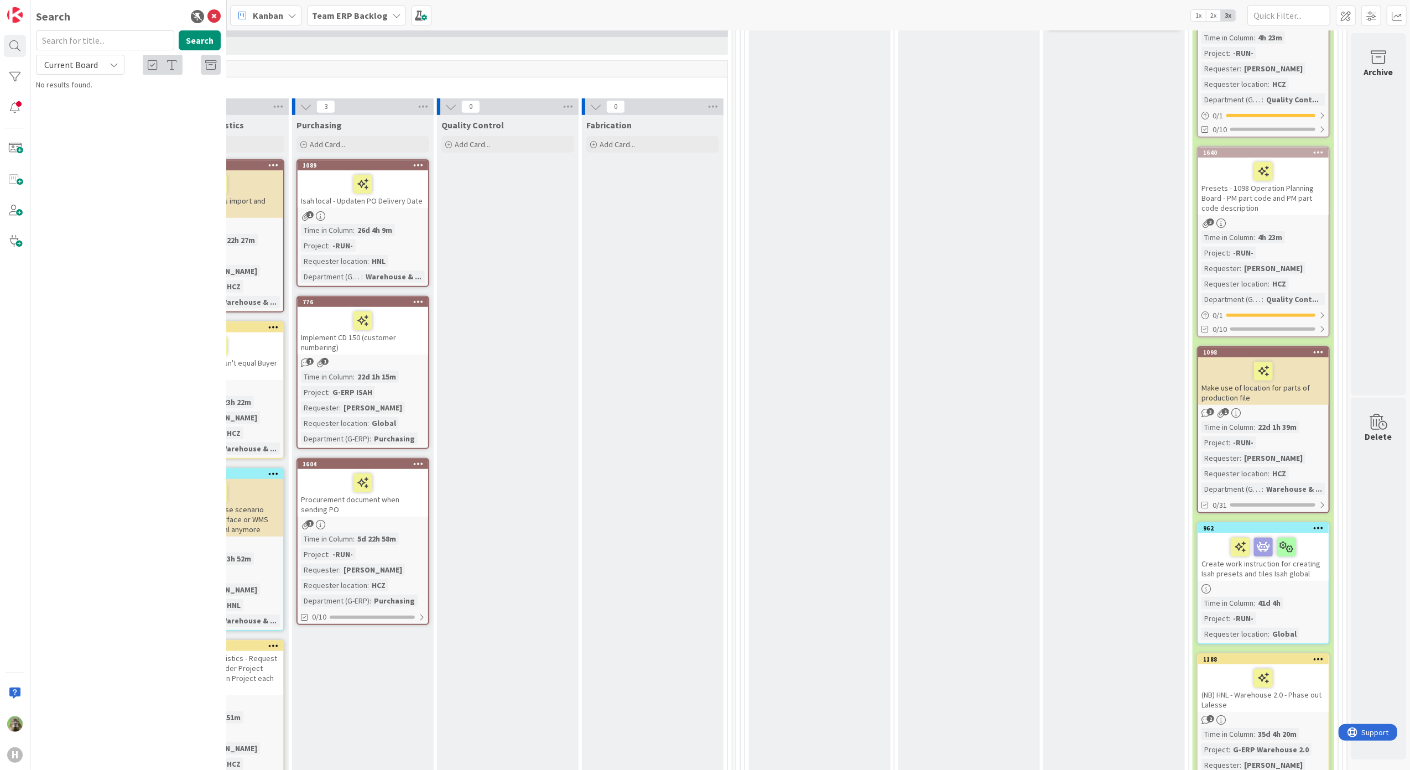
click at [1279, 574] on div "Create work instruction for creating Isah presets and tiles Isah global" at bounding box center [1263, 557] width 131 height 48
click at [1230, 572] on div "Create work instruction for creating Isah presets and tiles Isah global" at bounding box center [1263, 557] width 131 height 48
click at [1251, 524] on div "962" at bounding box center [1266, 528] width 126 height 8
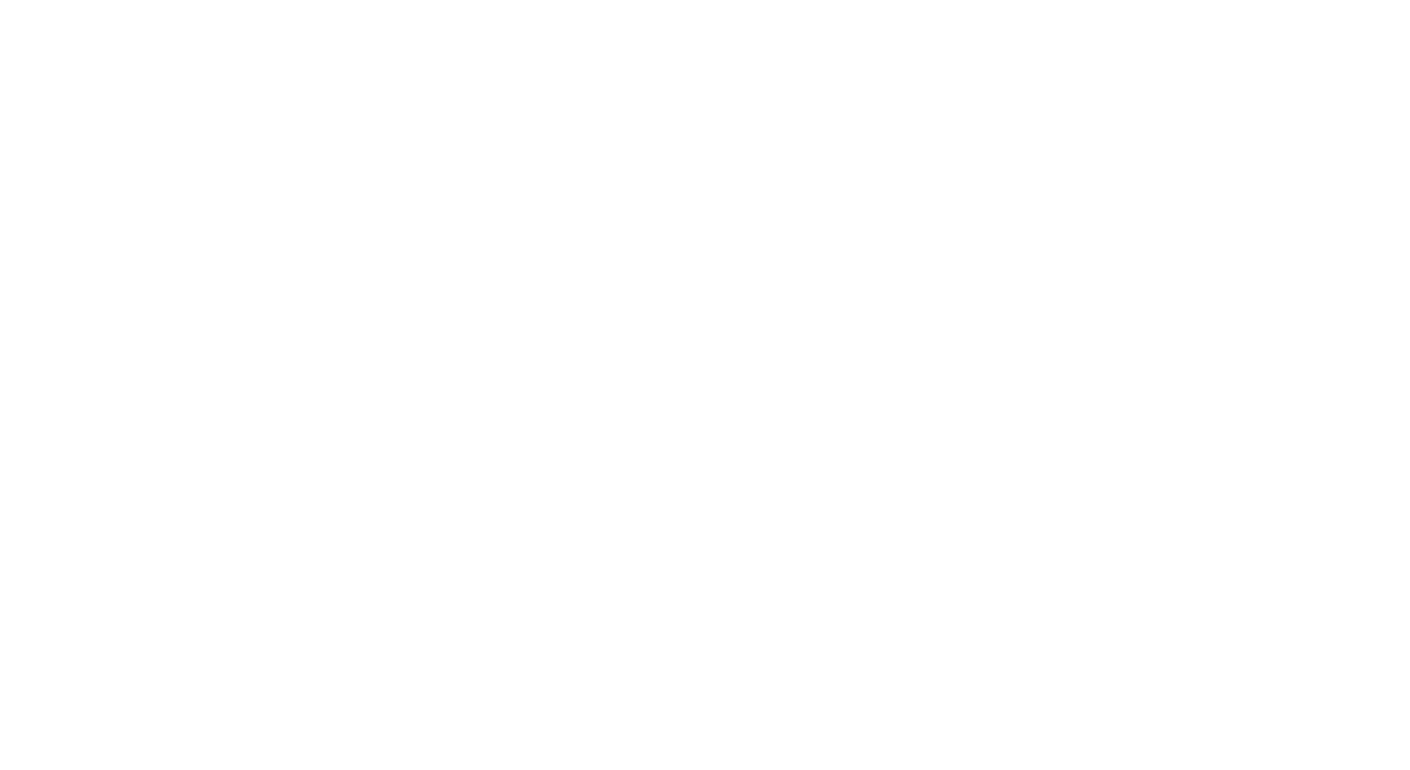
drag, startPoint x: 267, startPoint y: 37, endPoint x: 228, endPoint y: 25, distance: 40.4
click at [266, 36] on div at bounding box center [705, 385] width 1410 height 770
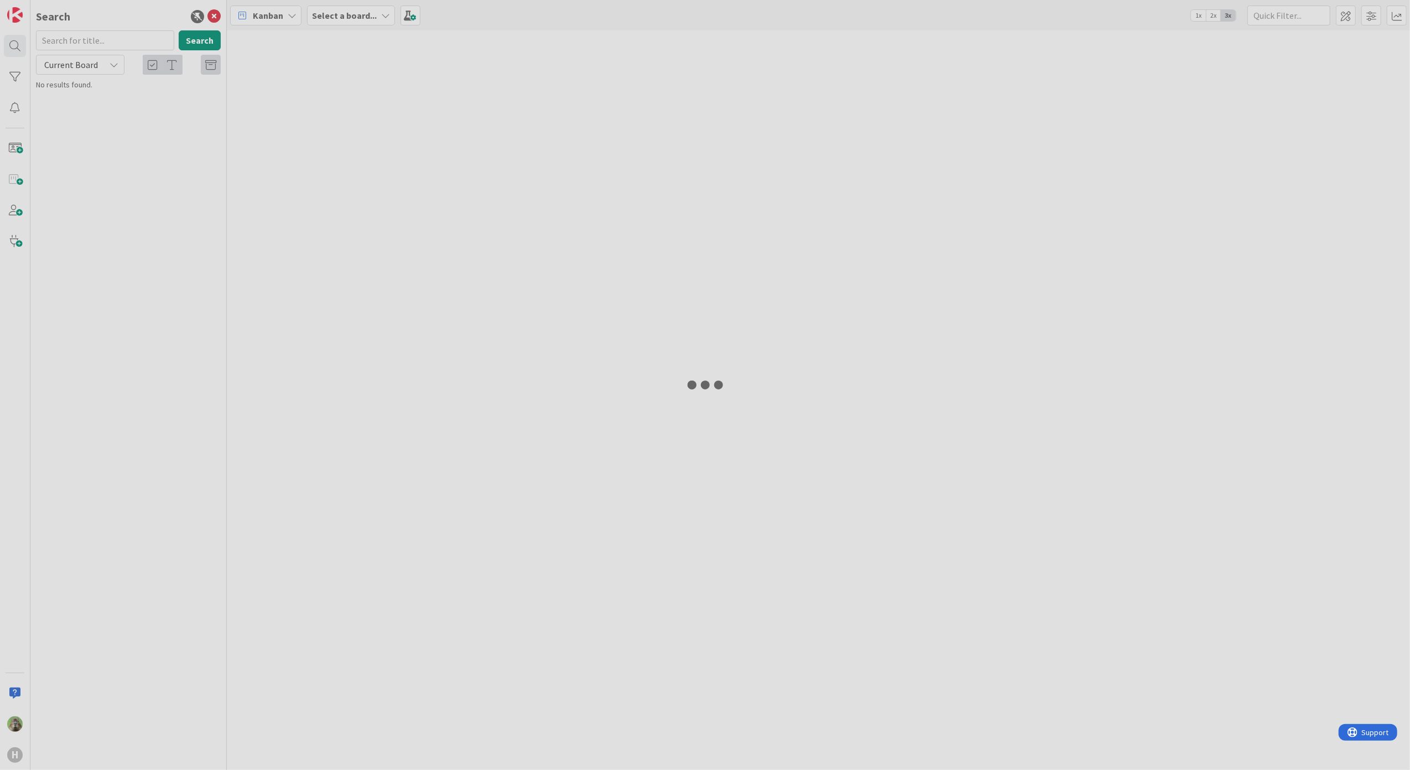
click at [212, 18] on div at bounding box center [705, 385] width 1410 height 770
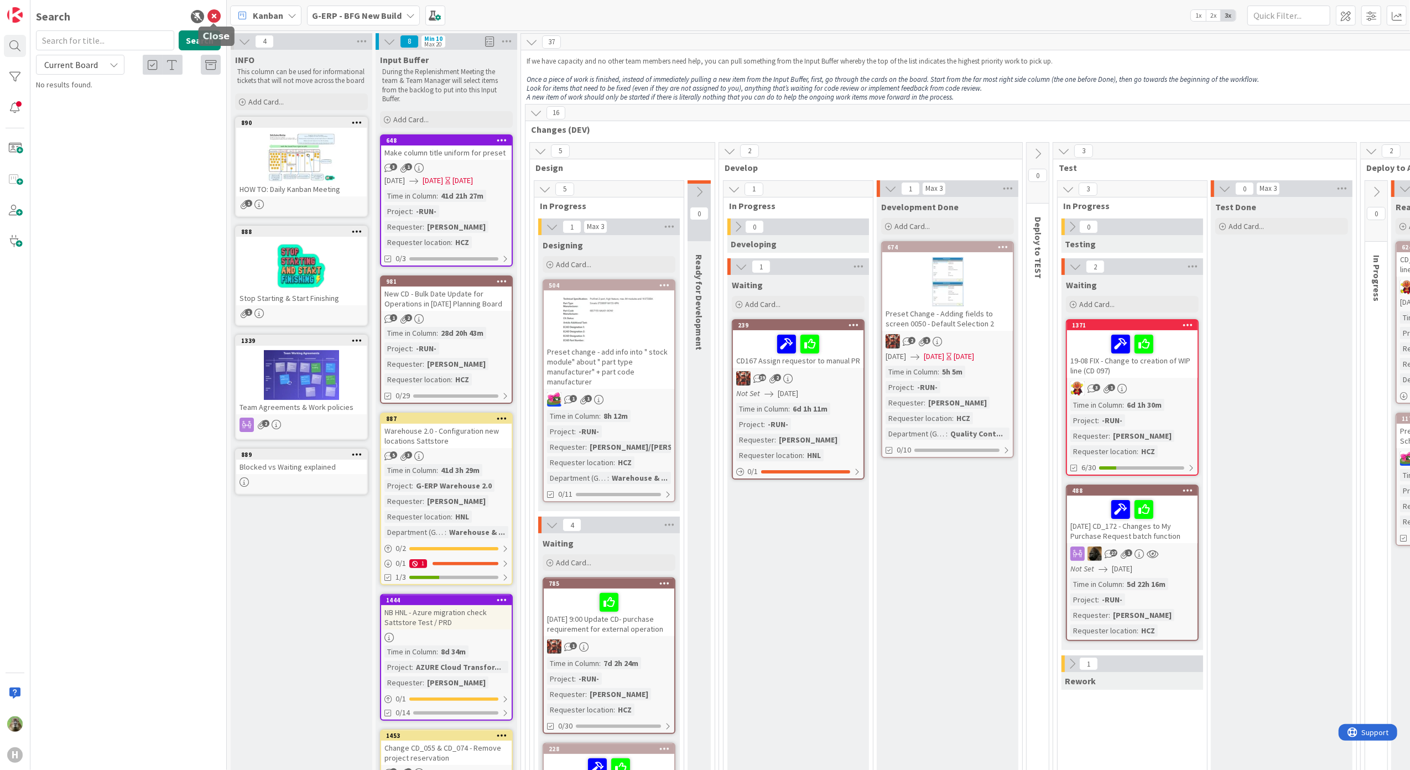
click at [218, 15] on icon at bounding box center [213, 16] width 13 height 13
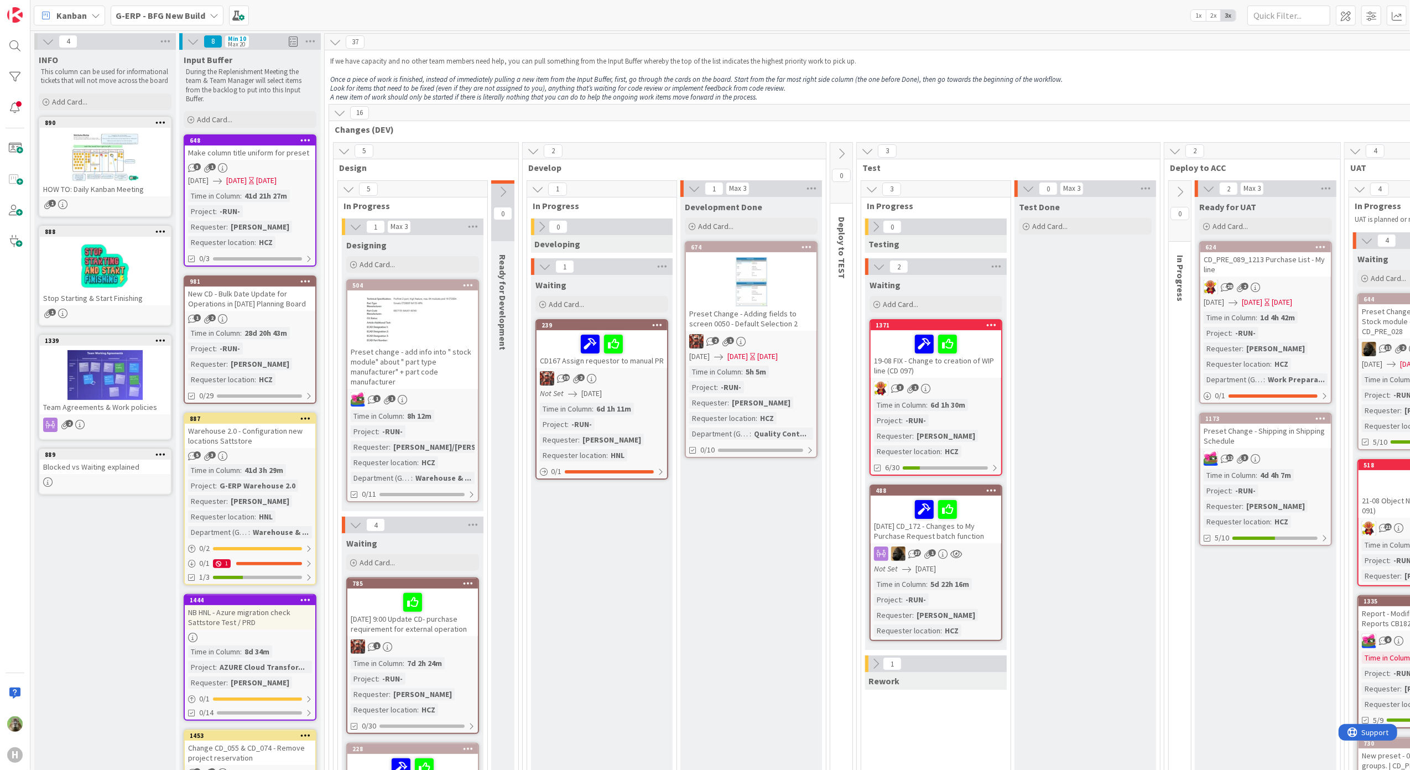
click at [708, 695] on div "Development Done Add Card... 674 Preset Change - Adding fields to screen 0050 -…" at bounding box center [751, 733] width 142 height 1073
click at [440, 617] on div "[DATE] 9:00 Update CD- purchase requirement for external operation" at bounding box center [412, 613] width 131 height 48
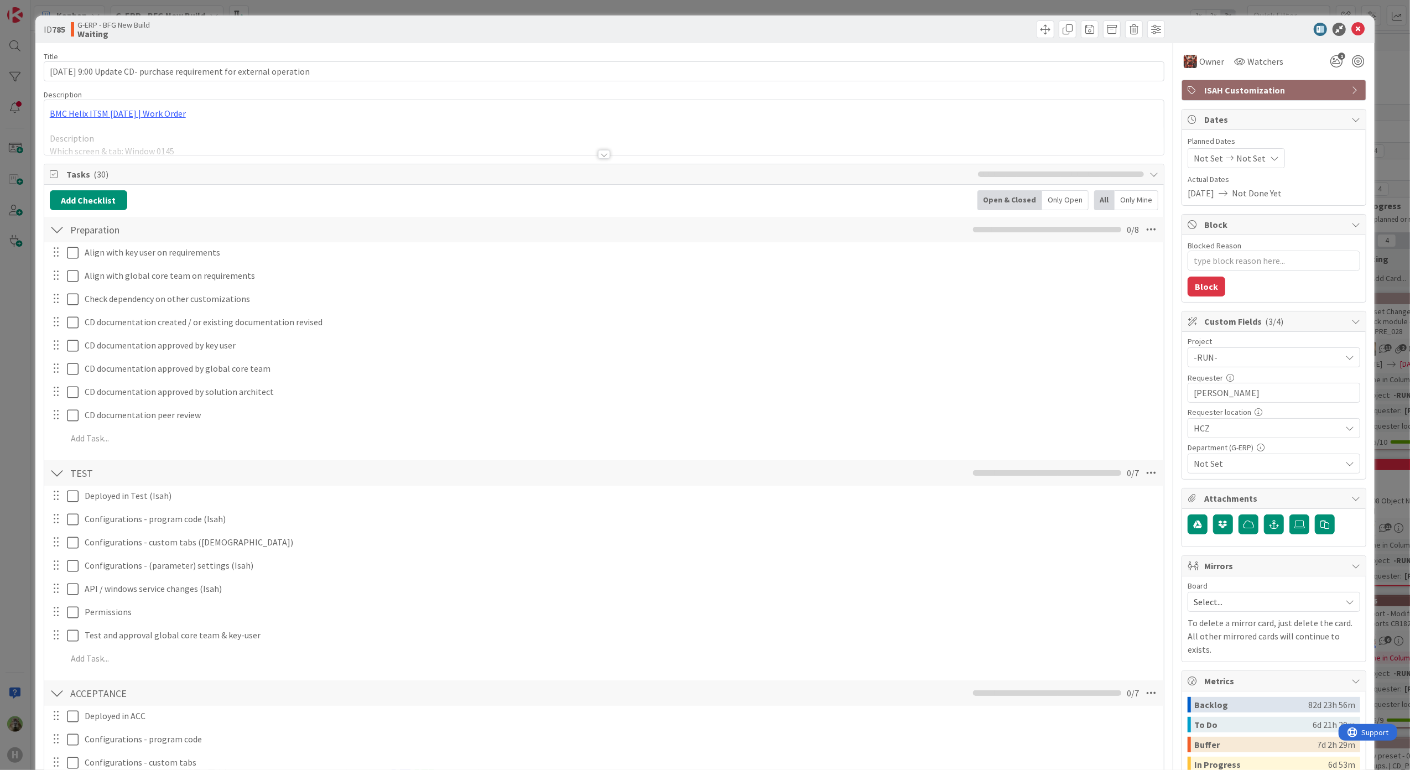
type textarea "x"
click at [25, 435] on div "ID 785 G-ERP - BFG New Build Waiting Title 69 / 128 19.8.2025 9:00 Update CD- p…" at bounding box center [705, 385] width 1410 height 770
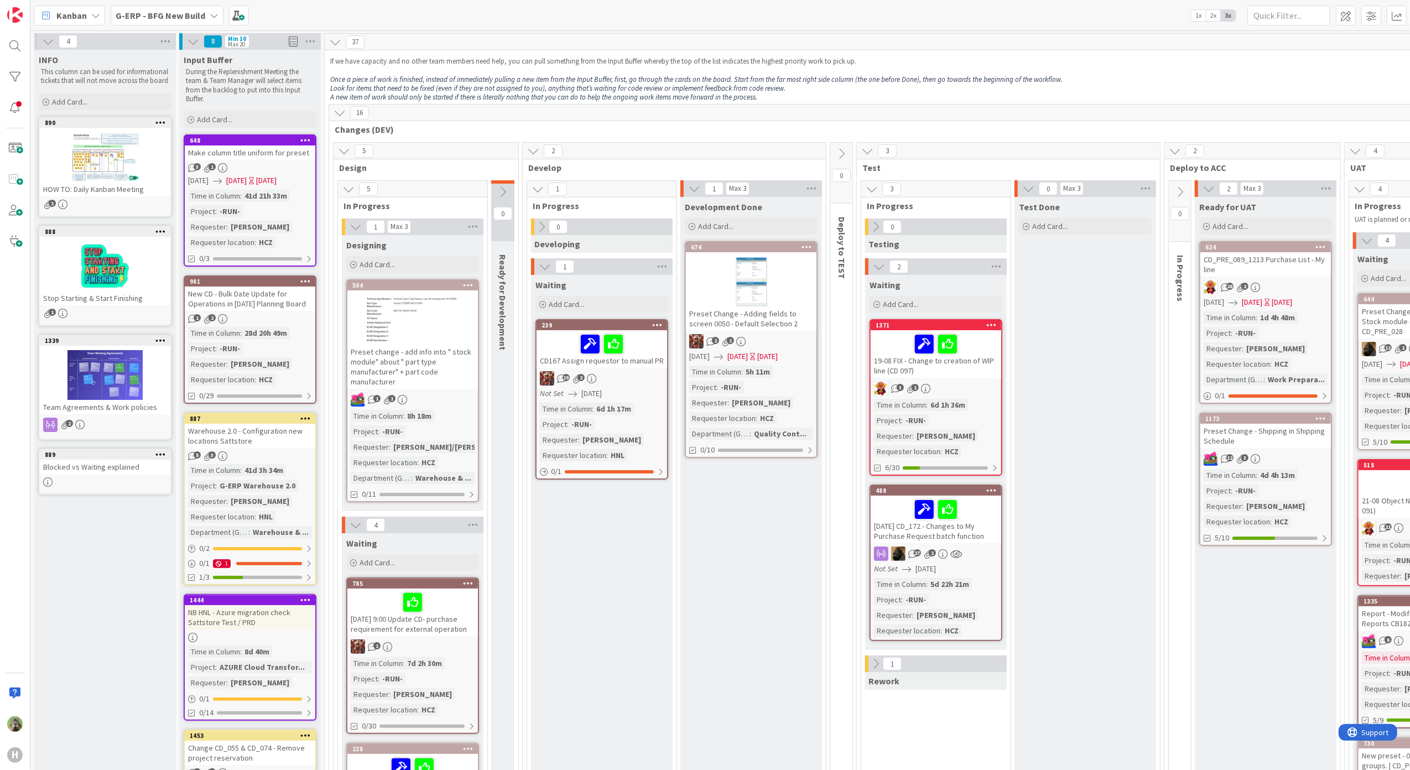
click at [200, 15] on b "G-ERP - BFG New Build" at bounding box center [161, 15] width 90 height 11
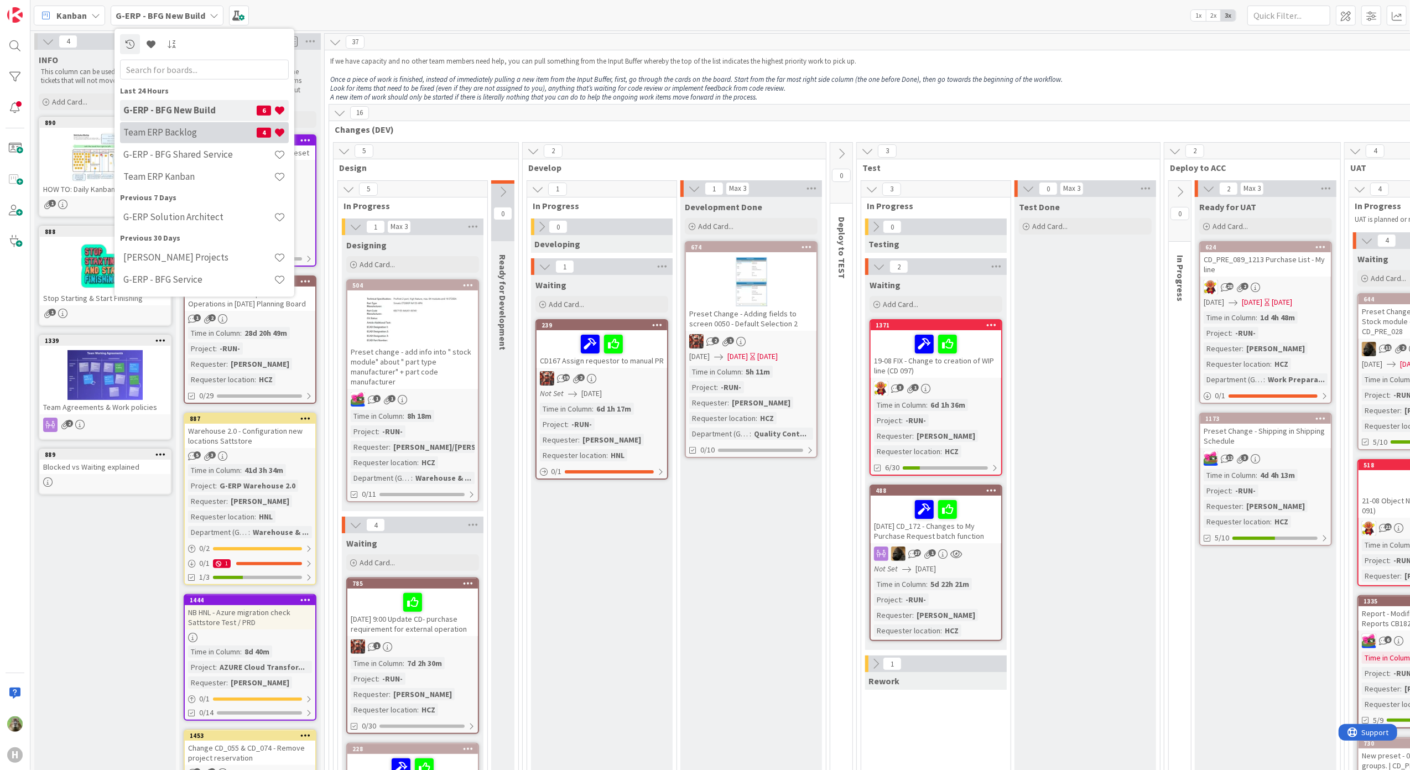
click at [201, 133] on h4 "Team ERP Backlog" at bounding box center [189, 132] width 133 height 11
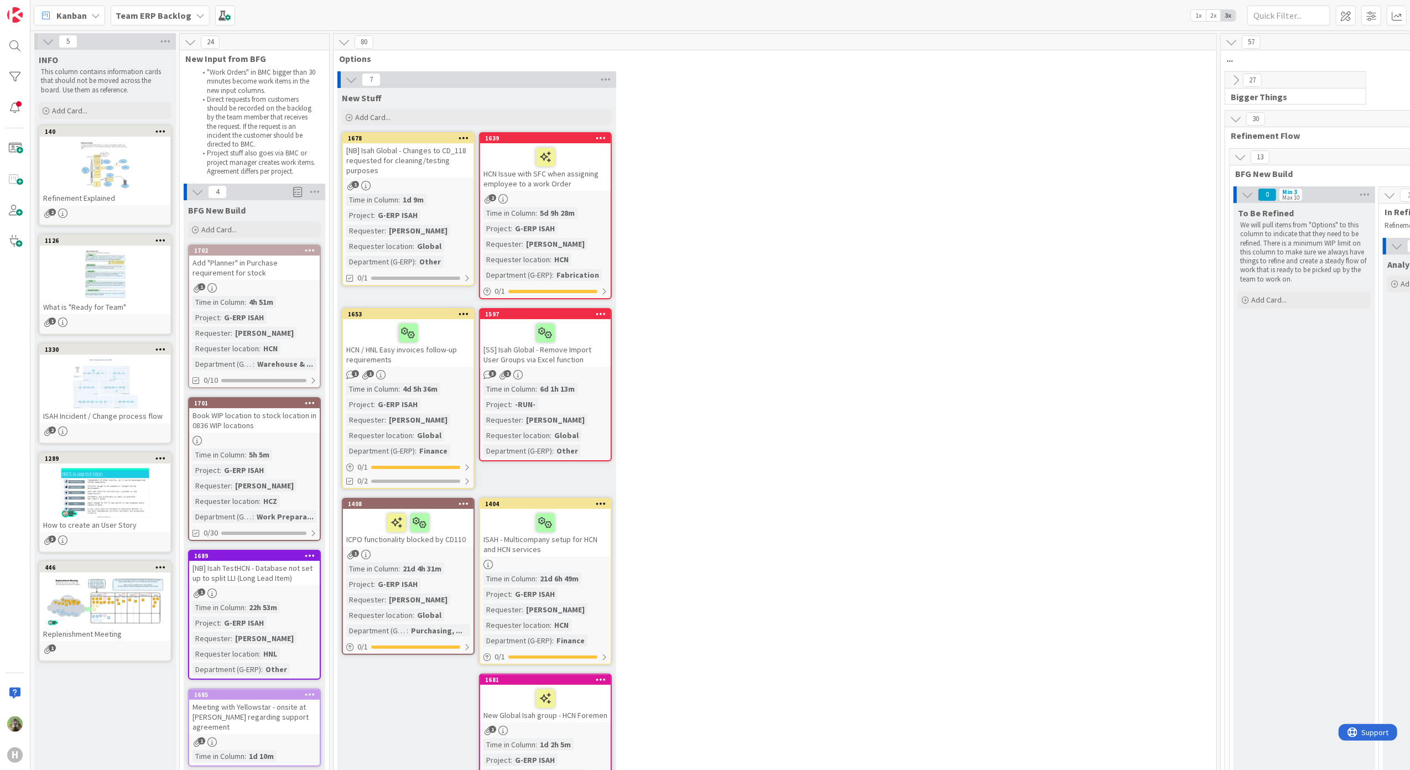
click at [250, 268] on div "Add "Planner" in Purchase requirement for stock" at bounding box center [254, 268] width 131 height 24
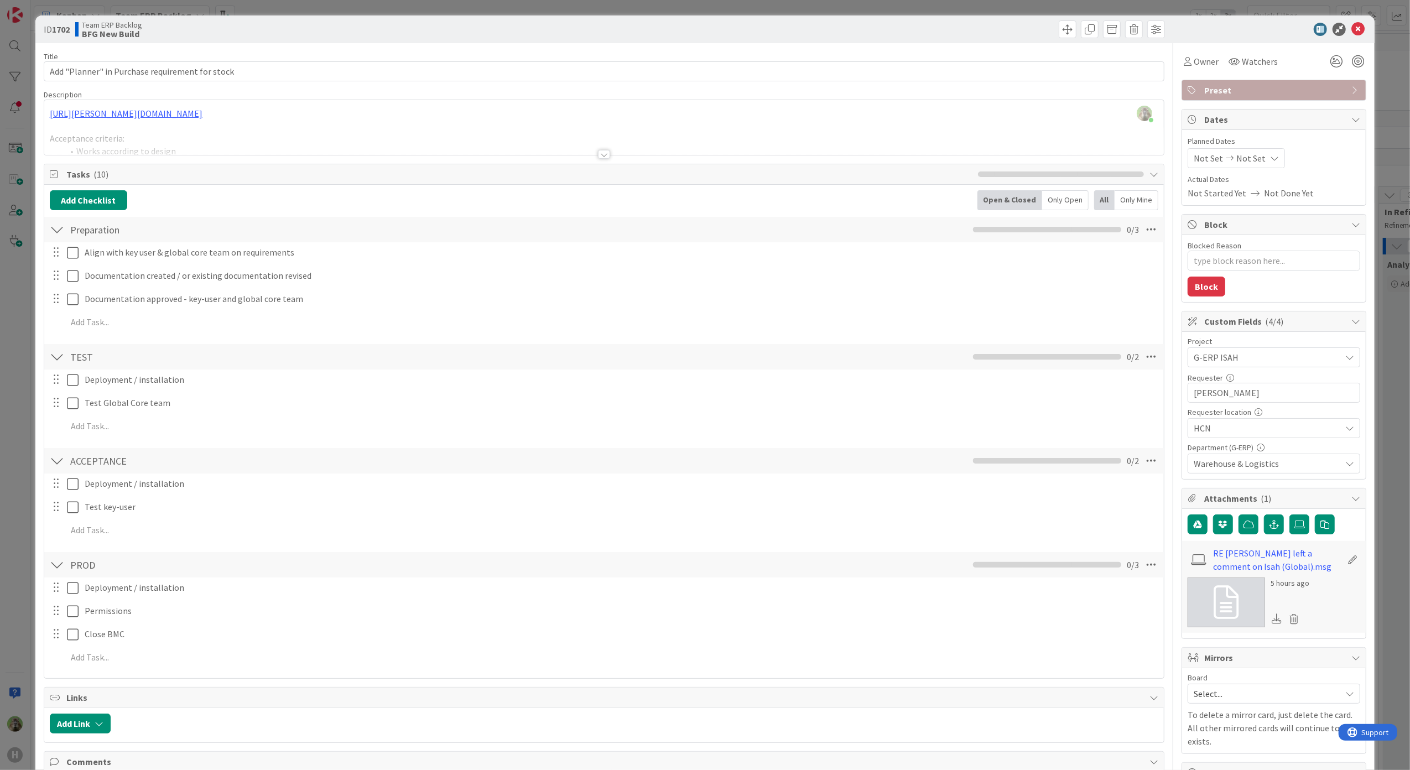
click at [563, 127] on div "[URL][PERSON_NAME][DOMAIN_NAME] Acceptance criteria: Works according to design …" at bounding box center [604, 130] width 1120 height 50
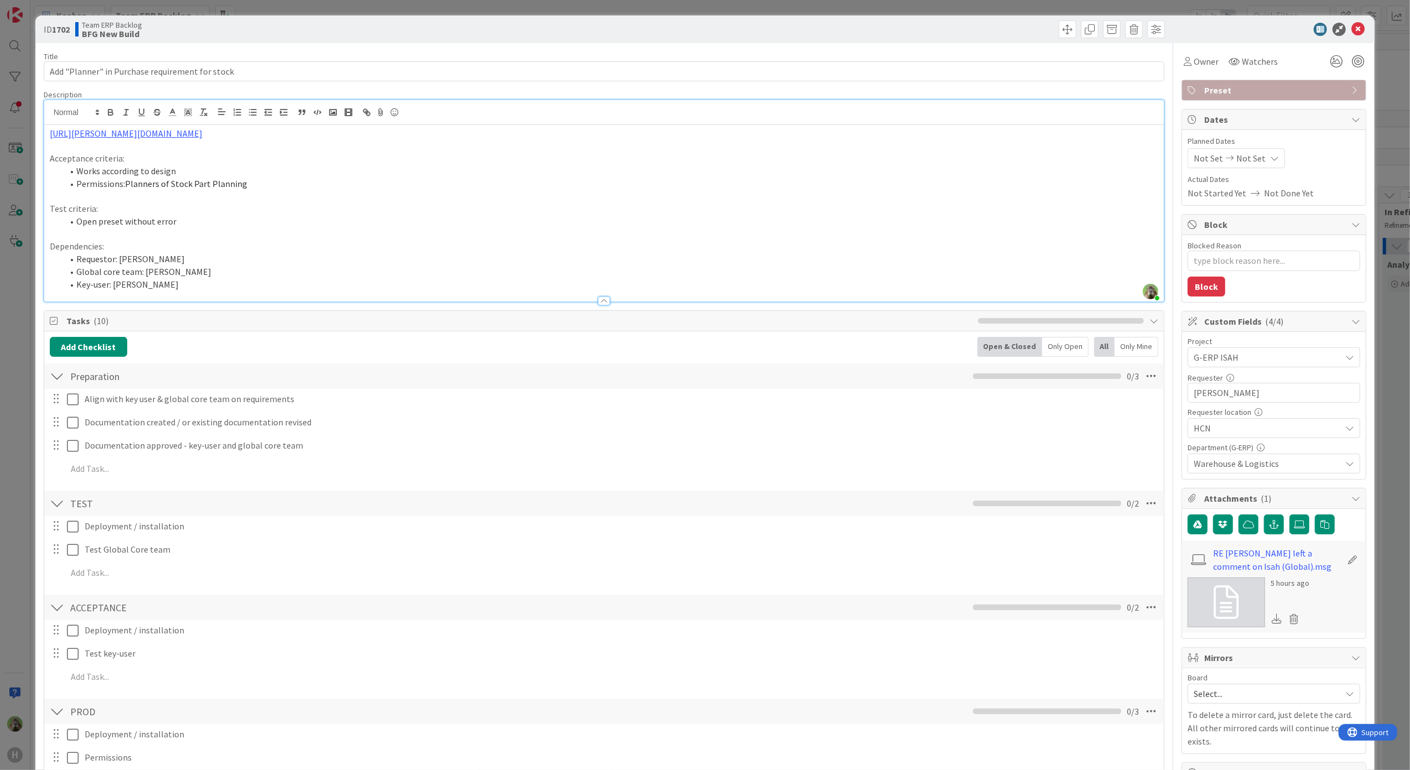
click at [17, 377] on div "ID 1702 Team ERP Backlog BFG New Build Title 47 / 128 Add "Planner" in Purchase…" at bounding box center [705, 385] width 1410 height 770
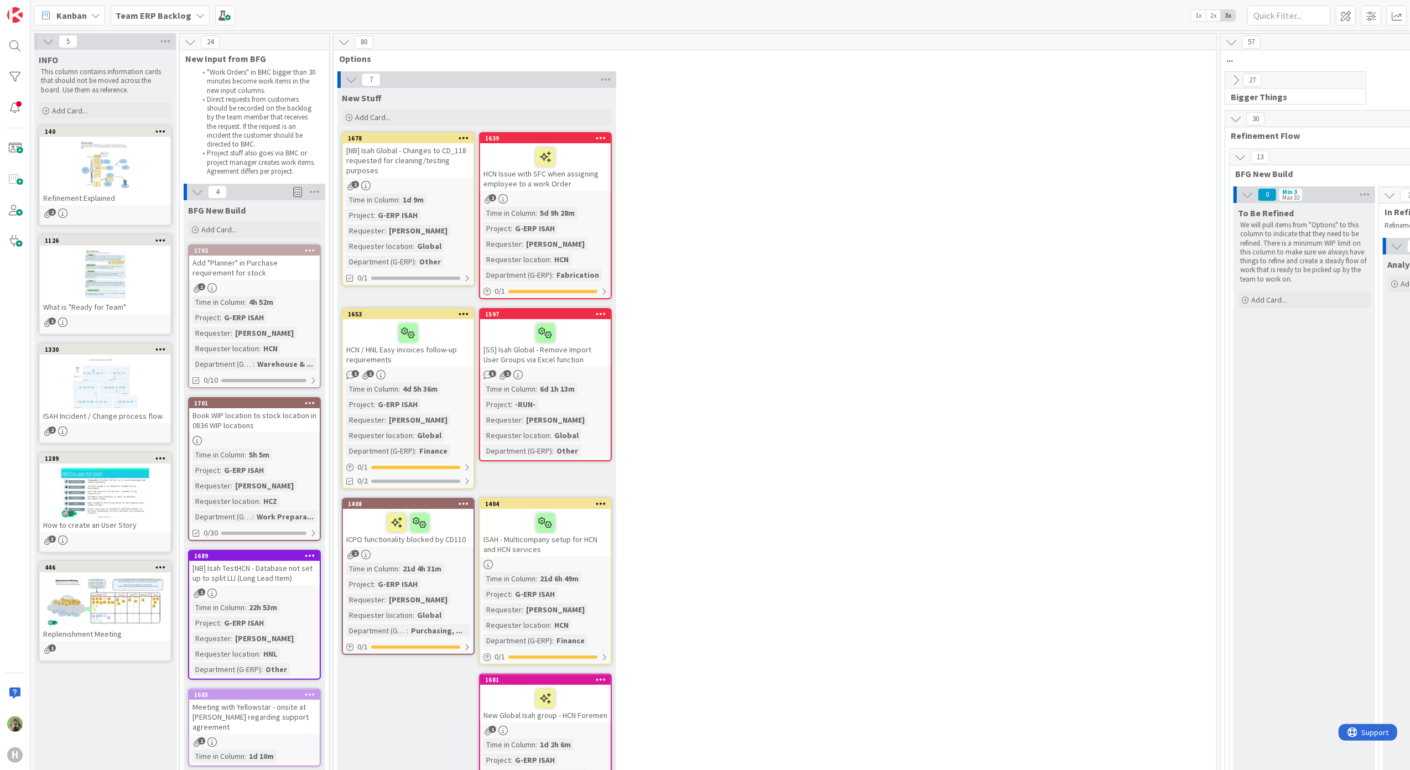
click at [122, 14] on b "Team ERP Backlog" at bounding box center [154, 15] width 76 height 11
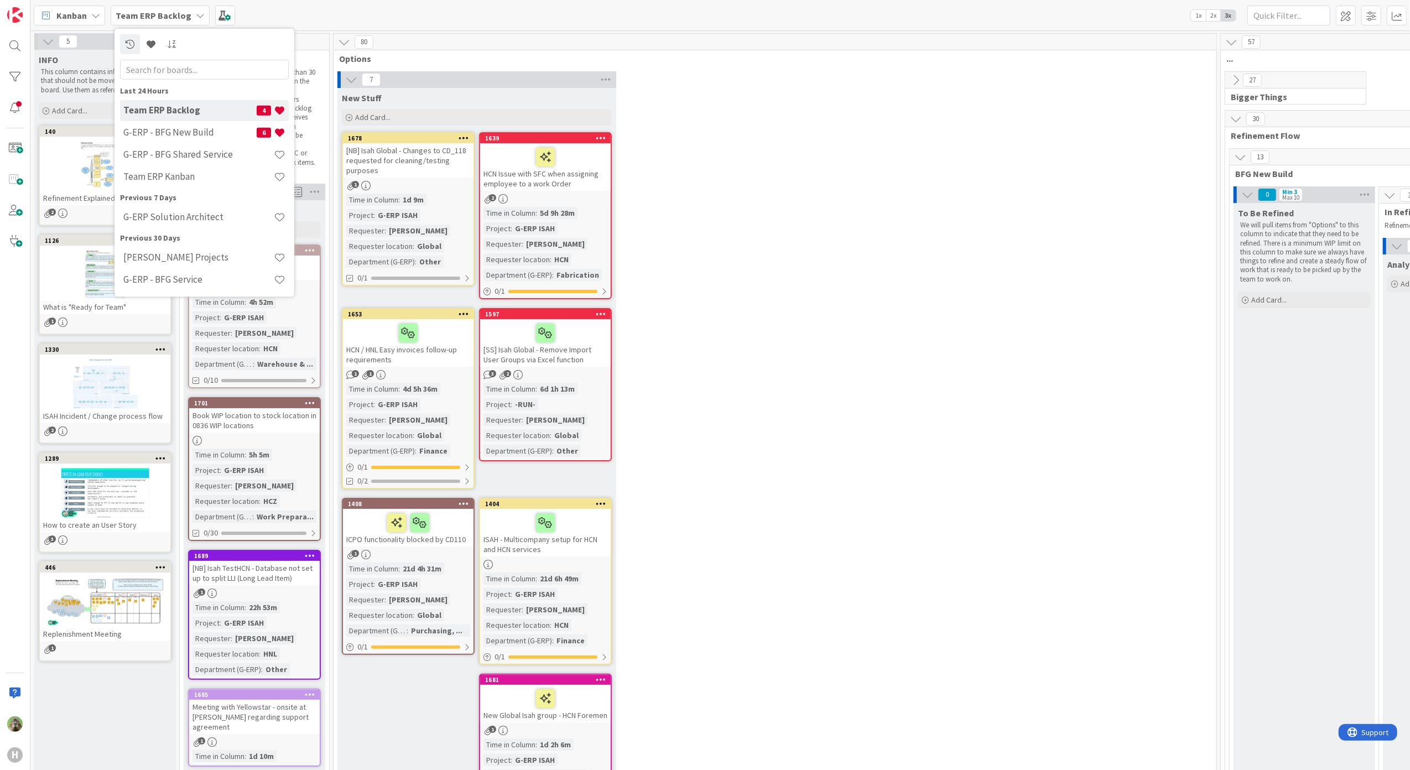
click at [190, 116] on h4 "Team ERP Backlog" at bounding box center [189, 110] width 133 height 11
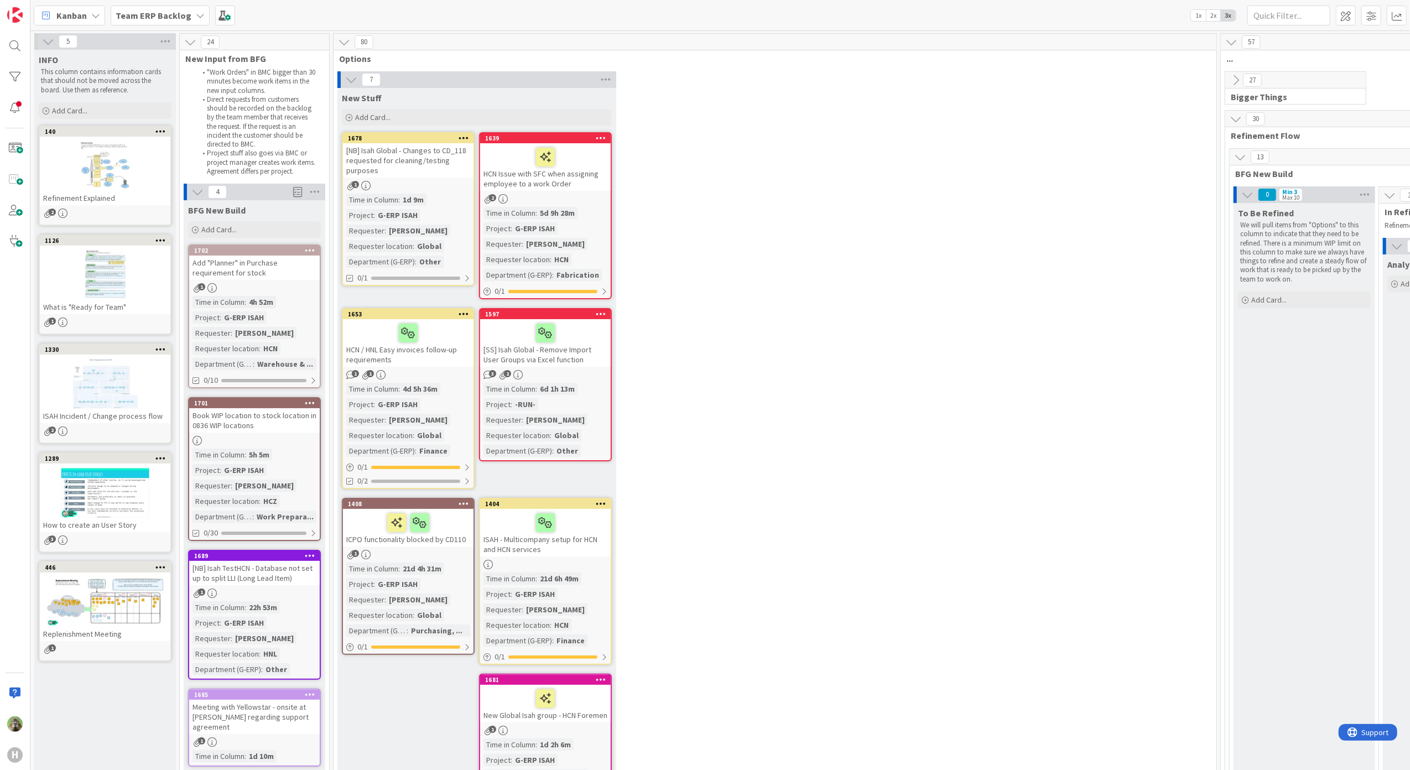
click at [1246, 76] on span "27" at bounding box center [1252, 80] width 19 height 13
click at [1237, 89] on div "27 Bigger Things" at bounding box center [1295, 88] width 141 height 32
click at [1237, 79] on icon at bounding box center [1236, 80] width 12 height 12
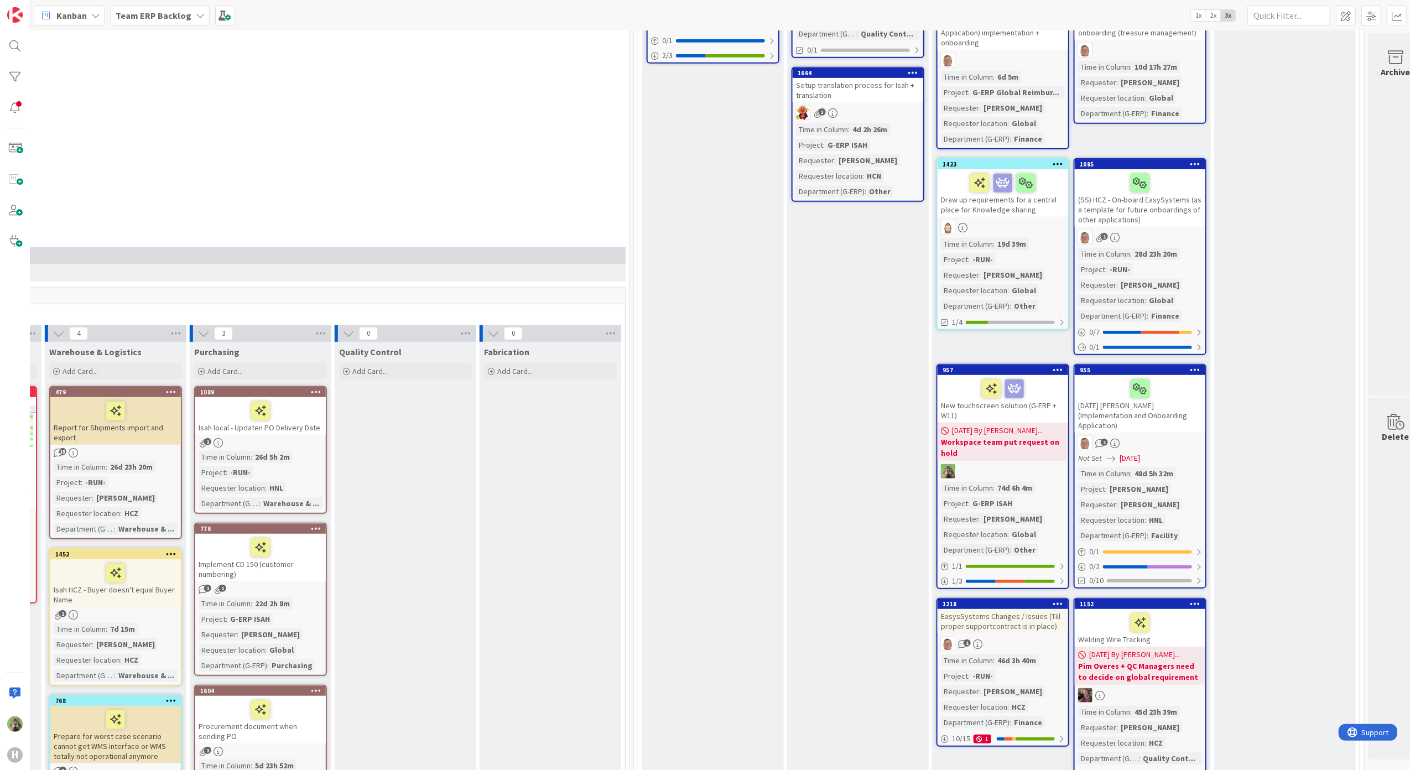
scroll to position [590, 587]
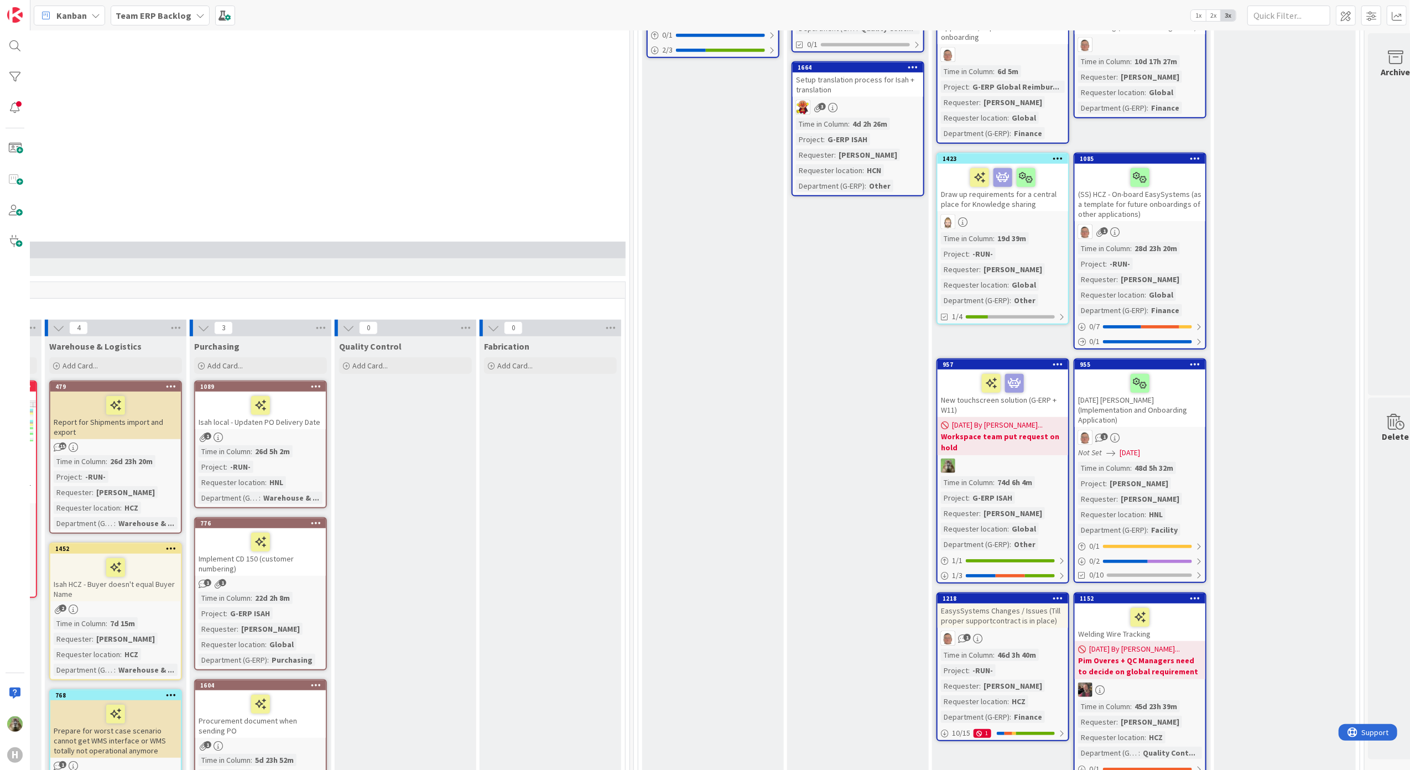
click at [981, 399] on div "New touchscreen solution (G-ERP + W11)" at bounding box center [1003, 394] width 131 height 48
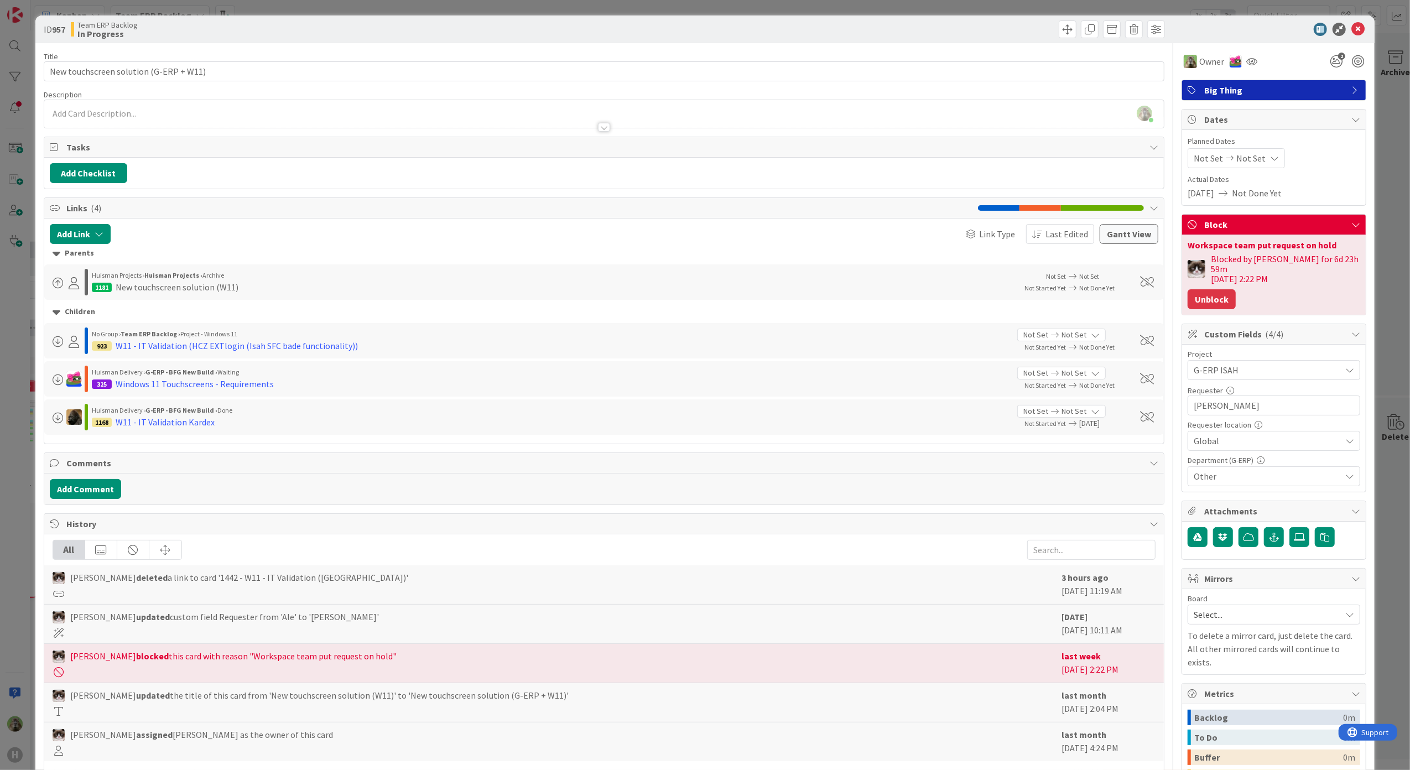
click at [1191, 295] on button "Unblock" at bounding box center [1212, 299] width 48 height 20
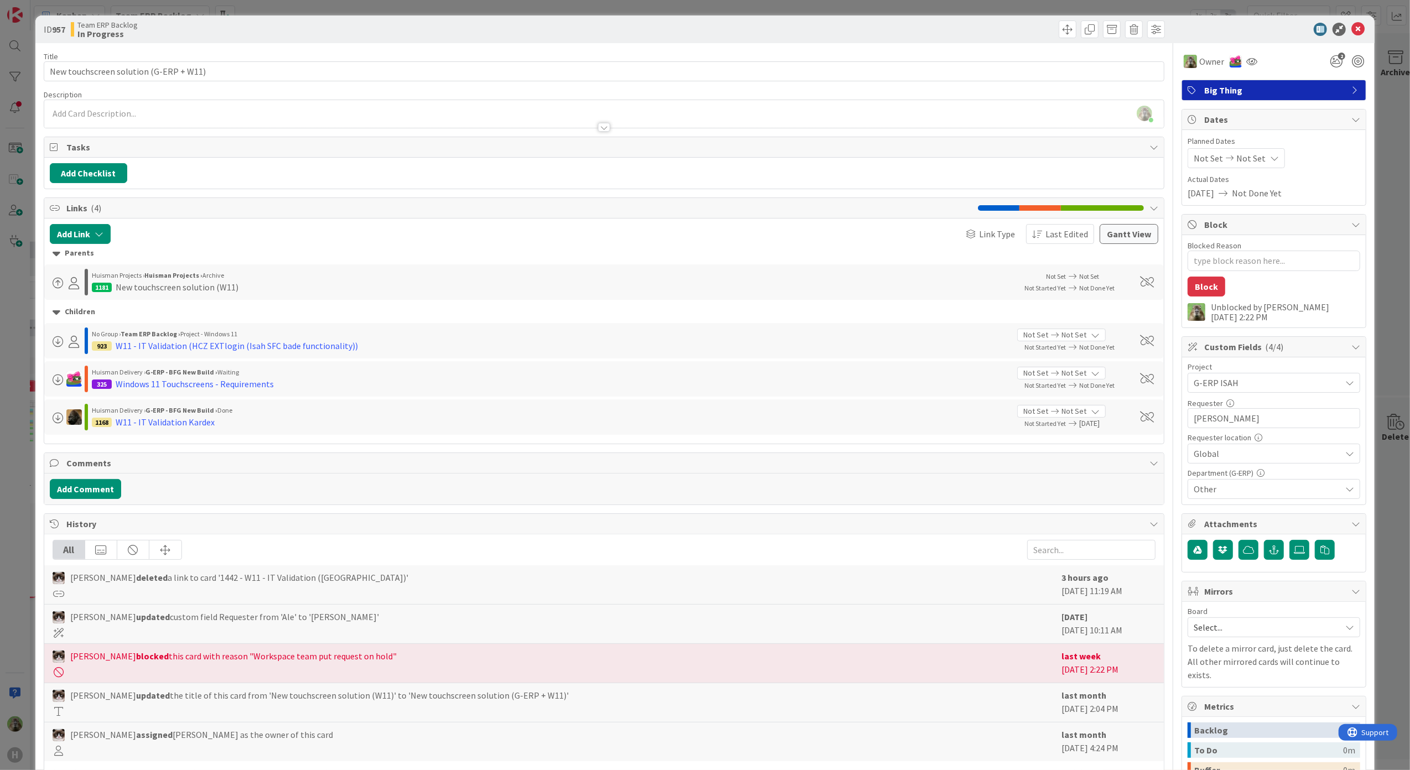
type textarea "x"
click at [113, 488] on button "Add Comment" at bounding box center [85, 489] width 71 height 20
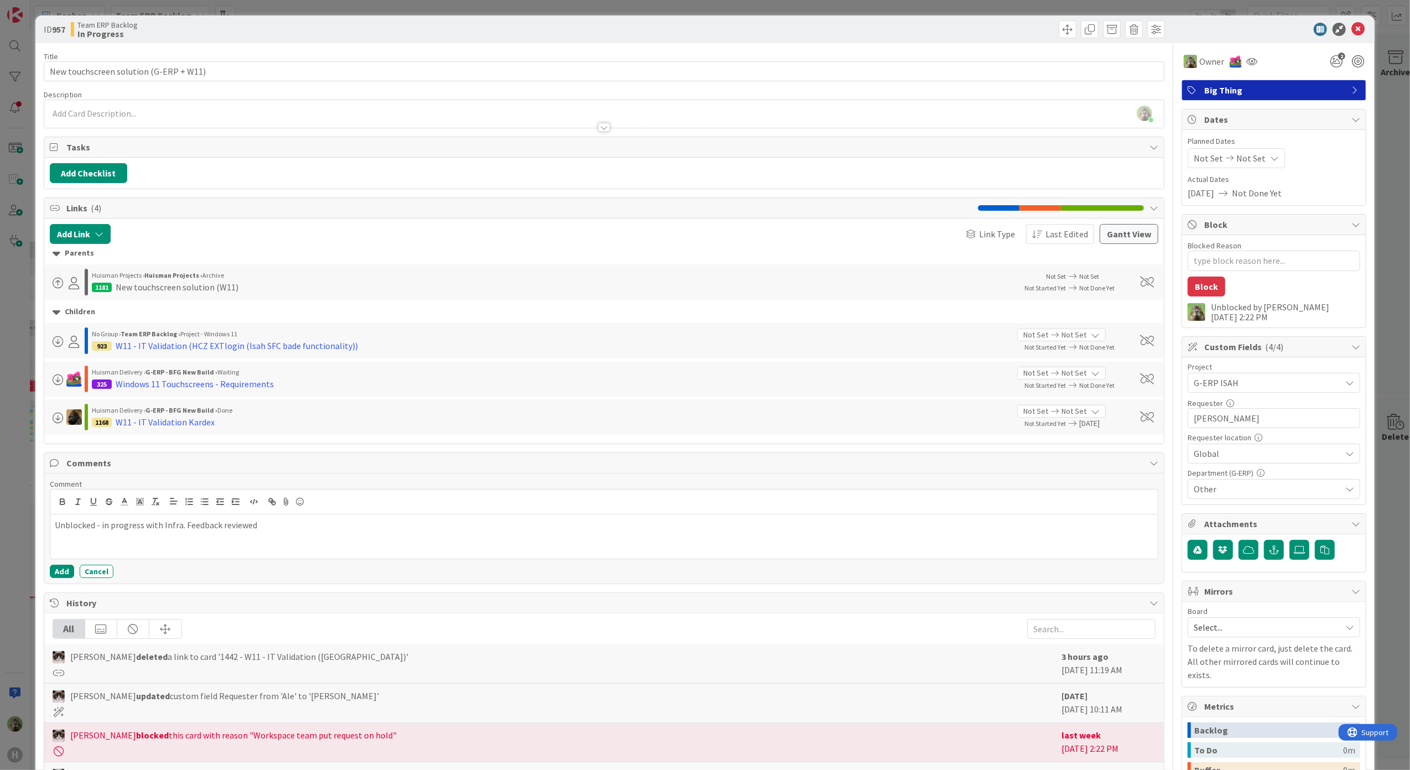
click at [220, 523] on p "Unblocked - in progress with Infra. Feedback reviewed" at bounding box center [604, 525] width 1099 height 13
click at [316, 530] on p "Unblocked - in progress with Infra. Feedback from Infra reviewed" at bounding box center [604, 525] width 1099 height 13
click at [60, 578] on button "Add" at bounding box center [62, 571] width 24 height 13
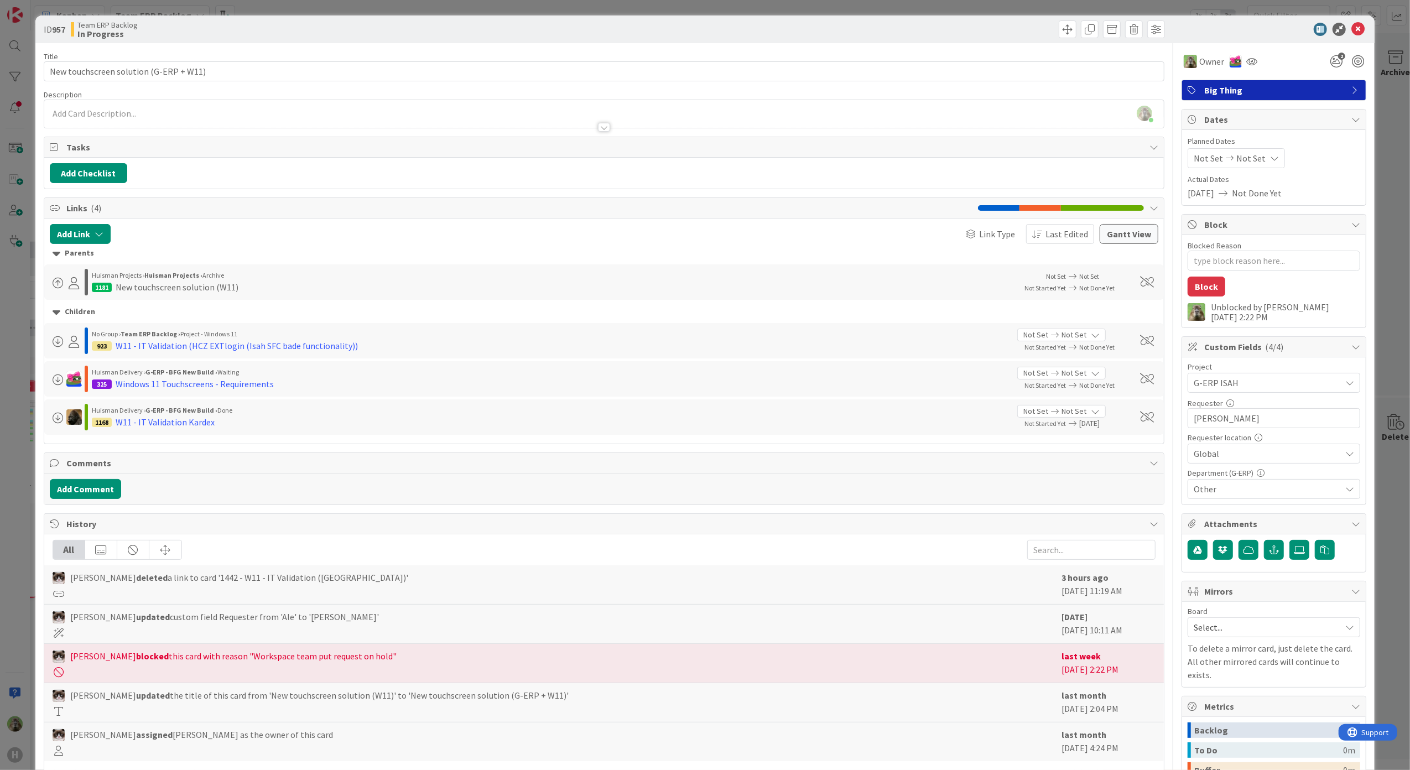
type textarea "x"
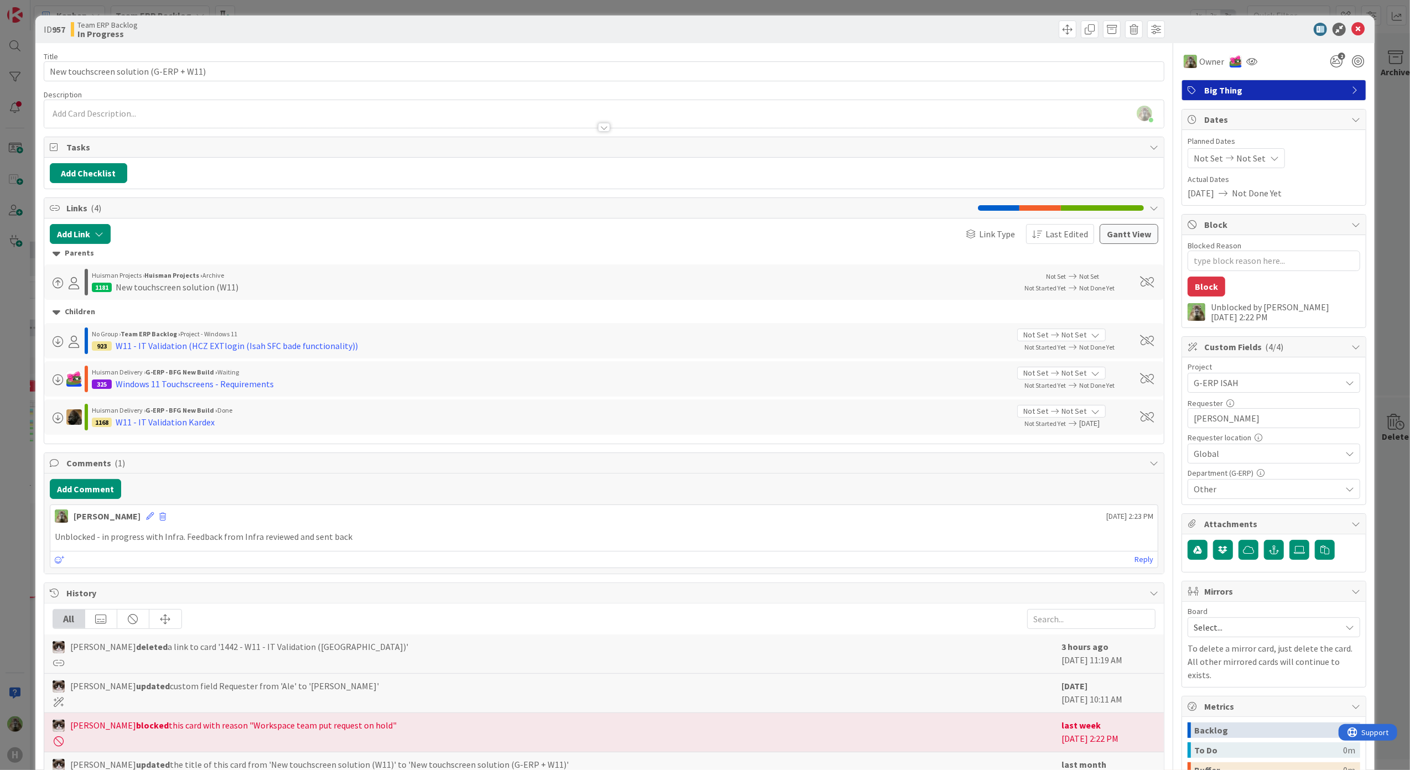
click at [343, 30] on div "Team ERP Backlog In Progress" at bounding box center [336, 29] width 531 height 18
